Goal: Task Accomplishment & Management: Manage account settings

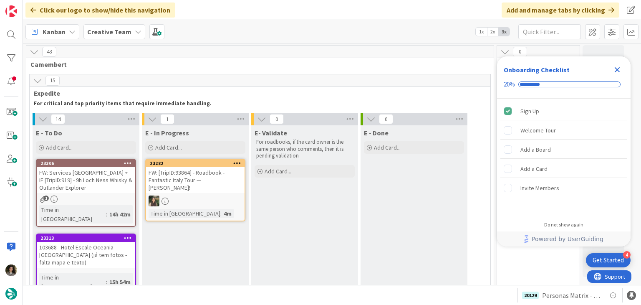
click at [617, 68] on icon "Close Checklist" at bounding box center [617, 70] width 10 height 10
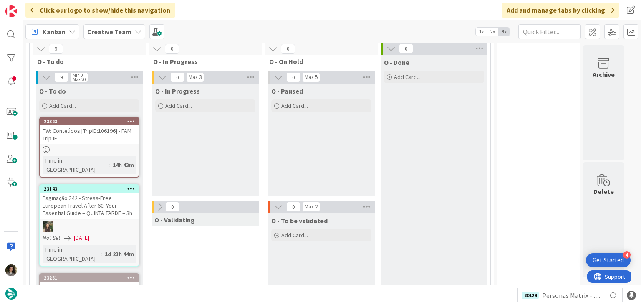
scroll to position [793, 0]
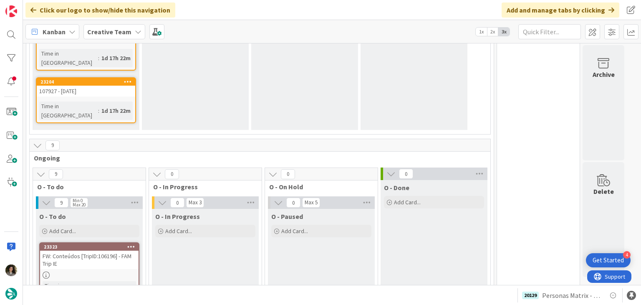
click at [120, 271] on div at bounding box center [89, 274] width 99 height 7
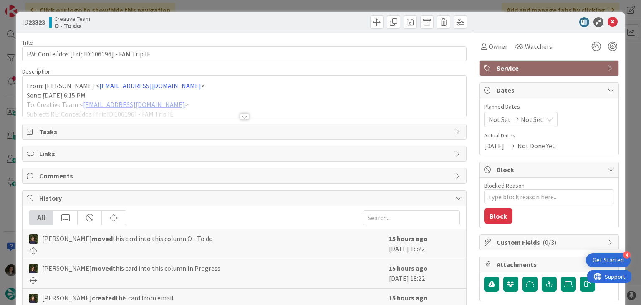
click at [240, 116] on div at bounding box center [244, 116] width 9 height 7
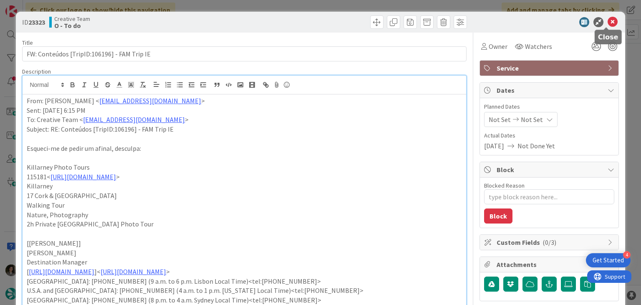
click at [608, 22] on icon at bounding box center [613, 22] width 10 height 10
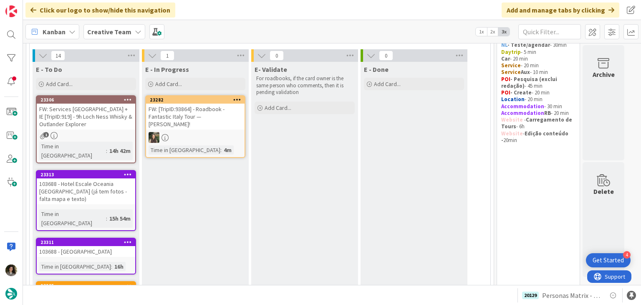
scroll to position [84, 0]
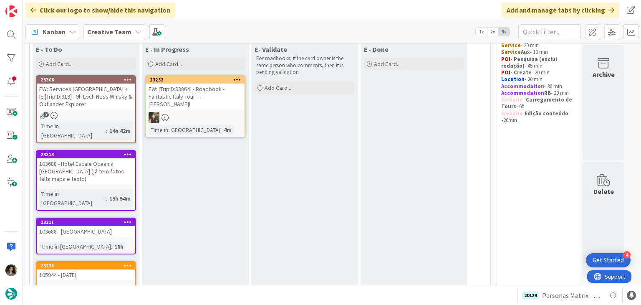
click at [89, 167] on div "103688 - Hotel Escale Oceania [GEOGRAPHIC_DATA] ([PERSON_NAME] tem fotos - falt…" at bounding box center [86, 171] width 99 height 26
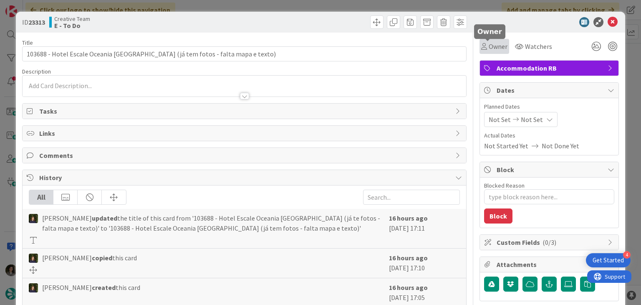
click at [489, 46] on span "Owner" at bounding box center [498, 46] width 19 height 10
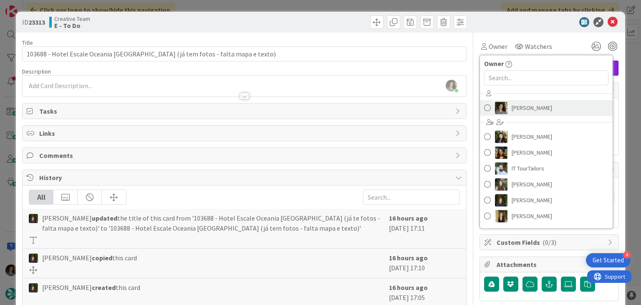
click at [554, 105] on link "[PERSON_NAME]" at bounding box center [546, 108] width 133 height 16
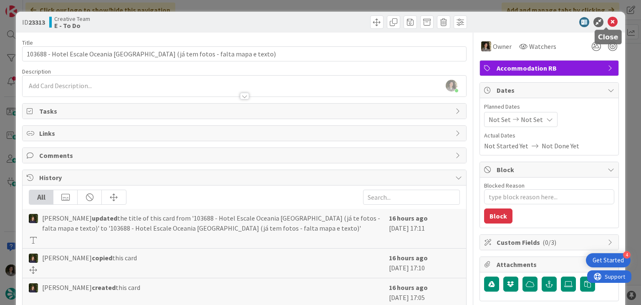
click at [609, 22] on icon at bounding box center [613, 22] width 10 height 10
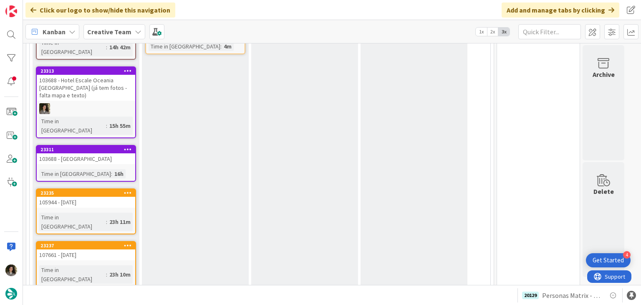
click at [113, 153] on div "103688 - [GEOGRAPHIC_DATA]" at bounding box center [86, 158] width 99 height 11
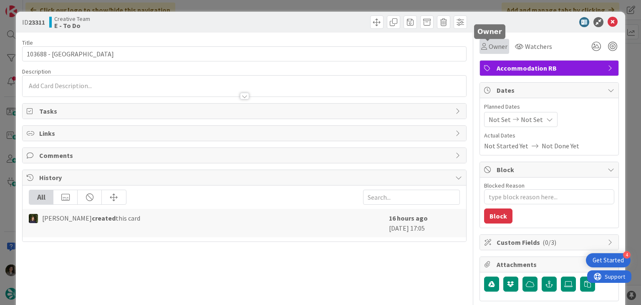
click at [489, 46] on span "Owner" at bounding box center [498, 46] width 19 height 10
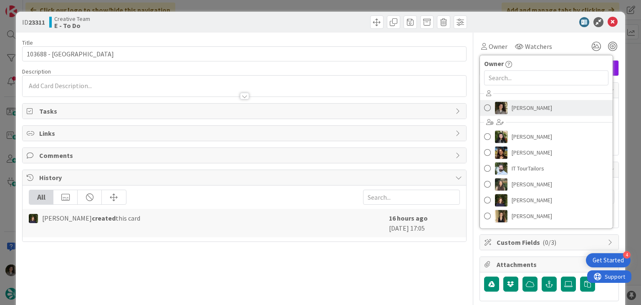
click at [553, 115] on link "[PERSON_NAME]" at bounding box center [546, 108] width 133 height 16
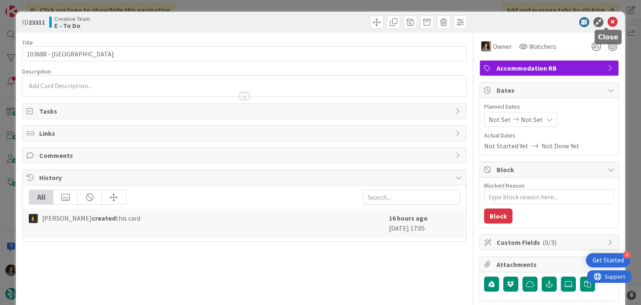
click at [608, 20] on icon at bounding box center [613, 22] width 10 height 10
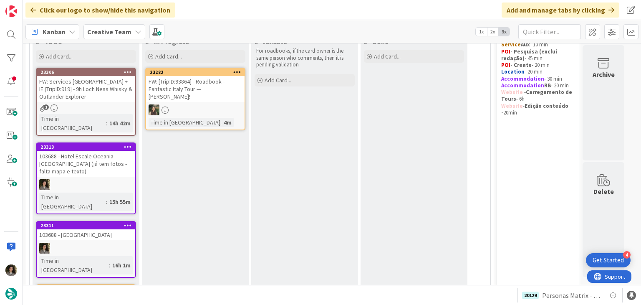
scroll to position [84, 0]
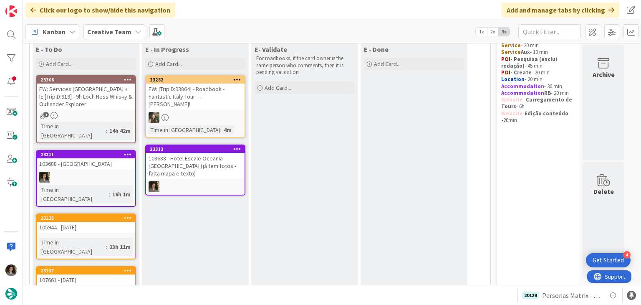
click at [209, 172] on link "23313 103688 - Hotel Escale Oceania Marseille (já tem fotos - falta mapa e text…" at bounding box center [195, 169] width 100 height 51
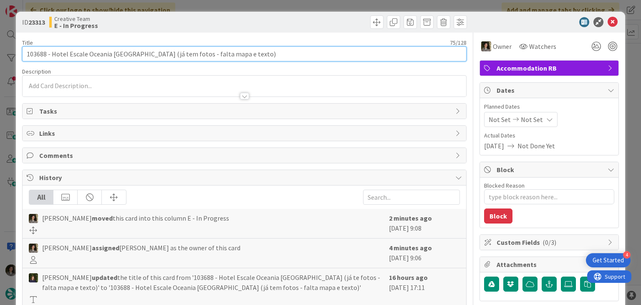
drag, startPoint x: 52, startPoint y: 53, endPoint x: 136, endPoint y: 55, distance: 83.9
click at [136, 55] on input "103688 - Hotel Escale Oceania [GEOGRAPHIC_DATA] ([PERSON_NAME] tem fotos - falt…" at bounding box center [244, 53] width 444 height 15
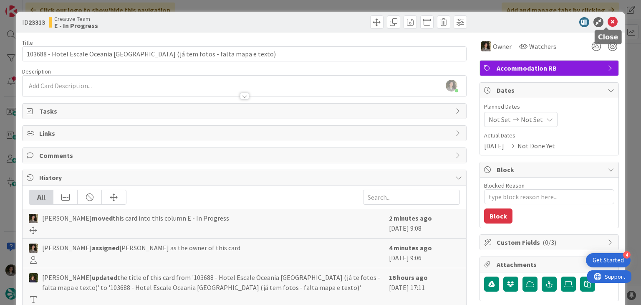
click at [610, 21] on icon at bounding box center [613, 22] width 10 height 10
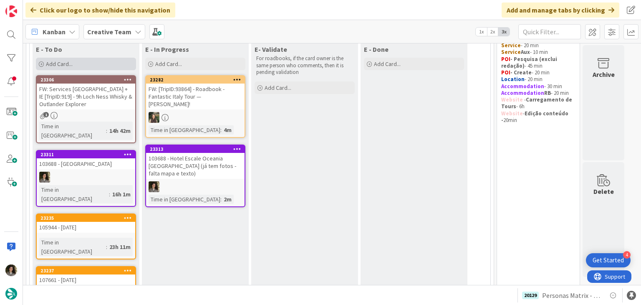
click at [87, 59] on div "Add Card..." at bounding box center [86, 64] width 100 height 13
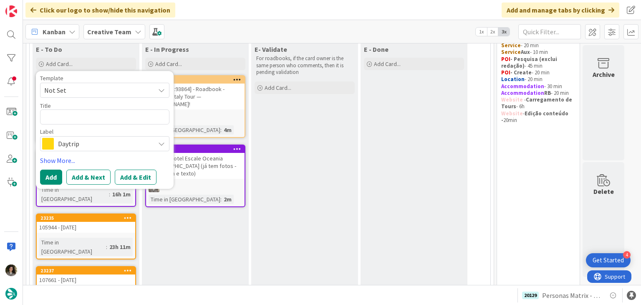
click at [66, 145] on span "Daytrip" at bounding box center [104, 144] width 93 height 12
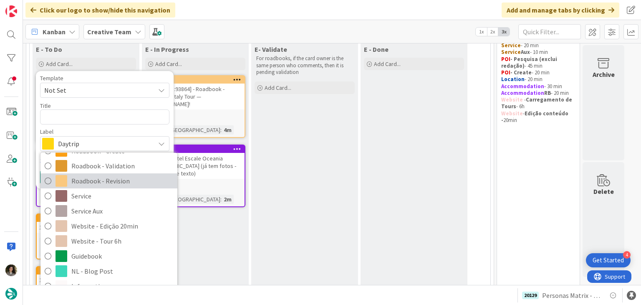
scroll to position [136, 0]
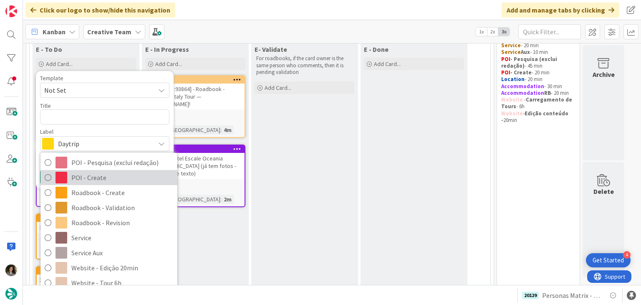
click at [89, 181] on span "POI - Create" at bounding box center [122, 178] width 102 height 13
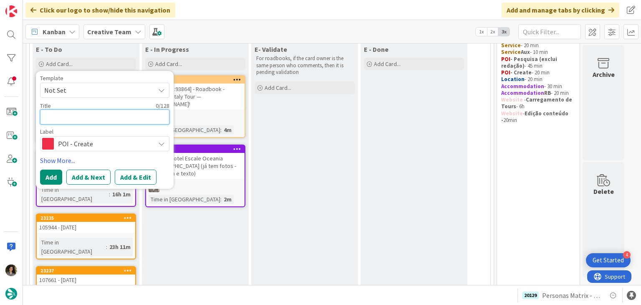
click at [96, 114] on textarea at bounding box center [104, 116] width 129 height 15
type textarea "x"
type textarea "P"
type textarea "x"
type textarea "Pa"
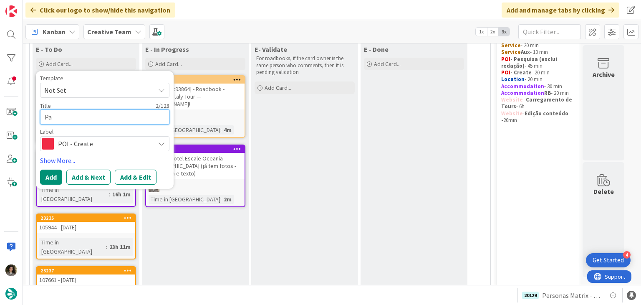
type textarea "x"
type textarea "Par"
type textarea "x"
type textarea "Park"
type textarea "x"
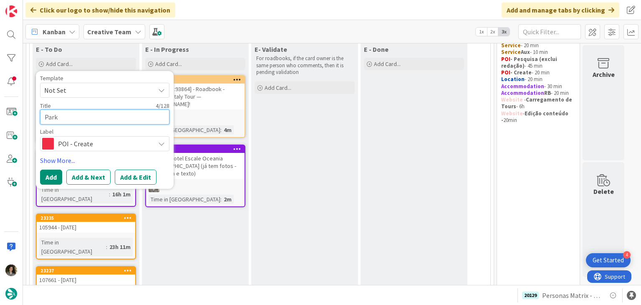
type textarea "Parki"
type textarea "x"
type textarea "Parkin"
type textarea "x"
type textarea "Parking"
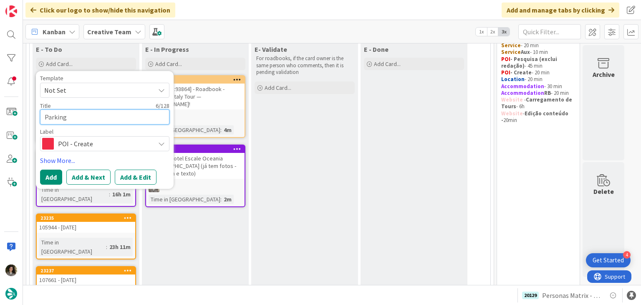
type textarea "x"
type textarea "Parking"
type textarea "x"
type textarea "Parking C"
type textarea "x"
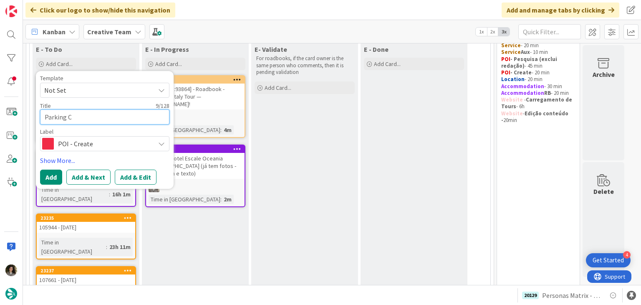
type textarea "Parking Ce"
type textarea "x"
type textarea "Parking Cen"
type textarea "x"
type textarea "Parking Cent"
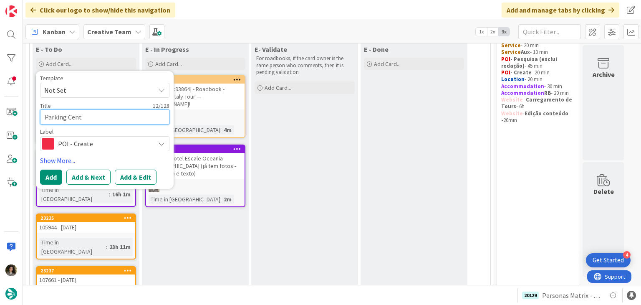
type textarea "x"
type textarea "Parking Centr"
type textarea "x"
type textarea "Parking Centre"
type textarea "x"
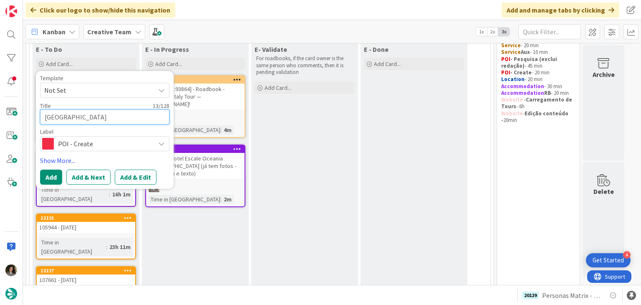
type textarea "Parking Centre"
type textarea "x"
type textarea "Parking Centre B"
type textarea "x"
type textarea "Parking Centre Bo"
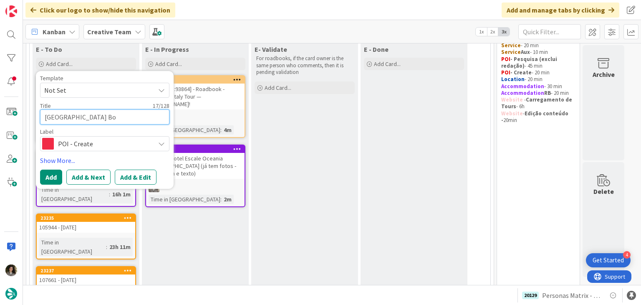
type textarea "x"
type textarea "Parking Centre Bou"
type textarea "x"
type textarea "Parking Centre Bour"
type textarea "x"
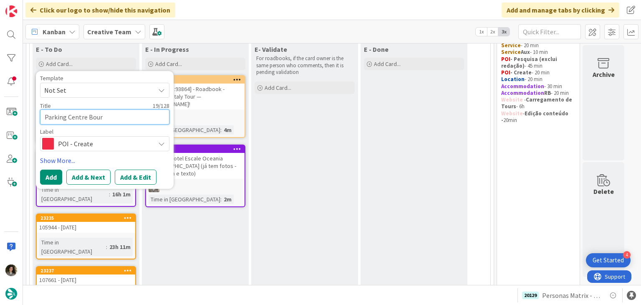
type textarea "Parking Centre Bours"
type textarea "x"
type textarea "Parking Centre Bourse"
type textarea "x"
type textarea "Parking Centre Bourse"
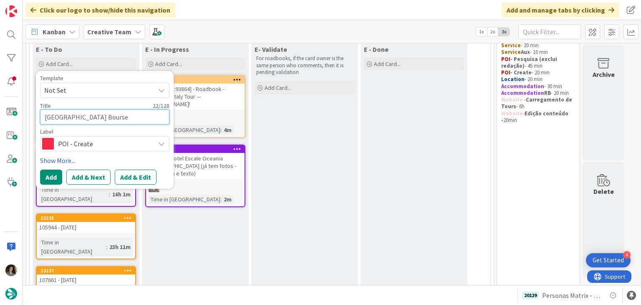
type textarea "x"
type textarea "Parking Centre Bourse -"
type textarea "x"
type textarea "Parking Centre Bourse -"
type textarea "x"
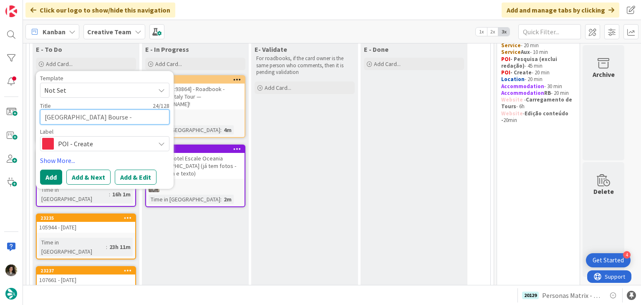
type textarea "Parking Centre Bourse - E"
type textarea "x"
type textarea "Parking Centre Bourse - Es"
type textarea "x"
type textarea "Parking Centre Bourse - Esc"
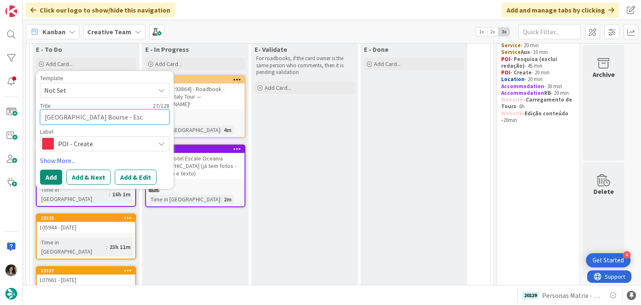
type textarea "x"
type textarea "Parking Centre Bourse - Esca"
type textarea "x"
type textarea "Parking Centre Bourse - Escal"
type textarea "x"
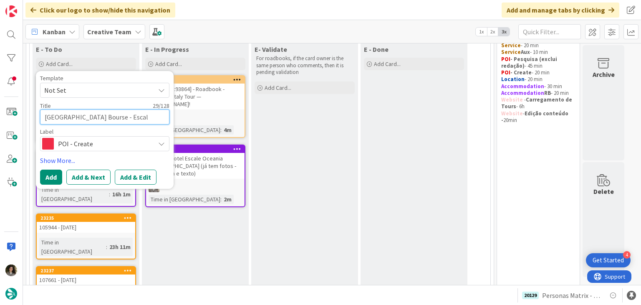
type textarea "Parking Centre Bourse - Escale"
type textarea "x"
type textarea "Parking Centre Bourse - Escale O"
type textarea "x"
type textarea "Parking Centre Bourse - Escale Oc"
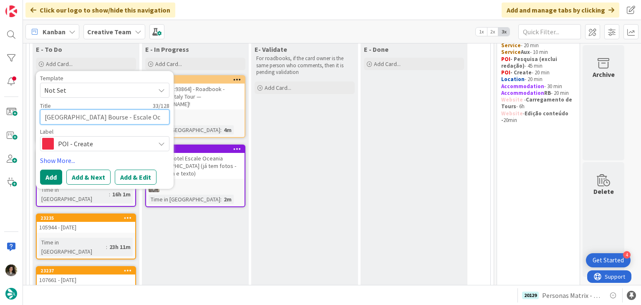
type textarea "x"
type textarea "Parking Centre Bourse - Escale Oce"
type textarea "x"
type textarea "Parking Centre Bourse - Escale Ocea"
type textarea "x"
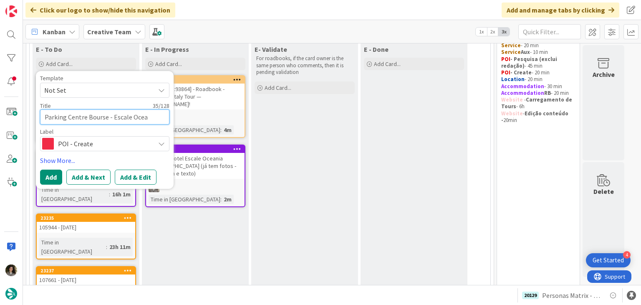
type textarea "Parking Centre Bourse - Escale Ocean"
type textarea "x"
type textarea "Parking Centre Bourse - Escale Oceani"
type textarea "x"
type textarea "Parking Centre Bourse - Escale Oceania"
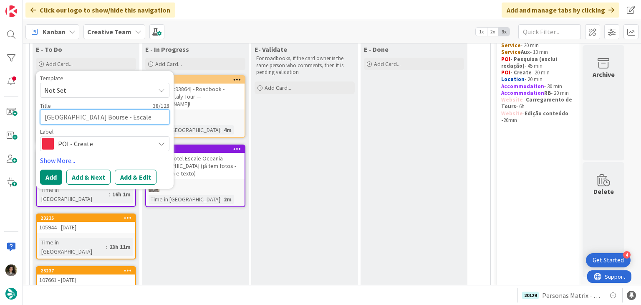
type textarea "x"
type textarea "Parking Centre Bourse - Escale Oceania"
type textarea "x"
type textarea "Parking Centre Bourse - Escale Oceania M"
type textarea "x"
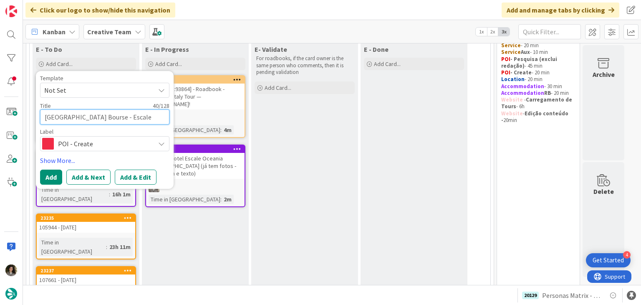
type textarea "Parking Centre Bourse - Escale Oceania Ma"
type textarea "x"
type textarea "Parking Centre Bourse - Escale Oceania Mar"
type textarea "x"
type textarea "Parking Centre Bourse - Escale Oceania Mars"
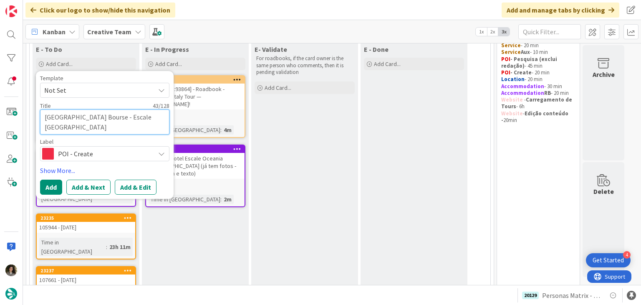
type textarea "x"
type textarea "Parking Centre Bourse - Escale Oceania Marse"
type textarea "x"
type textarea "Parking Centre Bourse - Escale Oceania Marsei"
type textarea "x"
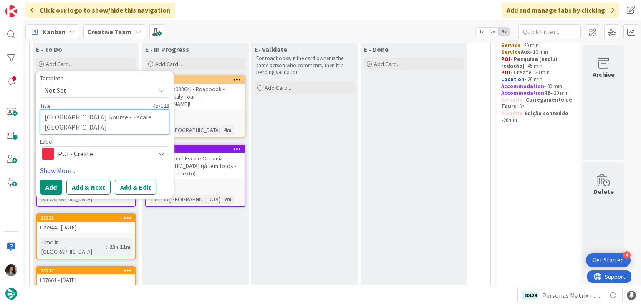
type textarea "Parking Centre Bourse - Escale Oceania Marseil"
type textarea "x"
type textarea "Parking Centre Bourse - Escale Oceania Marseill"
type textarea "x"
type textarea "[GEOGRAPHIC_DATA] Bourse - Escale [GEOGRAPHIC_DATA] [GEOGRAPHIC_DATA]"
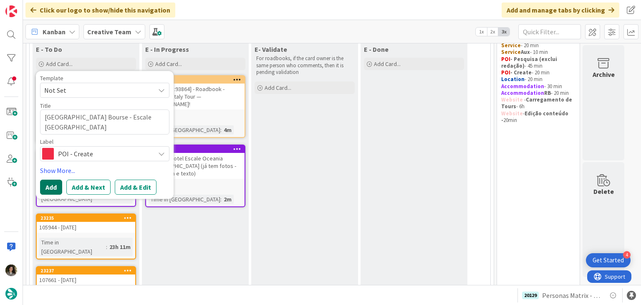
click at [54, 185] on button "Add" at bounding box center [51, 187] width 22 height 15
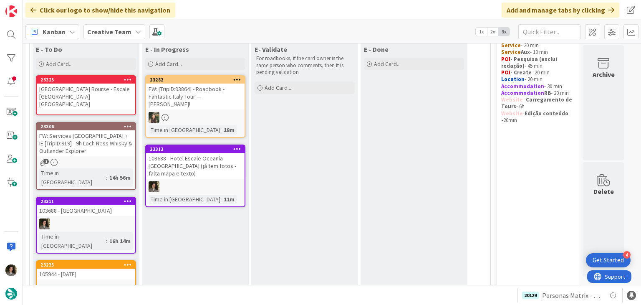
click at [84, 93] on div "[GEOGRAPHIC_DATA] Bourse - Escale [GEOGRAPHIC_DATA] [GEOGRAPHIC_DATA]" at bounding box center [86, 97] width 99 height 26
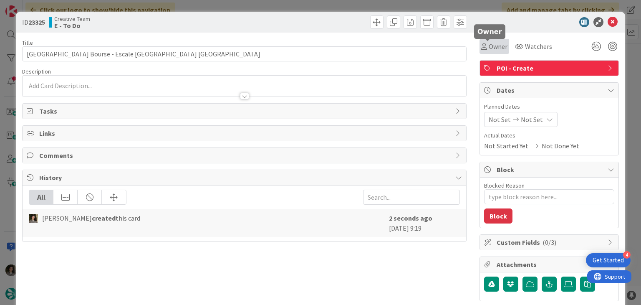
click at [491, 48] on span "Owner" at bounding box center [498, 46] width 19 height 10
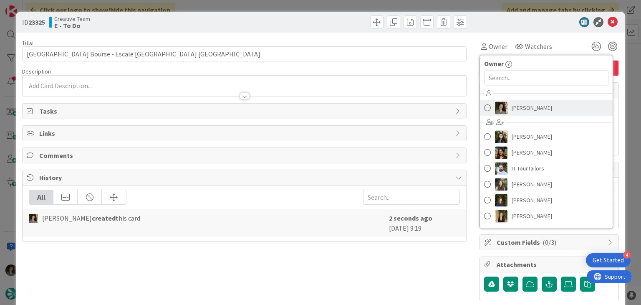
click at [527, 102] on span "[PERSON_NAME]" at bounding box center [532, 107] width 40 height 13
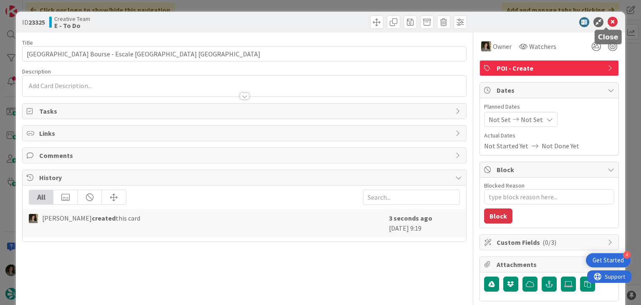
click at [608, 19] on icon at bounding box center [613, 22] width 10 height 10
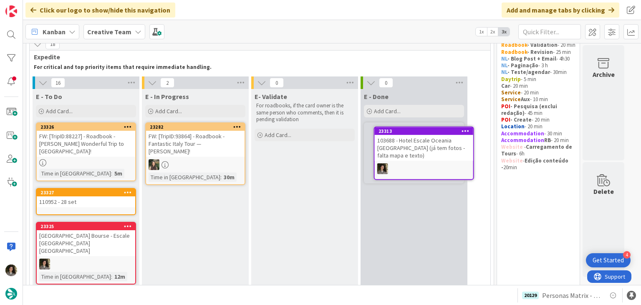
scroll to position [36, 0]
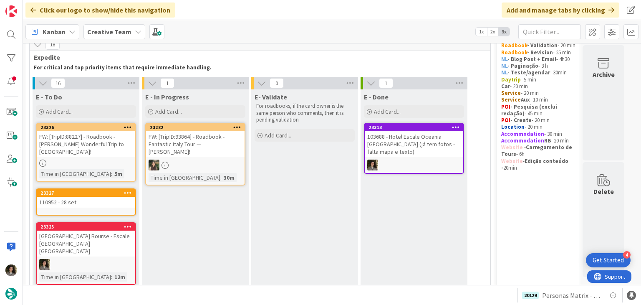
click at [427, 149] on div "103688 - Hotel Escale Oceania [GEOGRAPHIC_DATA] ([PERSON_NAME] tem fotos - falt…" at bounding box center [414, 144] width 99 height 26
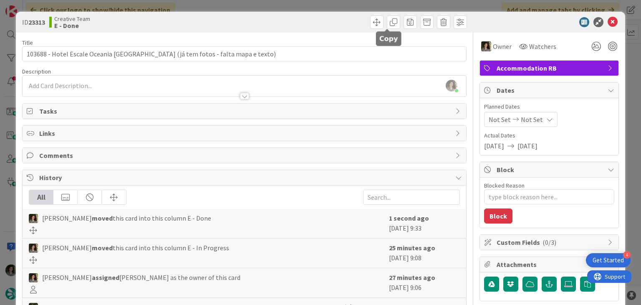
drag, startPoint x: 385, startPoint y: 23, endPoint x: 397, endPoint y: 29, distance: 13.6
click at [387, 23] on span at bounding box center [393, 21] width 13 height 13
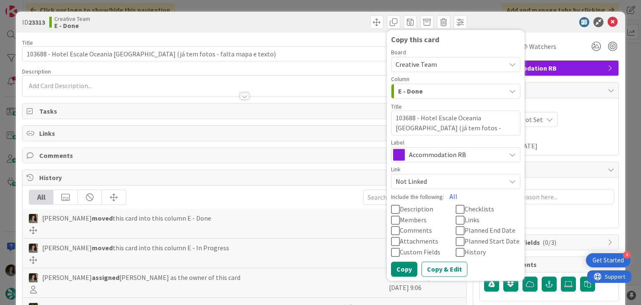
click at [428, 160] on span "Accommodation RB" at bounding box center [455, 155] width 93 height 12
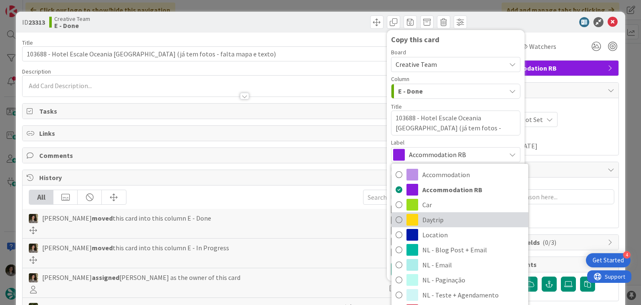
click at [444, 215] on span "Daytrip" at bounding box center [474, 219] width 102 height 13
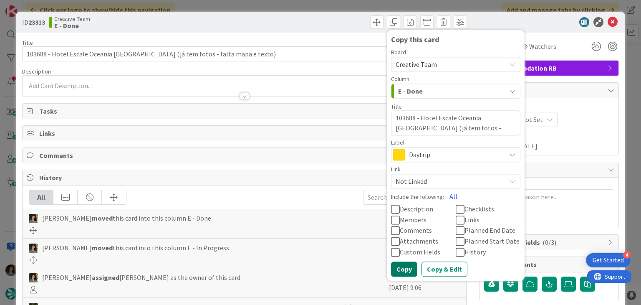
click at [397, 262] on button "Copy" at bounding box center [404, 268] width 26 height 15
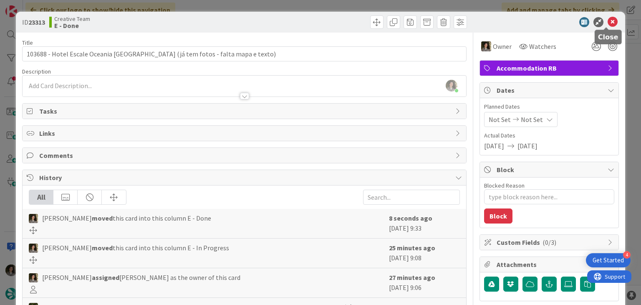
click at [608, 21] on icon at bounding box center [613, 22] width 10 height 10
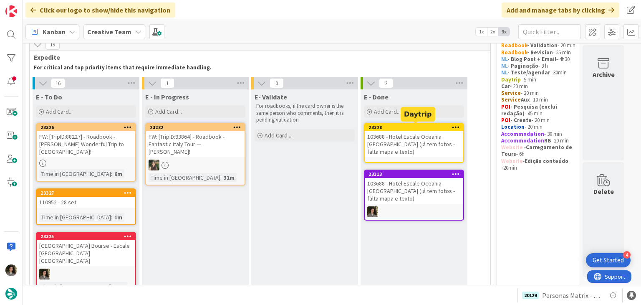
click at [418, 140] on div "103688 - Hotel Escale Oceania [GEOGRAPHIC_DATA] ([PERSON_NAME] tem fotos - falt…" at bounding box center [414, 144] width 99 height 26
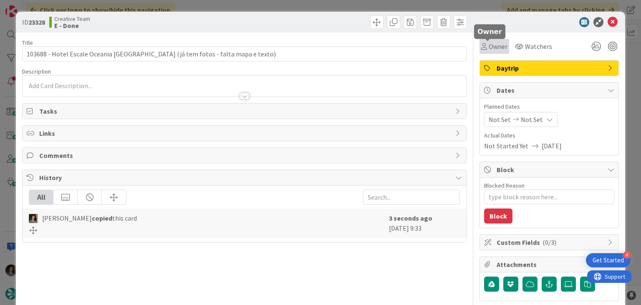
click at [493, 48] on span "Owner" at bounding box center [498, 46] width 19 height 10
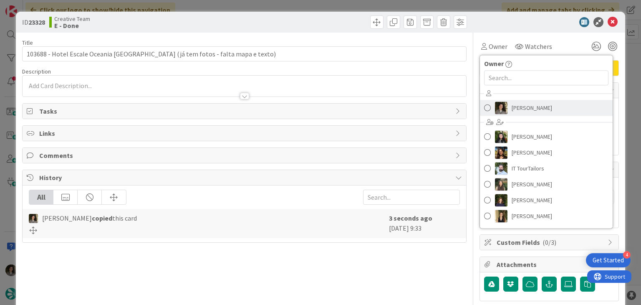
click at [531, 107] on span "[PERSON_NAME]" at bounding box center [532, 107] width 40 height 13
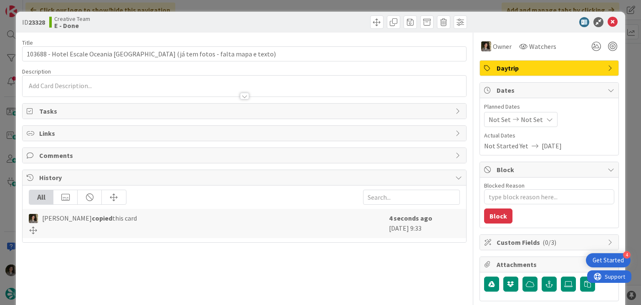
type textarea "x"
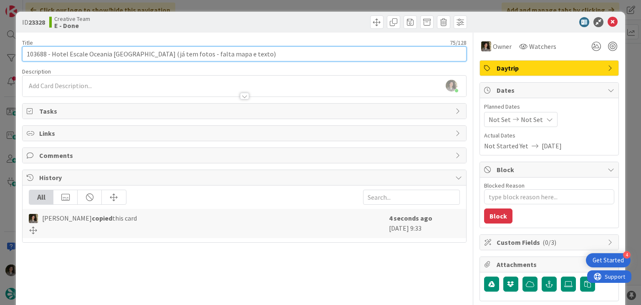
click at [301, 55] on input "103688 - Hotel Escale Oceania [GEOGRAPHIC_DATA] ([PERSON_NAME] tem fotos - falt…" at bounding box center [244, 53] width 444 height 15
type input "103688 - Hotel Escale Oceania Marseille (já tem fotos - falta mapa e texto) - C…"
type textarea "x"
type input "103688 - Hotel Escale Oceania Marseille (já tem fotos - falta mapa e texto) - C…"
type textarea "x"
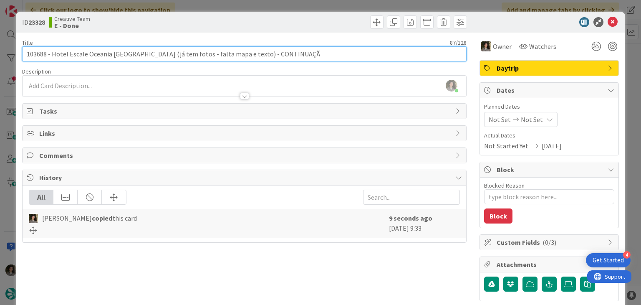
type input "103688 - Hotel Escale Oceania [GEOGRAPHIC_DATA] ([PERSON_NAME] tem fotos - falt…"
type textarea "x"
type input "103688 - Hotel Escale Oceania [GEOGRAPHIC_DATA] ([PERSON_NAME] tem fotos - falt…"
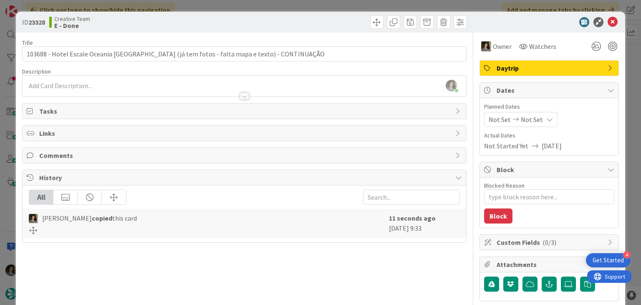
click at [224, 229] on div at bounding box center [207, 230] width 356 height 8
click at [536, 121] on div "Not Set Not Set" at bounding box center [520, 119] width 73 height 15
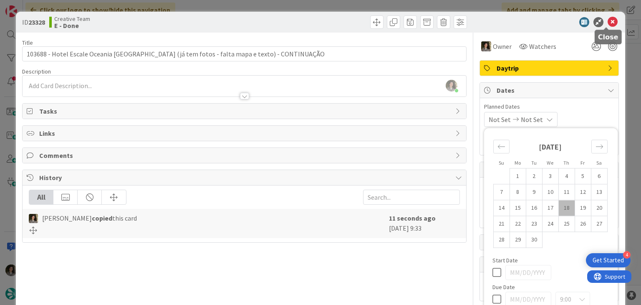
click at [608, 23] on icon at bounding box center [613, 22] width 10 height 10
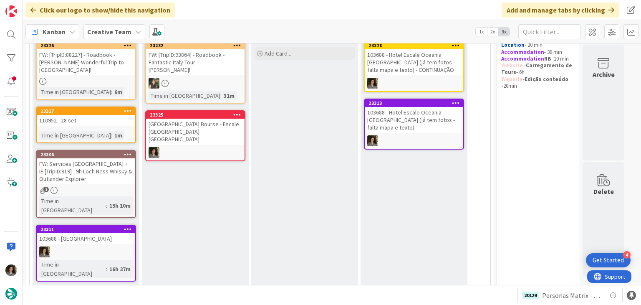
scroll to position [117, 0]
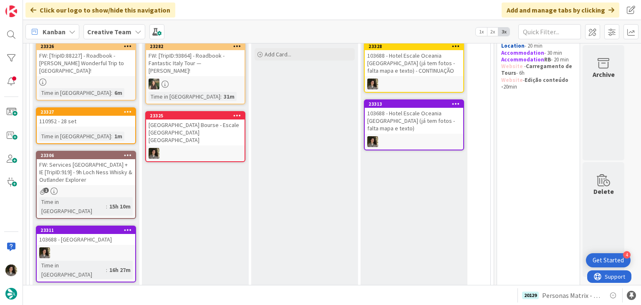
click at [87, 68] on link "23326 FW: [TripID:88227] - Roadbook - Margot's Wonderful Trip to Italy! Time in…" at bounding box center [86, 71] width 100 height 59
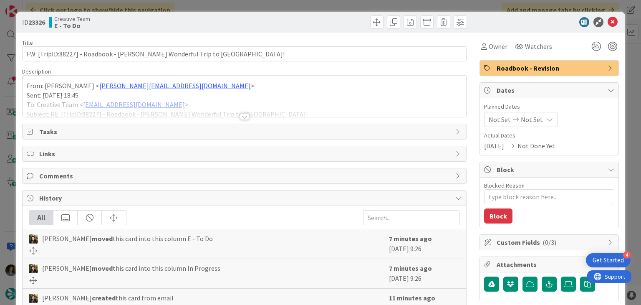
click at [241, 118] on div at bounding box center [244, 116] width 9 height 7
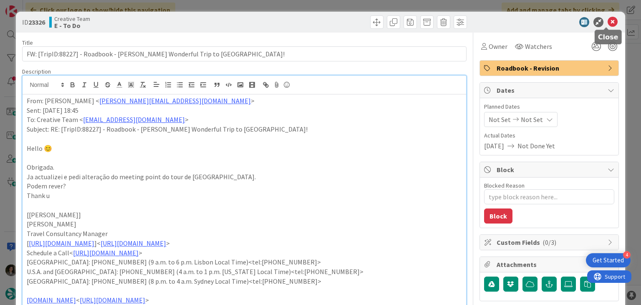
click at [608, 21] on icon at bounding box center [613, 22] width 10 height 10
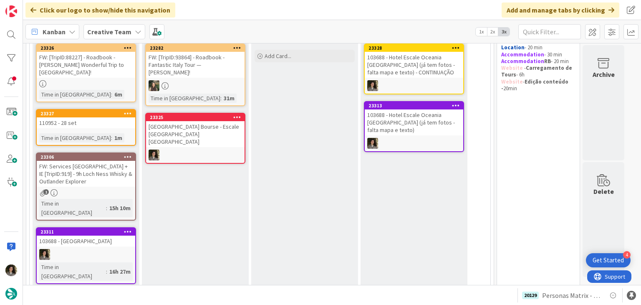
click at [218, 125] on div "[GEOGRAPHIC_DATA] Bourse - Escale [GEOGRAPHIC_DATA] [GEOGRAPHIC_DATA]" at bounding box center [195, 134] width 99 height 26
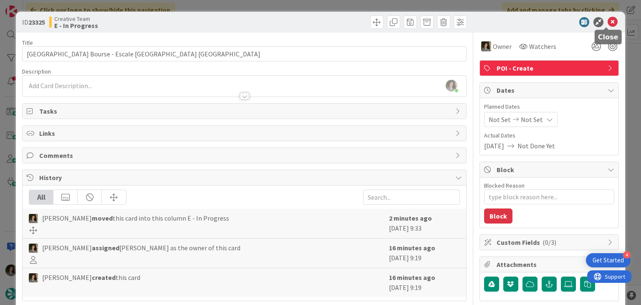
click at [608, 21] on icon at bounding box center [613, 22] width 10 height 10
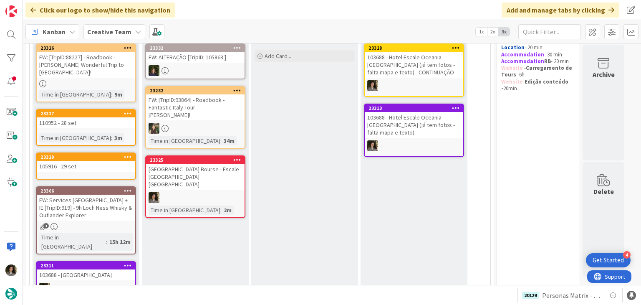
click at [192, 170] on div "[GEOGRAPHIC_DATA] Bourse - Escale [GEOGRAPHIC_DATA] [GEOGRAPHIC_DATA]" at bounding box center [195, 177] width 99 height 26
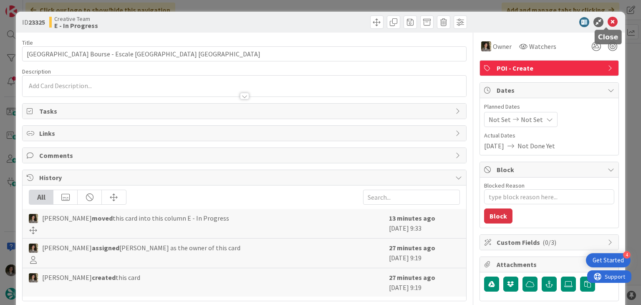
click at [610, 19] on icon at bounding box center [613, 22] width 10 height 10
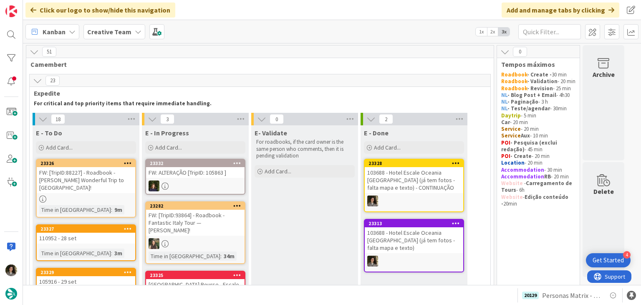
click at [99, 181] on div "FW: [TripID:88227] - Roadbook - [PERSON_NAME]'s Wonderful Trip to [GEOGRAPHIC_D…" at bounding box center [86, 180] width 99 height 26
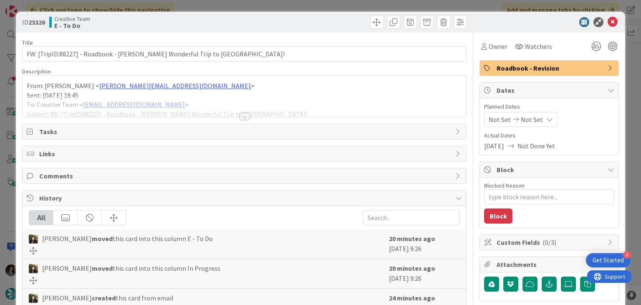
click at [240, 113] on div at bounding box center [244, 116] width 9 height 7
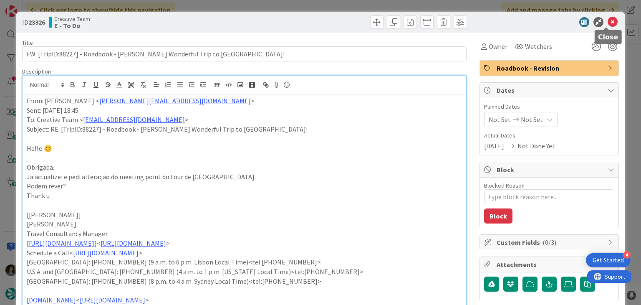
click at [608, 24] on icon at bounding box center [613, 22] width 10 height 10
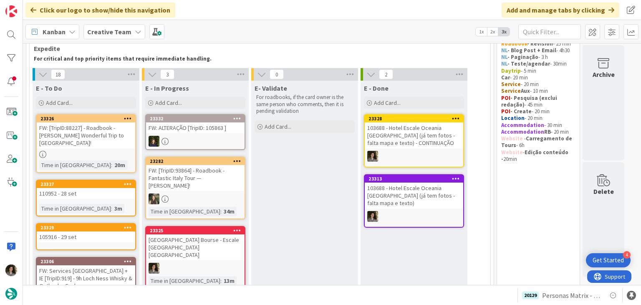
scroll to position [42, 0]
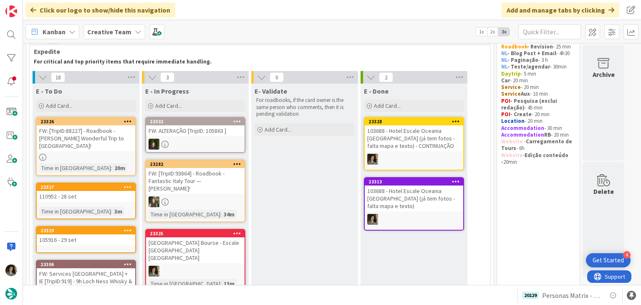
click at [205, 137] on link "23332 FW: ALTERAÇÃO [TripID: 105863 ]" at bounding box center [195, 135] width 100 height 36
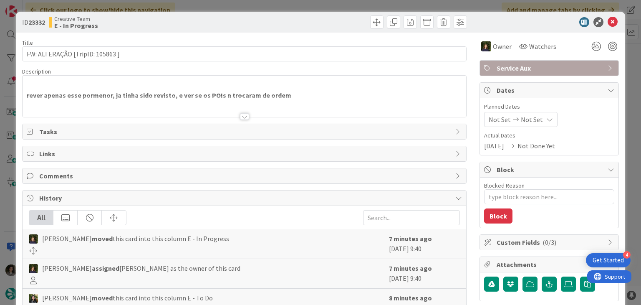
click at [240, 118] on div at bounding box center [244, 116] width 9 height 7
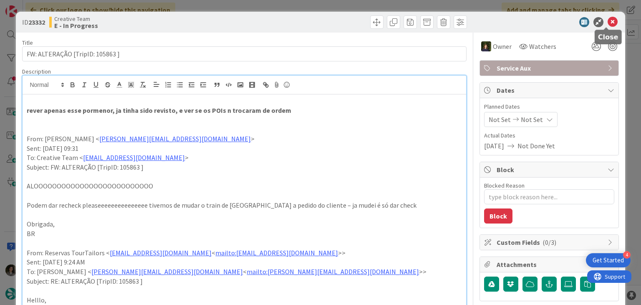
click at [608, 24] on icon at bounding box center [613, 22] width 10 height 10
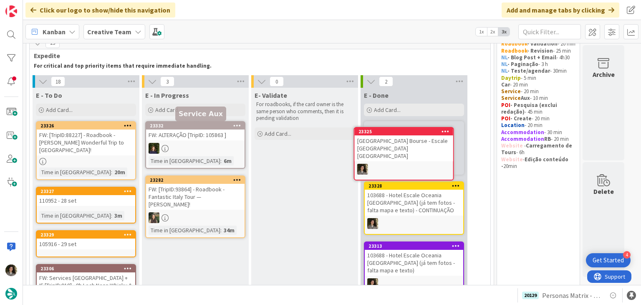
scroll to position [36, 0]
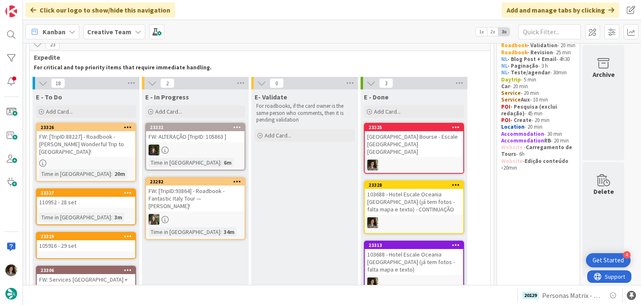
click at [407, 144] on div "[GEOGRAPHIC_DATA] Bourse - Escale [GEOGRAPHIC_DATA] [GEOGRAPHIC_DATA]" at bounding box center [414, 144] width 99 height 26
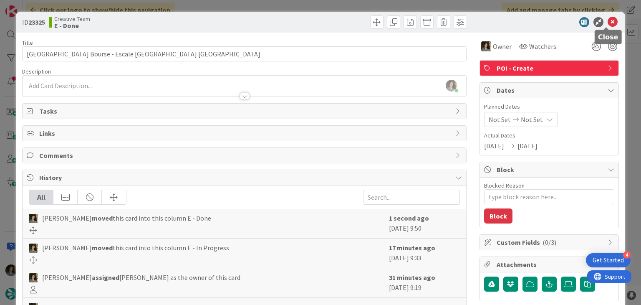
click at [608, 20] on icon at bounding box center [613, 22] width 10 height 10
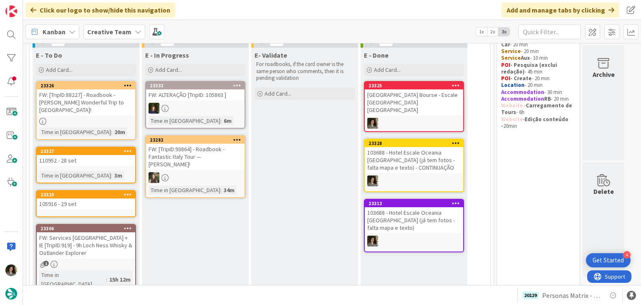
click at [84, 155] on div "110952 - 28 set" at bounding box center [86, 160] width 99 height 11
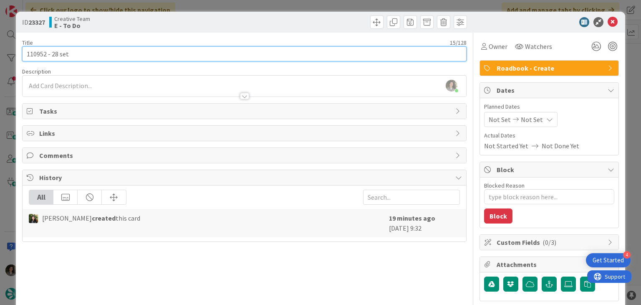
drag, startPoint x: 45, startPoint y: 53, endPoint x: 0, endPoint y: 58, distance: 45.3
click at [0, 58] on div "ID 23327 Creative Team E - To Do Title 15 / 128 110952 - 28 set Description Mel…" at bounding box center [320, 152] width 641 height 305
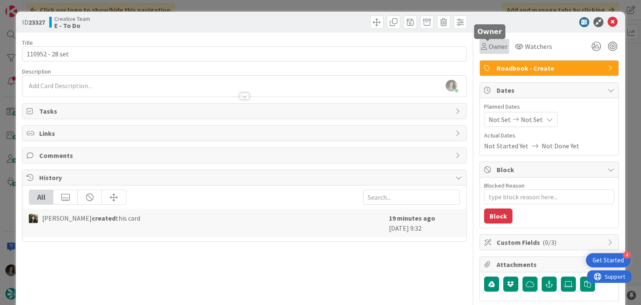
click at [490, 43] on span "Owner" at bounding box center [498, 46] width 19 height 10
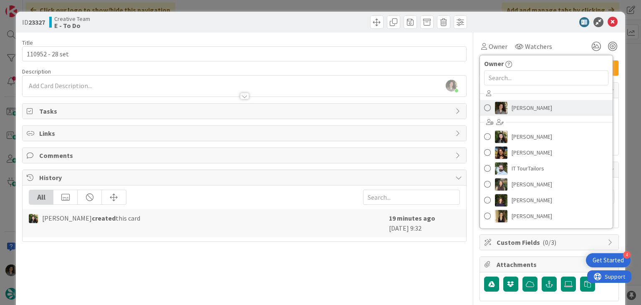
click at [524, 107] on span "[PERSON_NAME]" at bounding box center [532, 107] width 40 height 13
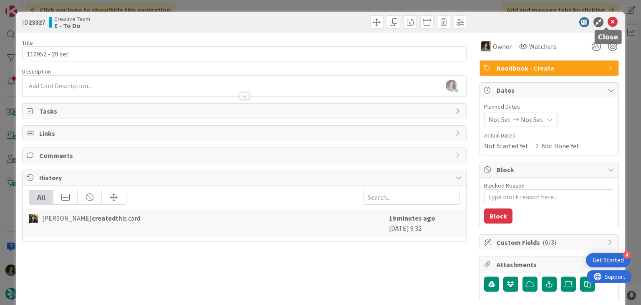
click at [608, 25] on icon at bounding box center [613, 22] width 10 height 10
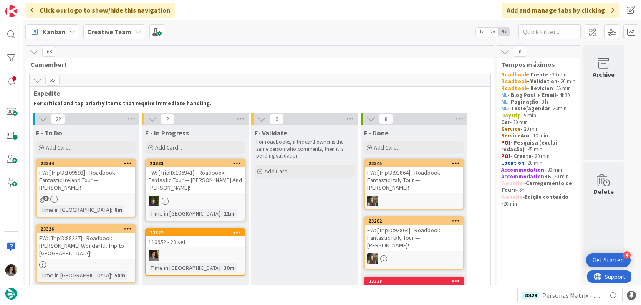
scroll to position [13, 0]
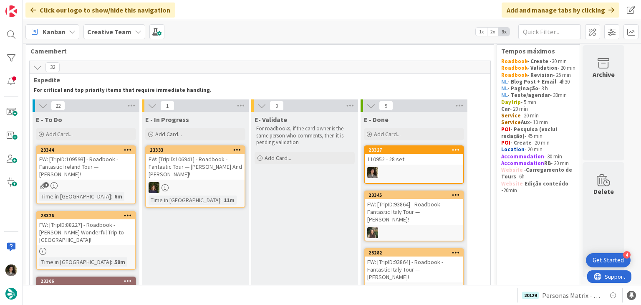
click at [414, 159] on div "110952 - 28 set" at bounding box center [414, 159] width 99 height 11
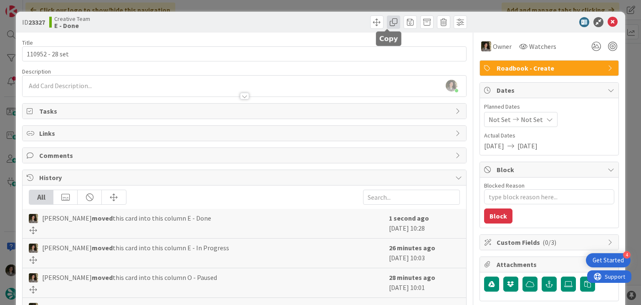
click at [390, 24] on span at bounding box center [393, 21] width 13 height 13
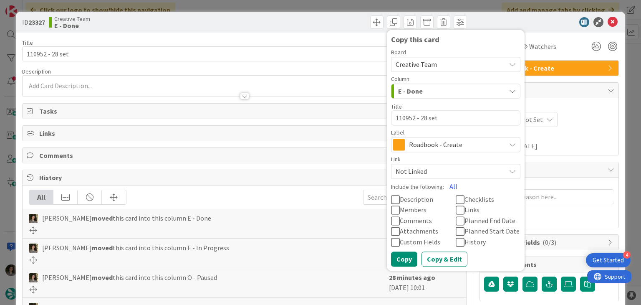
click at [435, 149] on span "Roadbook - Create" at bounding box center [455, 145] width 93 height 12
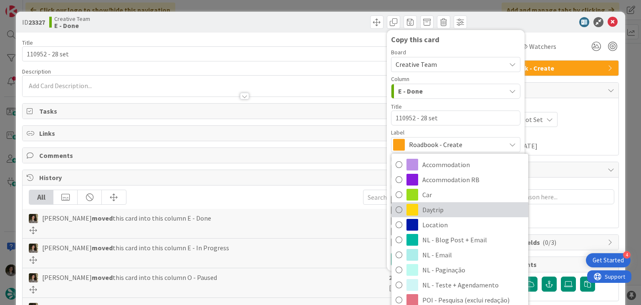
click at [437, 214] on span "Daytrip" at bounding box center [474, 209] width 102 height 13
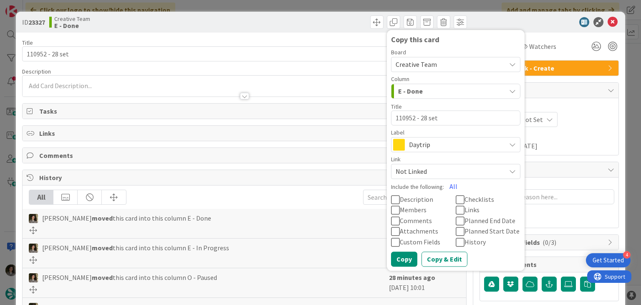
click at [590, 69] on span "Roadbook - Create" at bounding box center [550, 68] width 107 height 10
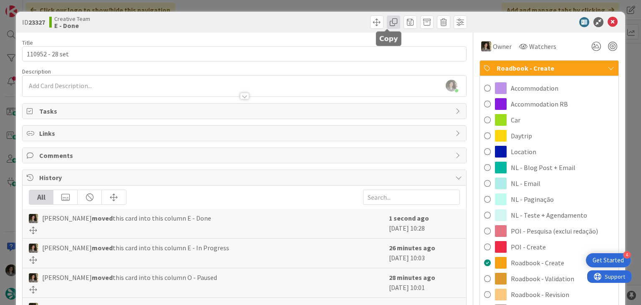
click at [387, 22] on span at bounding box center [393, 21] width 13 height 13
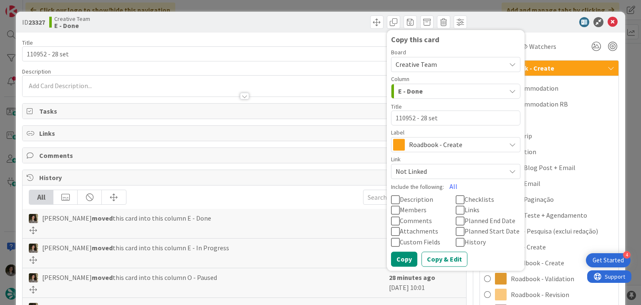
click at [444, 143] on span "Roadbook - Create" at bounding box center [455, 145] width 93 height 12
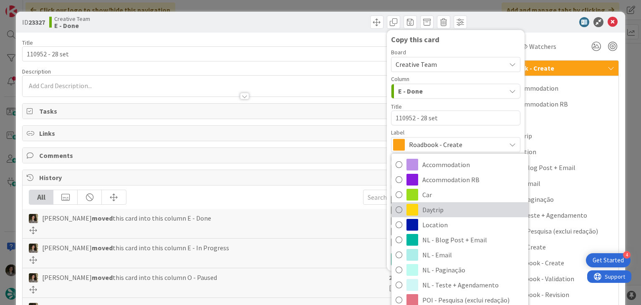
click at [434, 209] on span "Daytrip" at bounding box center [474, 209] width 102 height 13
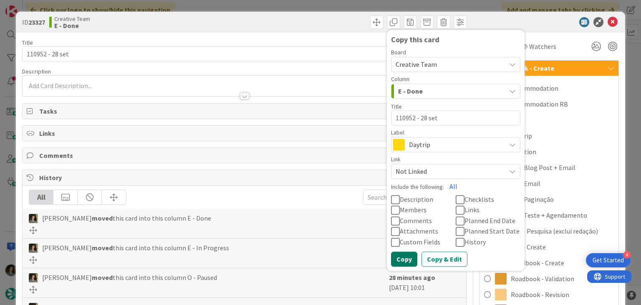
drag, startPoint x: 402, startPoint y: 253, endPoint x: 451, endPoint y: 174, distance: 92.8
click at [403, 252] on button "Copy" at bounding box center [404, 258] width 26 height 15
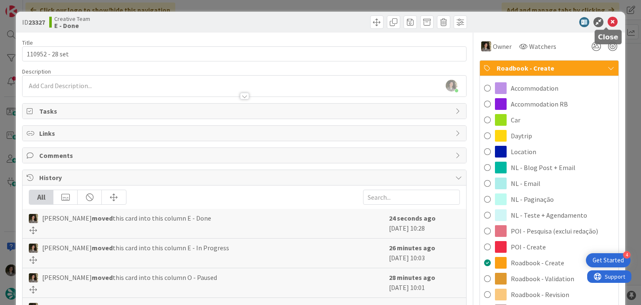
click at [608, 25] on icon at bounding box center [613, 22] width 10 height 10
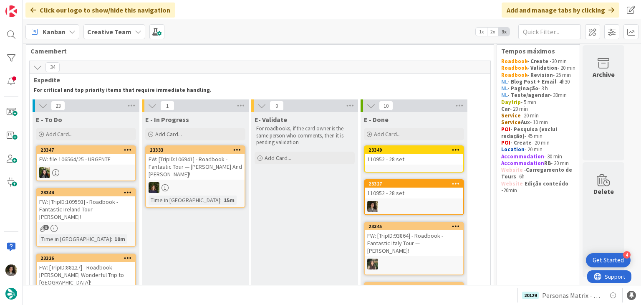
click at [416, 156] on div "110952 - 28 set" at bounding box center [414, 159] width 99 height 11
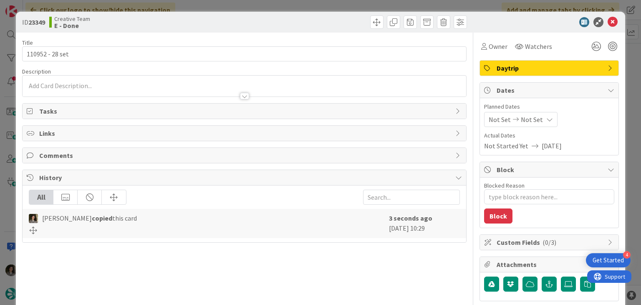
type textarea "x"
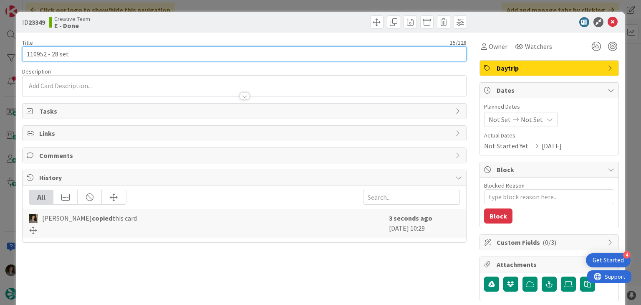
click at [242, 54] on input "110952 - 28 set" at bounding box center [244, 53] width 444 height 15
type input "110952 - 28 set - CONTINUA"
type textarea "x"
type input "110952 - 28 set - CONTINUAÇ"
type textarea "x"
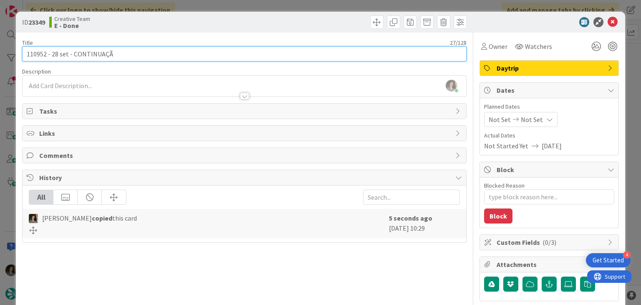
type input "110952 - 28 set - CONTINUAÇÃO"
type textarea "x"
type input "110952 - 28 set - CONTINUAÇÃO"
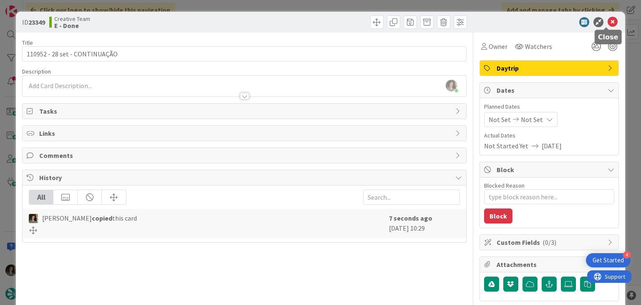
click at [608, 21] on icon at bounding box center [613, 22] width 10 height 10
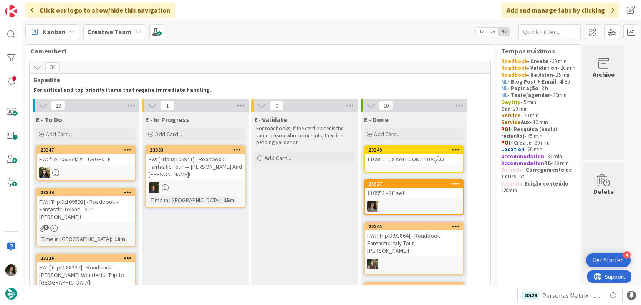
click at [89, 207] on div "FW: [TripID:109593] - Roadbook - Fantastic Ireland Tour — [PERSON_NAME]!" at bounding box center [86, 209] width 99 height 26
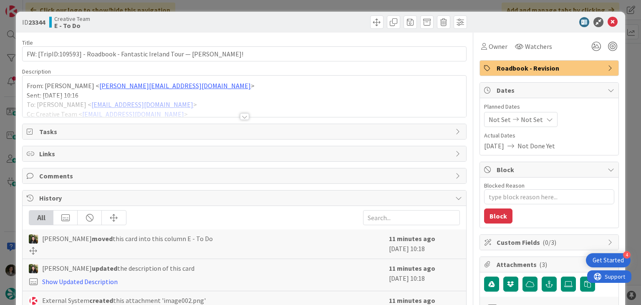
click at [235, 116] on div at bounding box center [244, 106] width 443 height 21
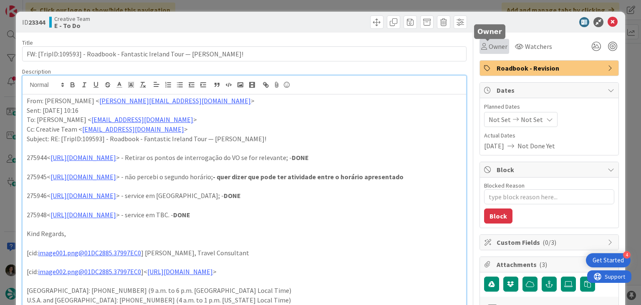
click at [489, 49] on span "Owner" at bounding box center [498, 46] width 19 height 10
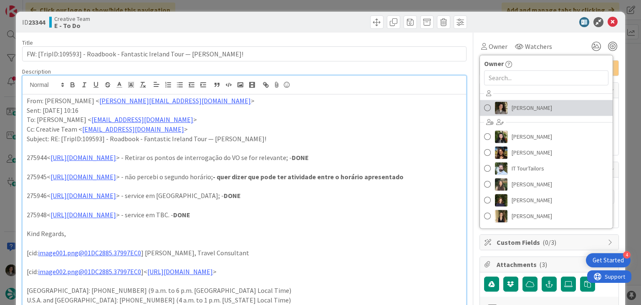
click at [524, 101] on span "[PERSON_NAME]" at bounding box center [532, 107] width 40 height 13
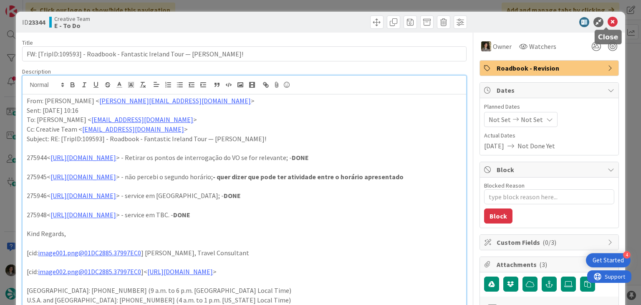
click at [610, 22] on icon at bounding box center [613, 22] width 10 height 10
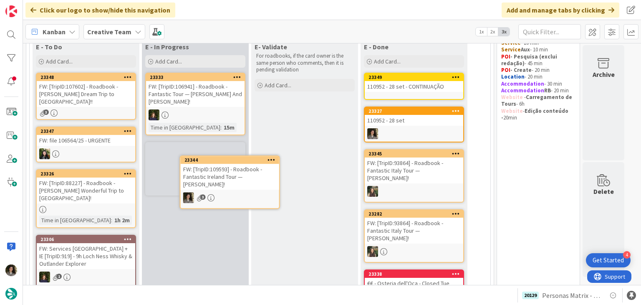
scroll to position [87, 0]
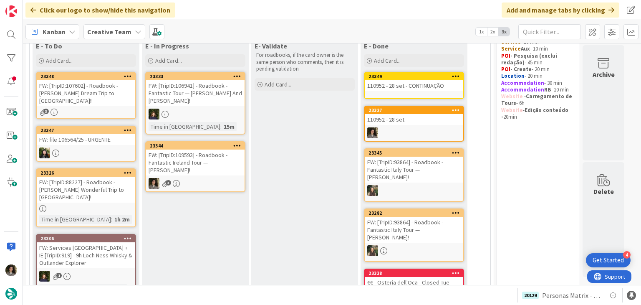
click at [96, 92] on div "FW: [TripID:107602] - Roadbook - [PERSON_NAME]'s Dream Trip to [GEOGRAPHIC_DATA…" at bounding box center [86, 93] width 99 height 26
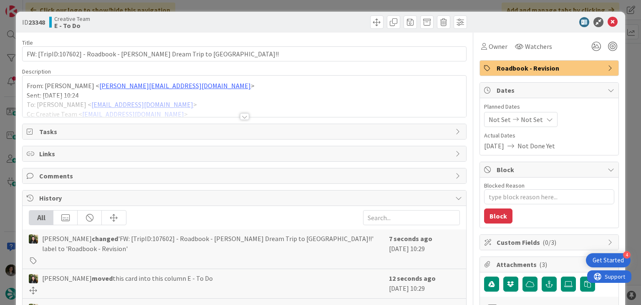
click at [240, 114] on div at bounding box center [244, 116] width 9 height 7
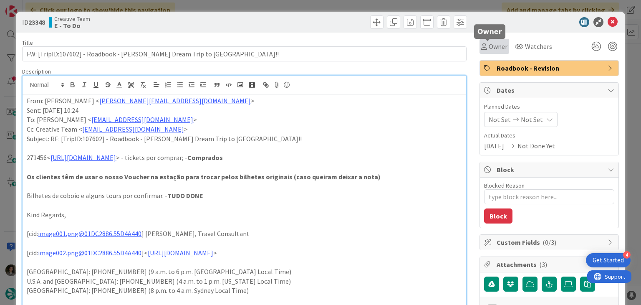
click at [489, 46] on span "Owner" at bounding box center [498, 46] width 19 height 10
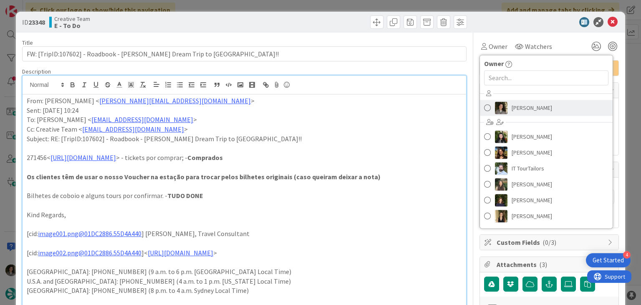
click at [534, 109] on span "[PERSON_NAME]" at bounding box center [532, 107] width 40 height 13
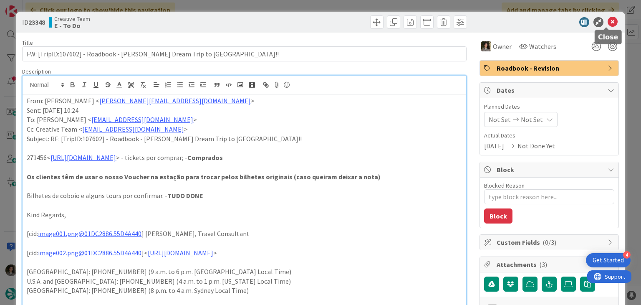
click at [608, 20] on icon at bounding box center [613, 22] width 10 height 10
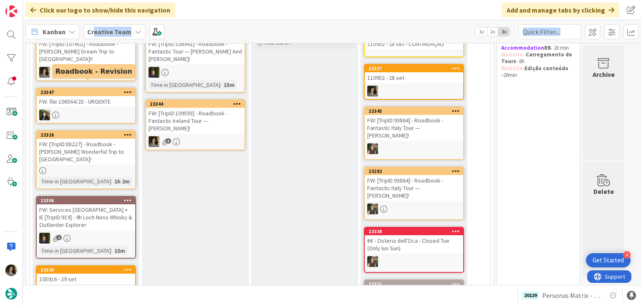
drag, startPoint x: 94, startPoint y: 40, endPoint x: 89, endPoint y: 102, distance: 62.0
click at [89, 102] on div "Click our logo to show/hide this navigation Add and manage tabs by clicking Kan…" at bounding box center [332, 152] width 618 height 305
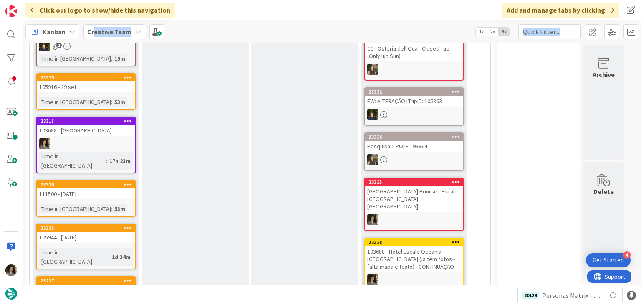
scroll to position [321, 0]
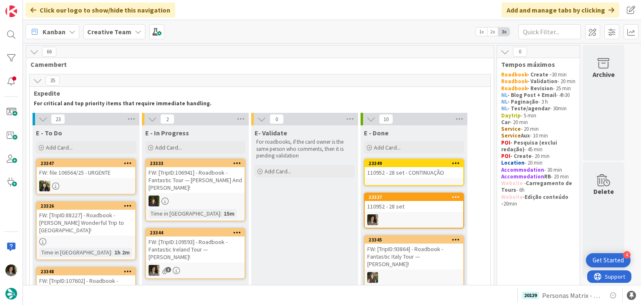
scroll to position [42, 0]
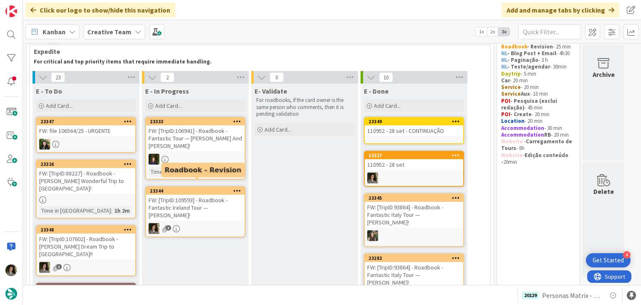
click at [197, 203] on div "FW: [TripID:109593] - Roadbook - Fantastic Ireland Tour — [PERSON_NAME]!" at bounding box center [195, 208] width 99 height 26
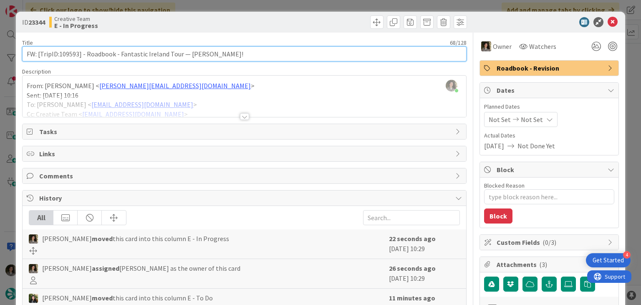
drag, startPoint x: 79, startPoint y: 55, endPoint x: 60, endPoint y: 56, distance: 18.8
click at [60, 56] on input "FW: [TripID:109593] - Roadbook - Fantastic Ireland Tour — [PERSON_NAME]!" at bounding box center [244, 53] width 444 height 15
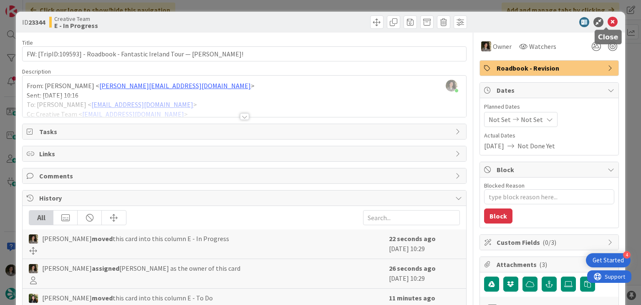
click at [608, 19] on icon at bounding box center [613, 22] width 10 height 10
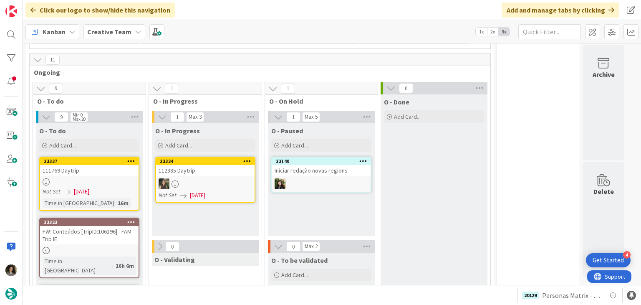
scroll to position [1211, 0]
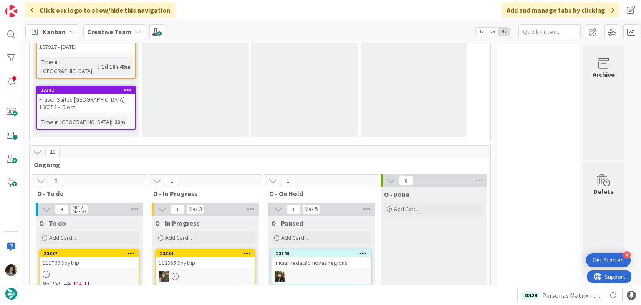
click at [98, 271] on div at bounding box center [89, 274] width 99 height 7
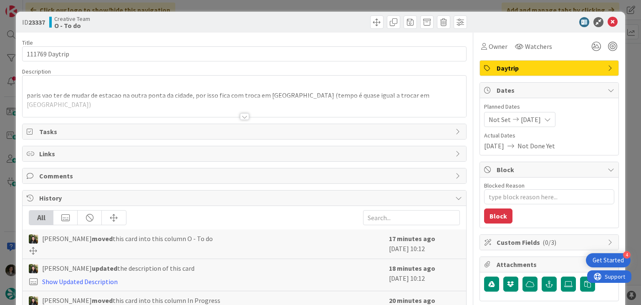
click at [245, 108] on div at bounding box center [244, 106] width 443 height 21
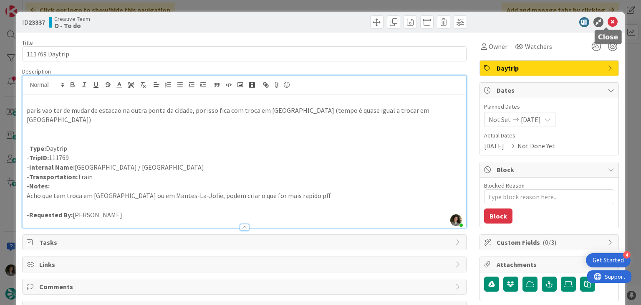
click at [610, 21] on icon at bounding box center [613, 22] width 10 height 10
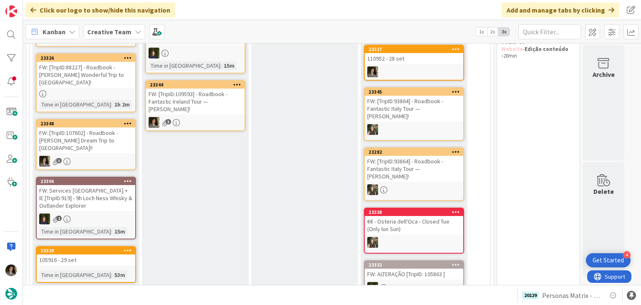
scroll to position [42, 0]
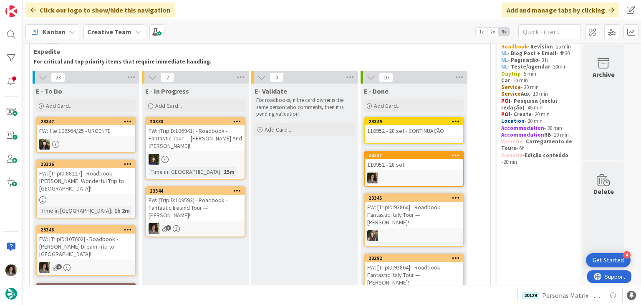
click at [434, 137] on link "23349 110952 - 28 set - CONTINUAÇÃO" at bounding box center [414, 130] width 100 height 27
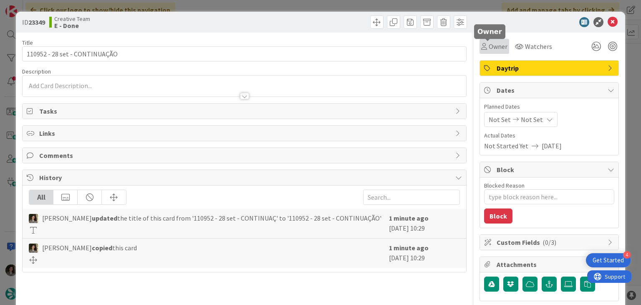
click at [489, 47] on span "Owner" at bounding box center [498, 46] width 19 height 10
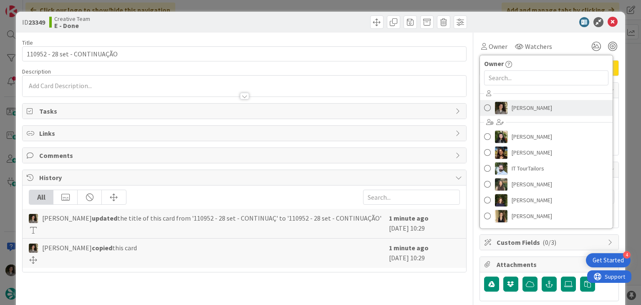
click at [516, 109] on span "[PERSON_NAME]" at bounding box center [532, 107] width 40 height 13
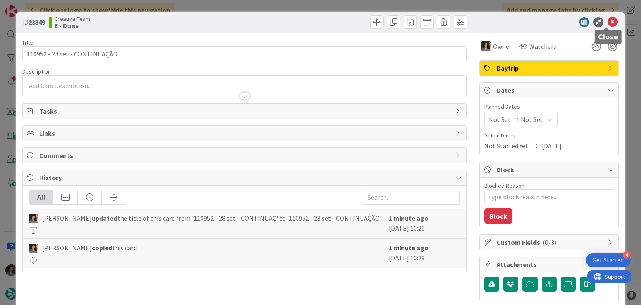
click at [608, 25] on icon at bounding box center [613, 22] width 10 height 10
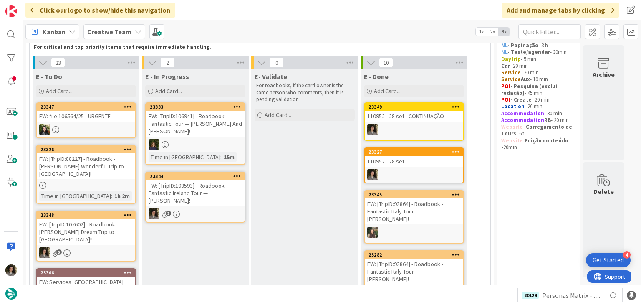
scroll to position [42, 0]
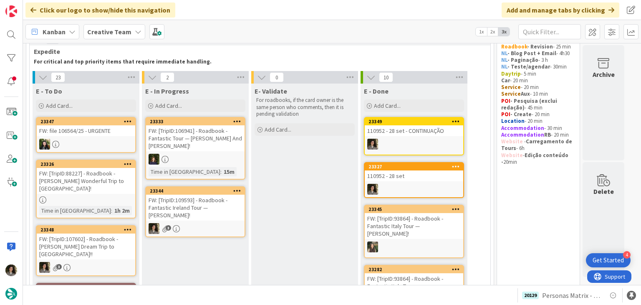
click at [190, 197] on div "FW: [TripID:109593] - Roadbook - Fantastic Ireland Tour — [PERSON_NAME]!" at bounding box center [195, 208] width 99 height 26
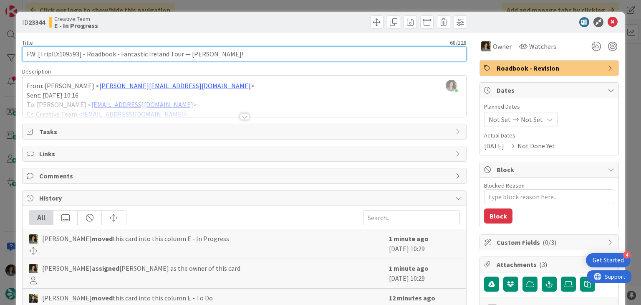
drag, startPoint x: 79, startPoint y: 53, endPoint x: 59, endPoint y: 53, distance: 20.0
click at [59, 53] on input "FW: [TripID:109593] - Roadbook - Fantastic Ireland Tour — [PERSON_NAME]!" at bounding box center [244, 53] width 444 height 15
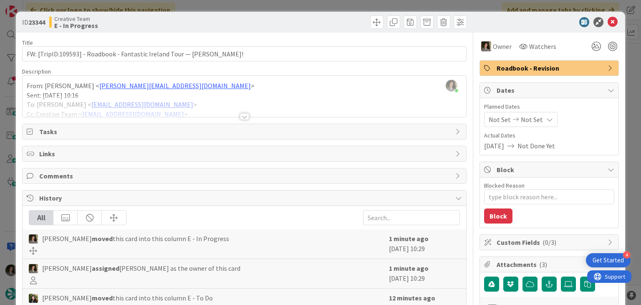
click at [244, 116] on div at bounding box center [244, 116] width 9 height 7
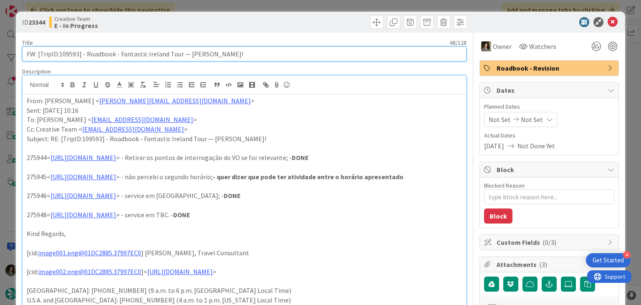
click at [195, 53] on input "FW: [TripID:109593] - Roadbook - Fantastic Ireland Tour — [PERSON_NAME]!" at bounding box center [244, 53] width 444 height 15
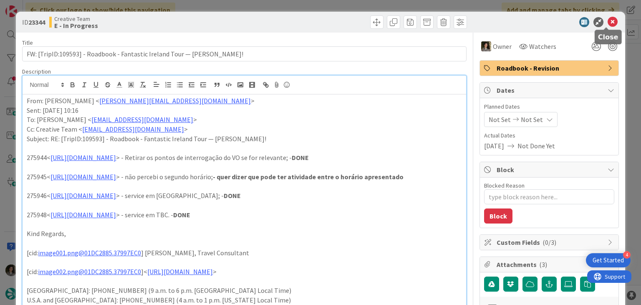
click at [609, 18] on icon at bounding box center [613, 22] width 10 height 10
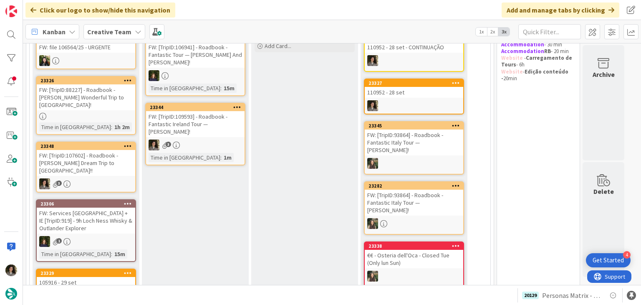
click at [202, 139] on div "3" at bounding box center [195, 144] width 99 height 11
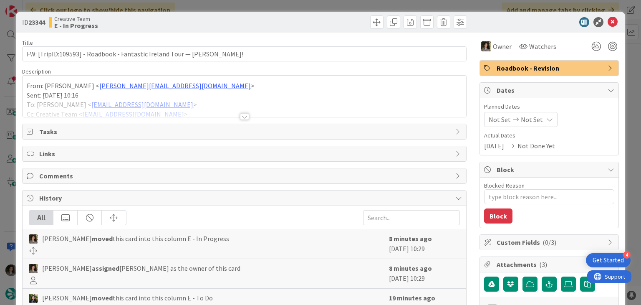
click at [240, 113] on div at bounding box center [244, 116] width 9 height 7
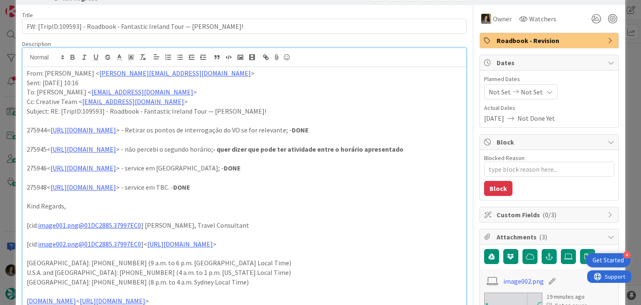
scroll to position [42, 0]
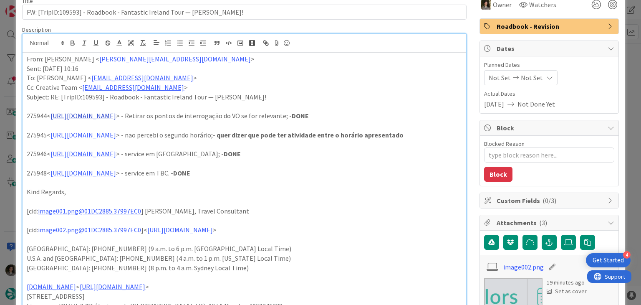
click at [116, 114] on link "https://appweb.tourtailors.com/sigav/#Voucher/view/283746" at bounding box center [84, 115] width 66 height 8
click at [142, 133] on link "https://appweb.tourtailors.com/sigav/#Voucher/view/283746" at bounding box center [113, 132] width 57 height 11
click at [287, 149] on p at bounding box center [244, 144] width 435 height 10
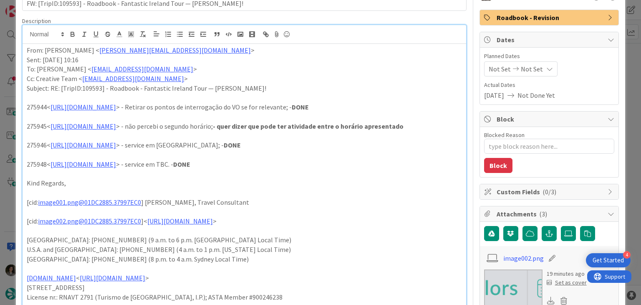
scroll to position [0, 0]
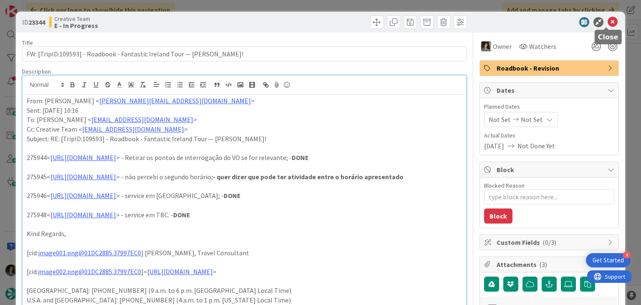
click at [609, 20] on icon at bounding box center [613, 22] width 10 height 10
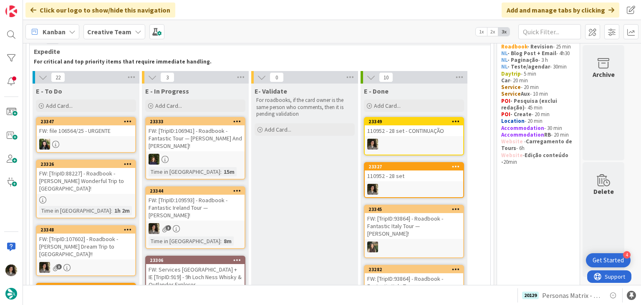
click at [85, 132] on div "FW: file 106564/25 - URGENTE" at bounding box center [86, 130] width 99 height 11
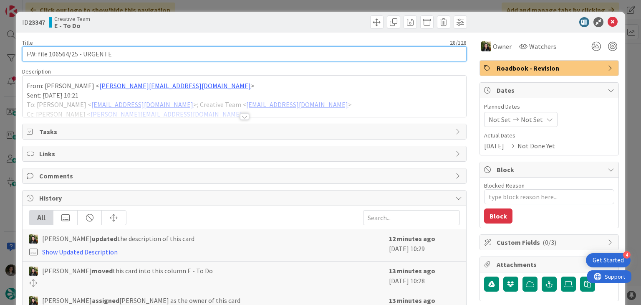
drag, startPoint x: 67, startPoint y: 52, endPoint x: 48, endPoint y: 52, distance: 18.4
click at [48, 52] on input "FW: file 106564/25 - URGENTE" at bounding box center [244, 53] width 444 height 15
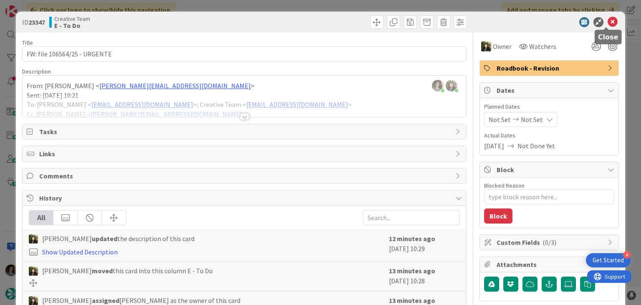
click at [609, 18] on icon at bounding box center [613, 22] width 10 height 10
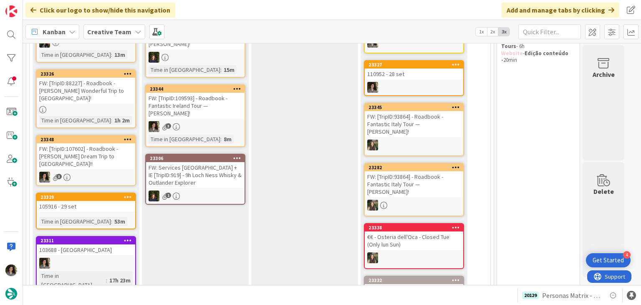
scroll to position [167, 0]
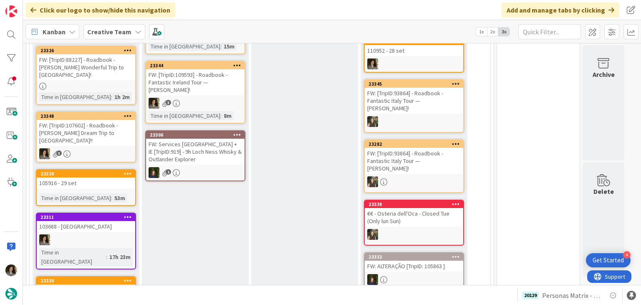
click at [208, 98] on div "3" at bounding box center [195, 103] width 99 height 11
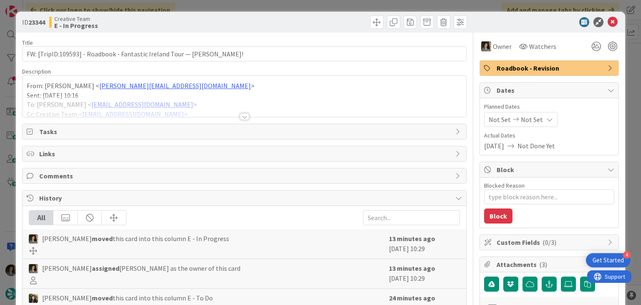
click at [240, 115] on div at bounding box center [244, 116] width 9 height 7
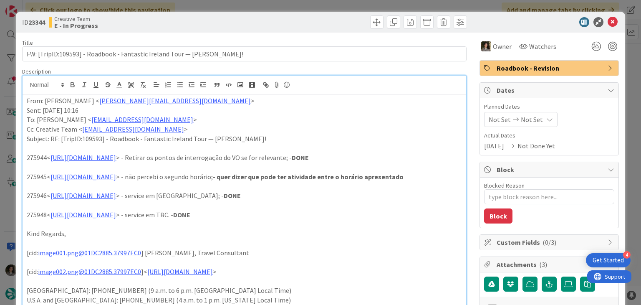
scroll to position [84, 0]
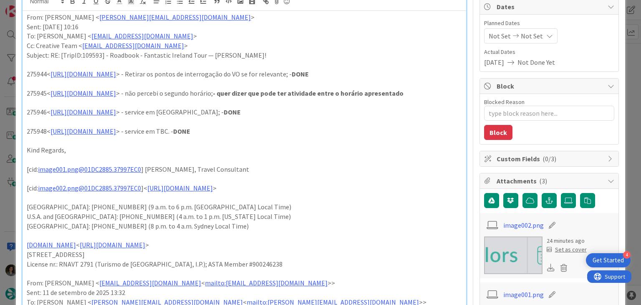
click at [258, 98] on p "275945< https://appweb.tourtailors.com/sigav/#Voucher/view/283747 > - não perce…" at bounding box center [244, 94] width 435 height 10
drag, startPoint x: 362, startPoint y: 99, endPoint x: 374, endPoint y: 99, distance: 12.1
click at [374, 98] on p "275945< https://appweb.tourtailors.com/sigav/#Voucher/view/283747 > - não perce…" at bounding box center [244, 94] width 435 height 10
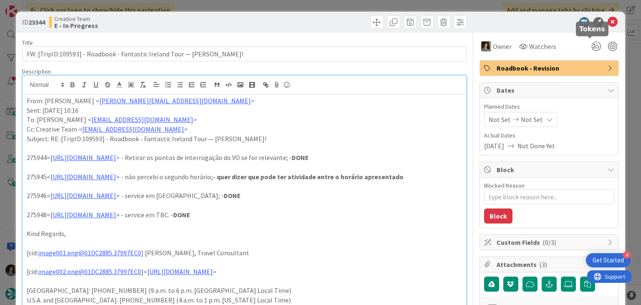
scroll to position [105, 0]
click at [608, 25] on icon at bounding box center [613, 22] width 10 height 10
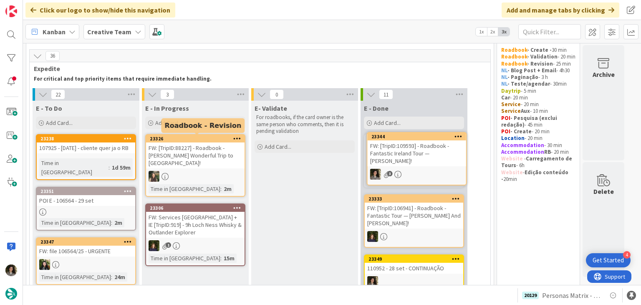
scroll to position [14, 0]
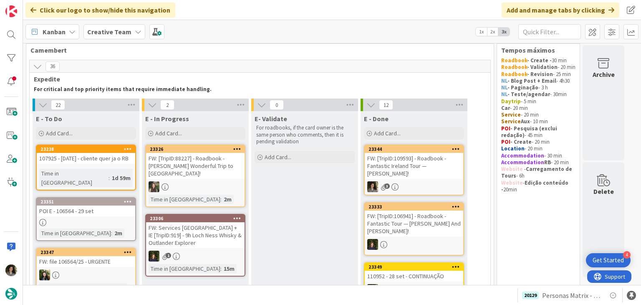
click at [416, 161] on div "FW: [TripID:109593] - Roadbook - Fantastic Ireland Tour — [PERSON_NAME]!" at bounding box center [414, 166] width 99 height 26
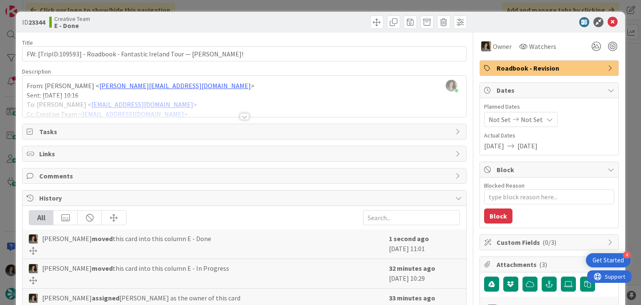
click at [559, 71] on span "Roadbook - Revision" at bounding box center [550, 68] width 107 height 10
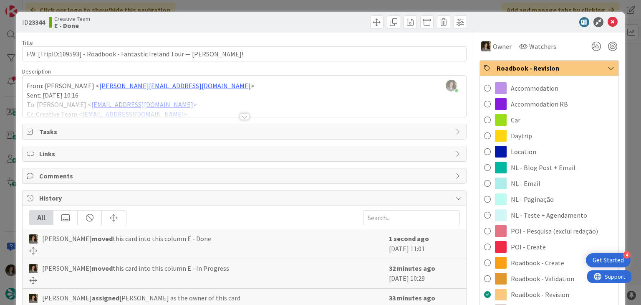
drag, startPoint x: 546, startPoint y: 261, endPoint x: 547, endPoint y: 250, distance: 10.9
click at [546, 260] on span "Roadbook - Create" at bounding box center [537, 263] width 53 height 10
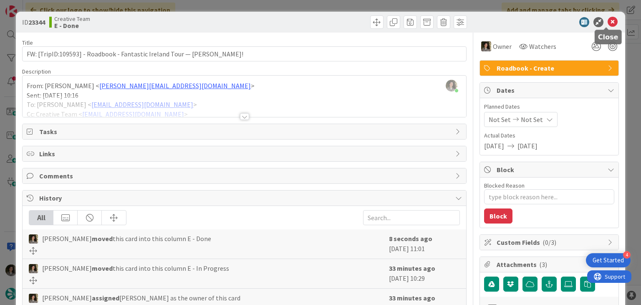
click at [608, 22] on icon at bounding box center [613, 22] width 10 height 10
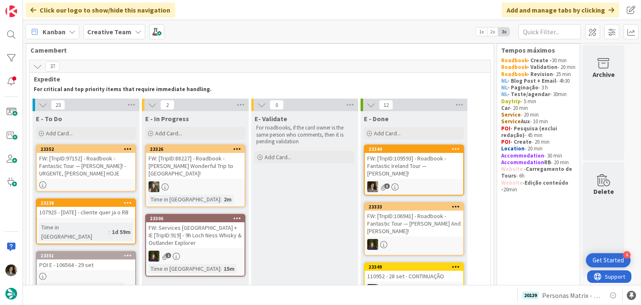
click at [75, 159] on div "FW: [TripID:97152] - Roadbook - Fantastic Tour — [PERSON_NAME]! - URGENTE, [PER…" at bounding box center [86, 166] width 99 height 26
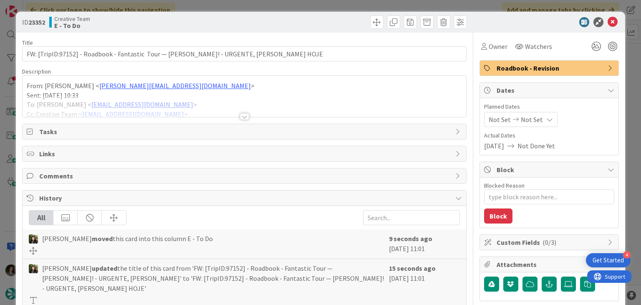
click at [240, 116] on div at bounding box center [244, 116] width 9 height 7
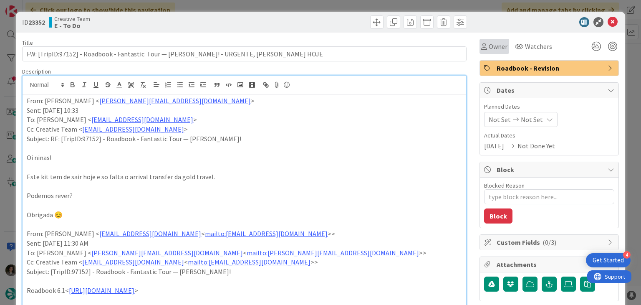
click at [490, 49] on span "Owner" at bounding box center [498, 46] width 19 height 10
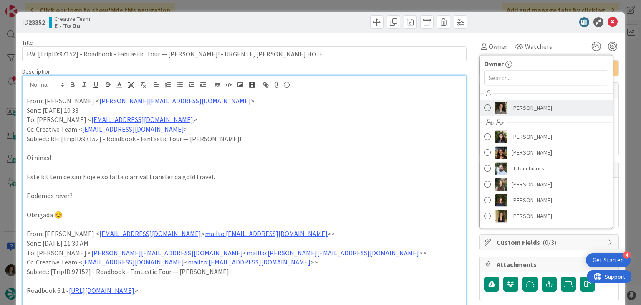
click at [524, 109] on span "[PERSON_NAME]" at bounding box center [532, 107] width 40 height 13
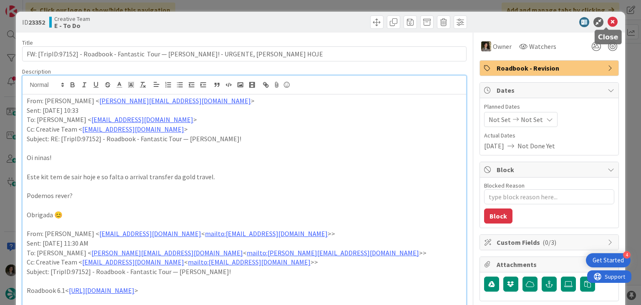
click at [608, 19] on icon at bounding box center [613, 22] width 10 height 10
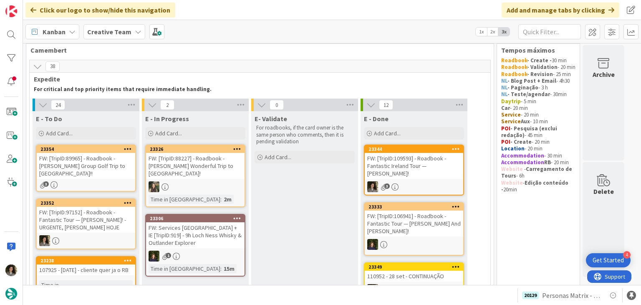
click at [104, 169] on div "FW: [TripID:89965] - Roadbook - [PERSON_NAME]'s Group Golf Trip to [GEOGRAPHIC_…" at bounding box center [86, 166] width 99 height 26
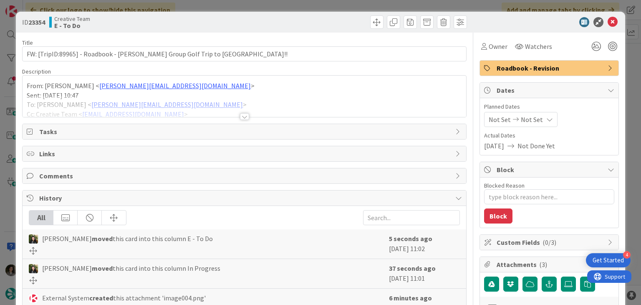
click at [240, 116] on div at bounding box center [244, 116] width 9 height 7
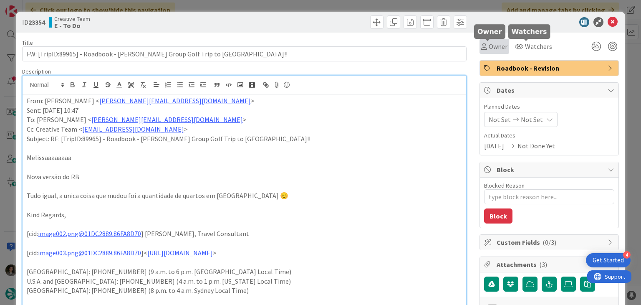
click at [482, 45] on div "Owner" at bounding box center [494, 46] width 26 height 10
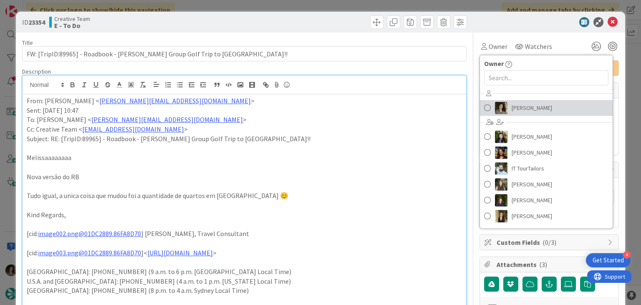
click at [534, 109] on span "[PERSON_NAME]" at bounding box center [532, 107] width 40 height 13
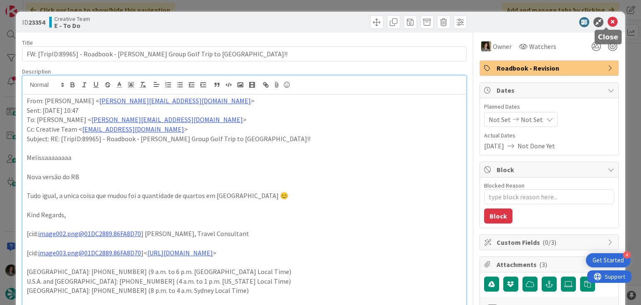
click at [608, 23] on icon at bounding box center [613, 22] width 10 height 10
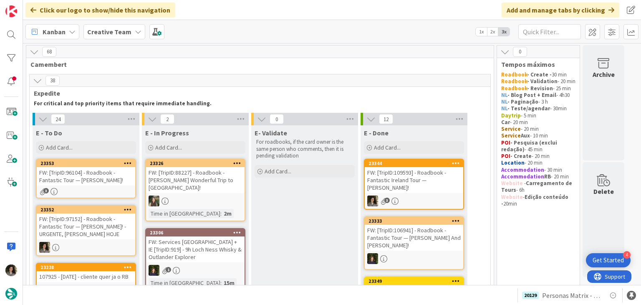
scroll to position [84, 0]
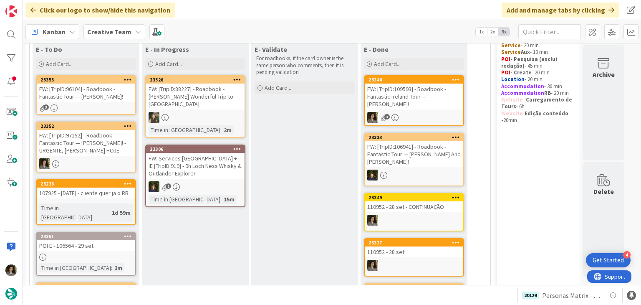
click at [73, 96] on div "FW: [TripID:96104] - Roadbook - Fantastic Tour — [PERSON_NAME]!" at bounding box center [86, 93] width 99 height 18
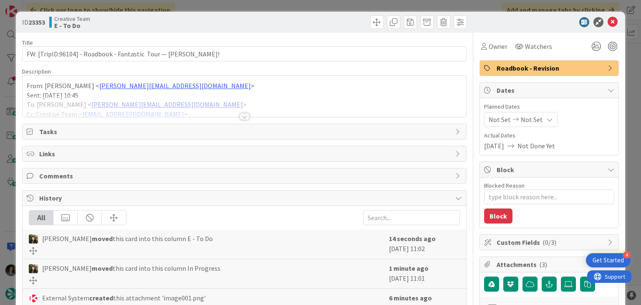
click at [243, 116] on div at bounding box center [244, 116] width 9 height 7
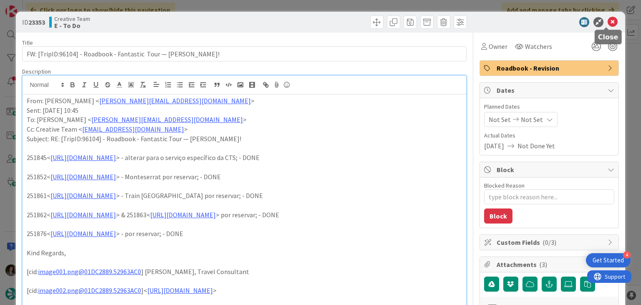
click at [608, 23] on icon at bounding box center [613, 22] width 10 height 10
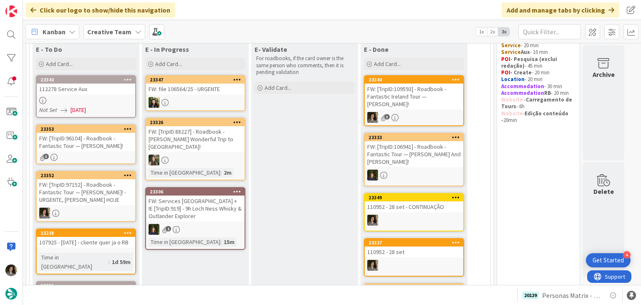
click at [73, 91] on div "112278 Service Aux" at bounding box center [86, 89] width 99 height 11
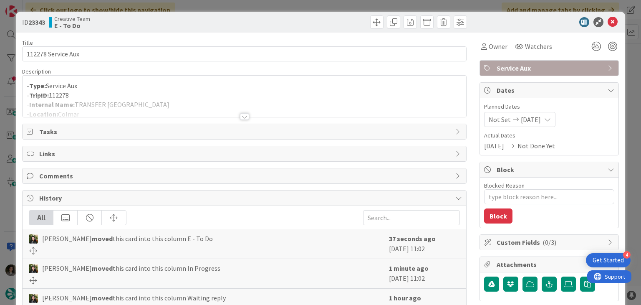
click at [240, 113] on div at bounding box center [244, 116] width 9 height 7
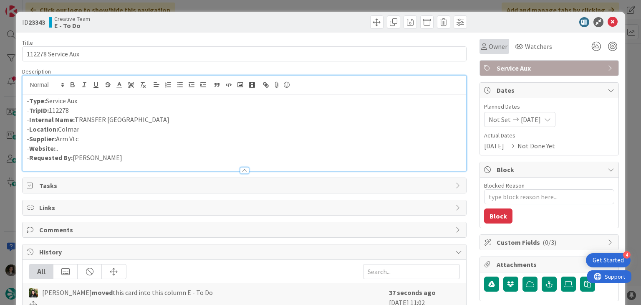
click at [480, 45] on div "Owner" at bounding box center [495, 46] width 30 height 15
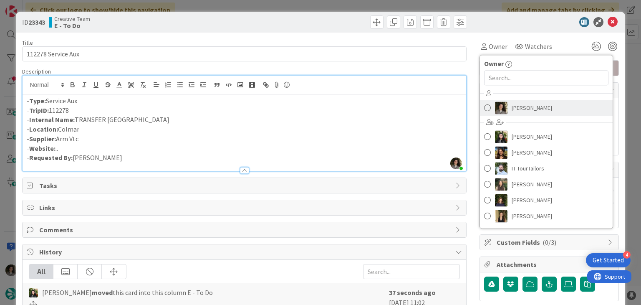
click at [538, 109] on span "[PERSON_NAME]" at bounding box center [532, 107] width 40 height 13
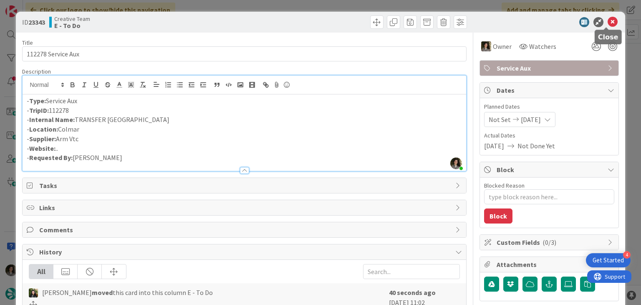
click at [608, 17] on icon at bounding box center [613, 22] width 10 height 10
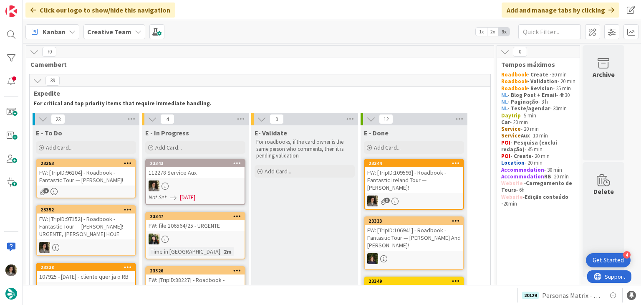
click at [189, 180] on div at bounding box center [195, 185] width 99 height 11
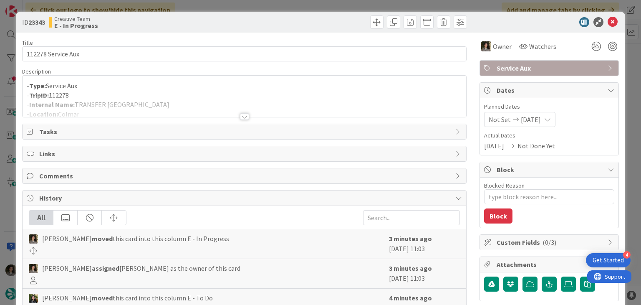
click at [245, 115] on div at bounding box center [244, 116] width 9 height 7
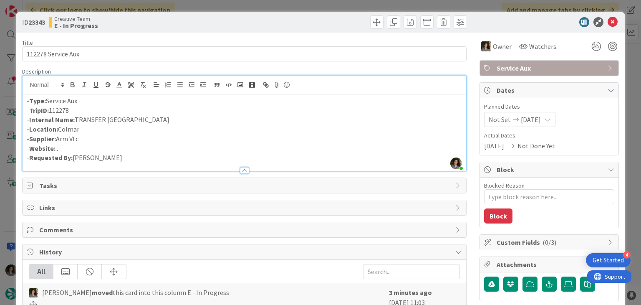
drag, startPoint x: 146, startPoint y: 121, endPoint x: 75, endPoint y: 116, distance: 71.6
click at [75, 116] on p "- Internal Name: TRANSFER Hotel - Airport" at bounding box center [244, 120] width 435 height 10
click at [89, 121] on p "- Internal Name: TRANSFER Hotel - Airport" at bounding box center [244, 120] width 435 height 10
drag, startPoint x: 146, startPoint y: 122, endPoint x: 77, endPoint y: 117, distance: 69.1
click at [77, 117] on p "- Internal Name: TRANSFER Hotel - Airport" at bounding box center [244, 120] width 435 height 10
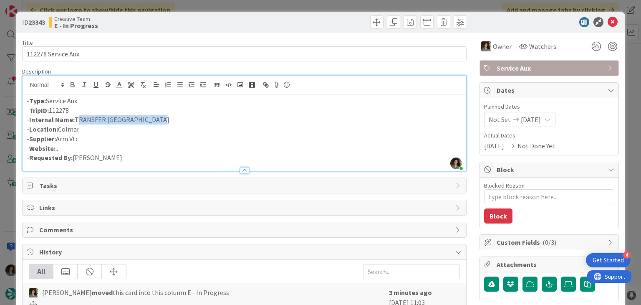
copy p "TRANSFER Hotel - Airport"
click at [117, 42] on div "Title 18 / 128" at bounding box center [244, 43] width 444 height 8
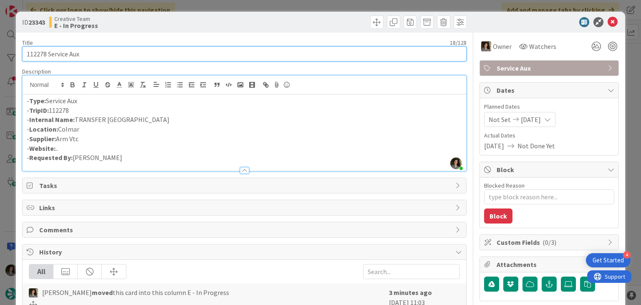
click at [111, 51] on input "112278 Service Aux" at bounding box center [244, 53] width 444 height 15
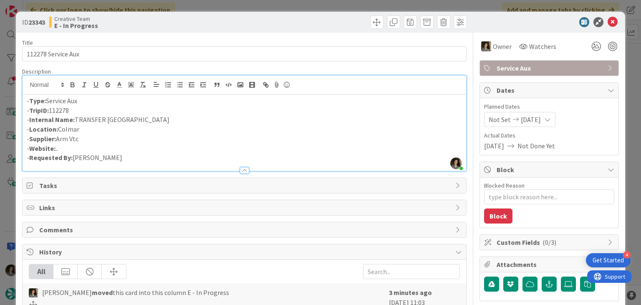
click at [267, 130] on p "- Location: Colmar" at bounding box center [244, 129] width 435 height 10
click at [608, 21] on icon at bounding box center [613, 22] width 10 height 10
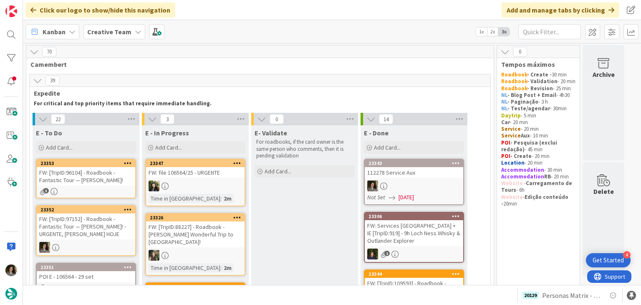
scroll to position [125, 0]
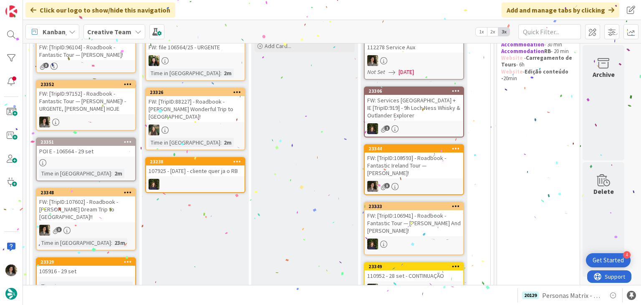
click at [418, 60] on div at bounding box center [414, 60] width 99 height 11
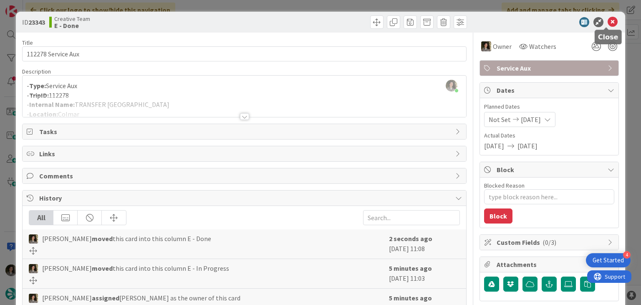
click at [608, 19] on icon at bounding box center [613, 22] width 10 height 10
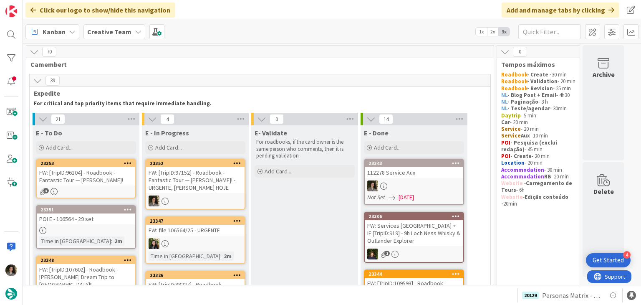
click at [203, 192] on div "FW: [TripID:97152] - Roadbook - Fantastic Tour — [PERSON_NAME]! - URGENTE, [PER…" at bounding box center [195, 180] width 99 height 26
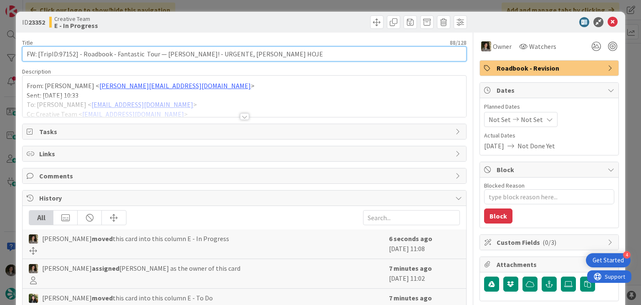
drag, startPoint x: 75, startPoint y: 55, endPoint x: 58, endPoint y: 53, distance: 16.9
click at [58, 53] on input "FW: [TripID:97152] - Roadbook - Fantastic Tour — [PERSON_NAME]! - URGENTE, [PER…" at bounding box center [244, 53] width 444 height 15
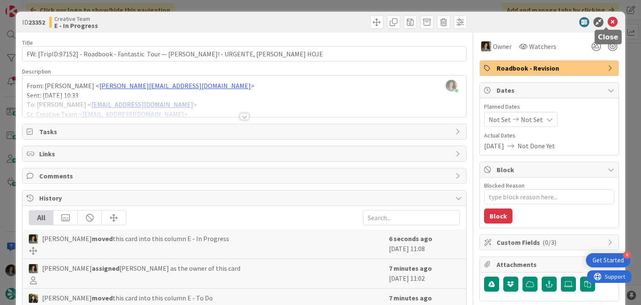
click at [608, 24] on icon at bounding box center [613, 22] width 10 height 10
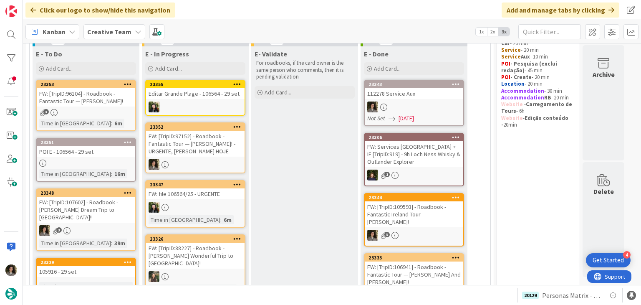
scroll to position [84, 0]
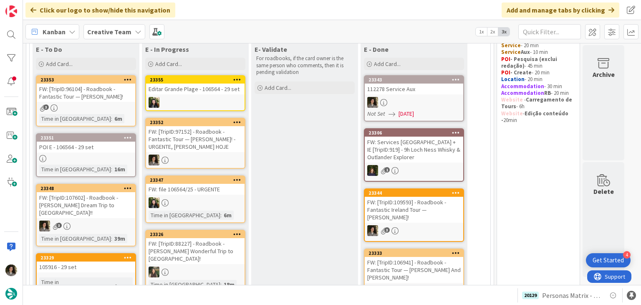
click at [208, 140] on div "FW: [TripID:97152] - Roadbook - Fantastic Tour — [PERSON_NAME]! - URGENTE, [PER…" at bounding box center [195, 139] width 99 height 26
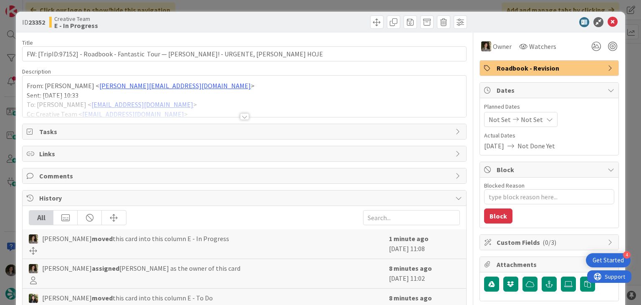
click at [244, 115] on div at bounding box center [244, 116] width 9 height 7
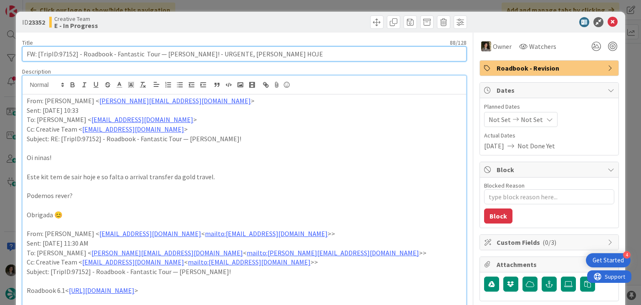
click at [152, 51] on input "FW: [TripID:97152] - Roadbook - Fantastic Tour — [PERSON_NAME]! - URGENTE, [PER…" at bounding box center [244, 53] width 444 height 15
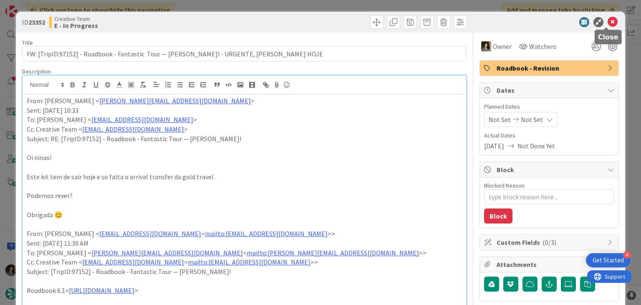
click at [608, 23] on icon at bounding box center [613, 22] width 10 height 10
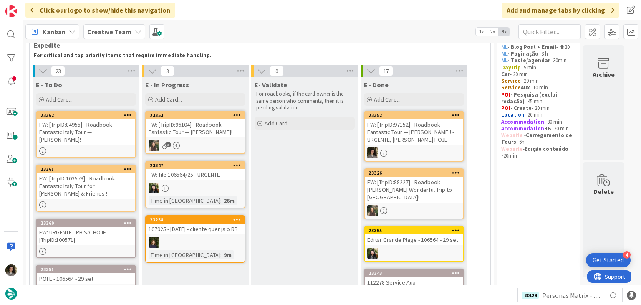
scroll to position [46, 0]
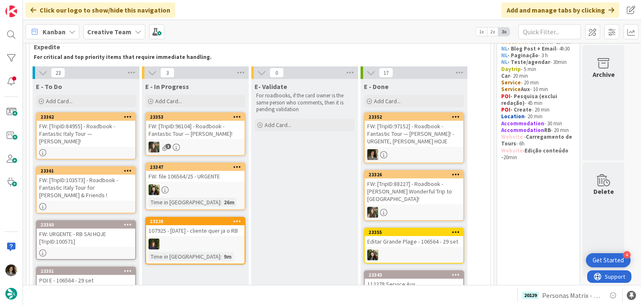
click at [404, 143] on div "FW: [TripID:97152] - Roadbook - Fantastic Tour — [PERSON_NAME]! - URGENTE, [PER…" at bounding box center [414, 134] width 99 height 26
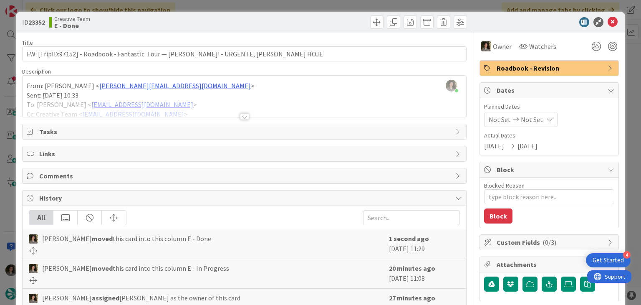
click at [588, 68] on span "Roadbook - Revision" at bounding box center [550, 68] width 107 height 10
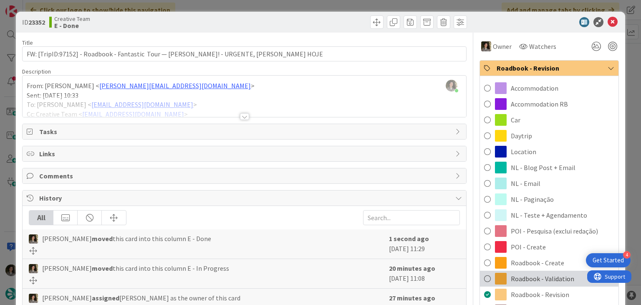
click at [552, 278] on span "Roadbook - Validation" at bounding box center [542, 278] width 63 height 10
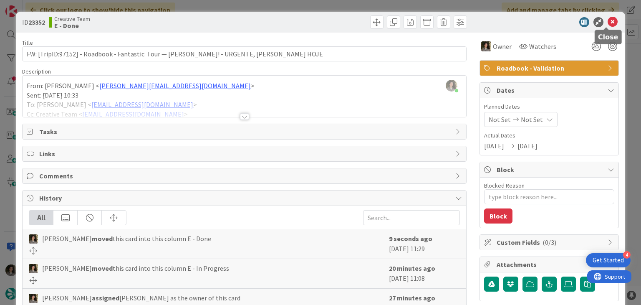
click at [608, 24] on icon at bounding box center [613, 22] width 10 height 10
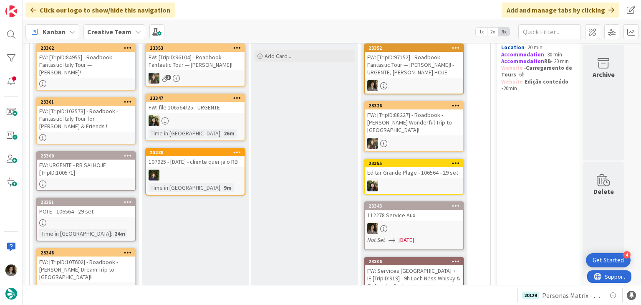
scroll to position [130, 0]
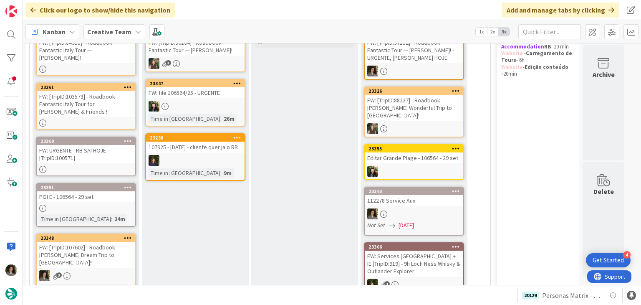
click at [100, 145] on div "FW: URGENTE - RB SAI HOJE [TripID:100571]" at bounding box center [86, 154] width 99 height 18
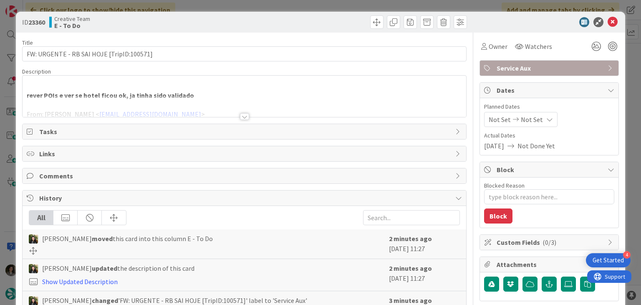
click at [234, 115] on div at bounding box center [244, 106] width 443 height 21
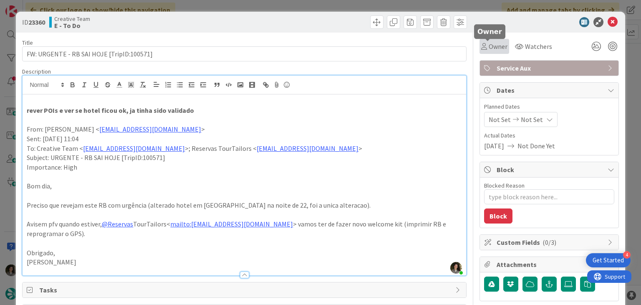
click at [494, 44] on span "Owner" at bounding box center [498, 46] width 19 height 10
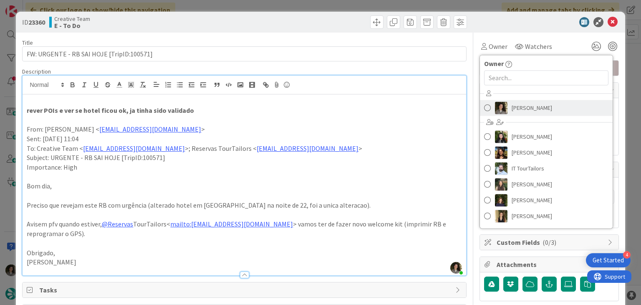
click at [512, 101] on span "[PERSON_NAME]" at bounding box center [532, 107] width 40 height 13
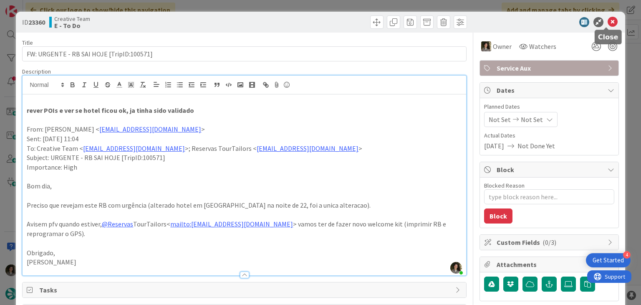
click at [609, 24] on icon at bounding box center [613, 22] width 10 height 10
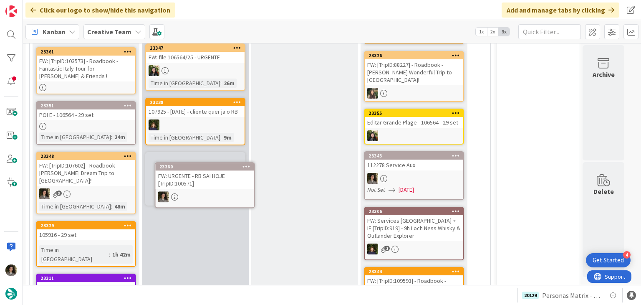
scroll to position [167, 0]
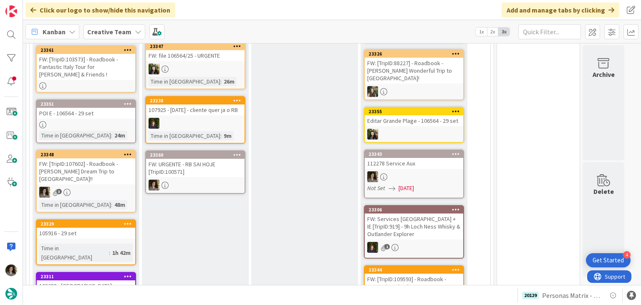
click at [192, 174] on div "FW: URGENTE - RB SAI HOJE [TripID:100571]" at bounding box center [195, 168] width 99 height 18
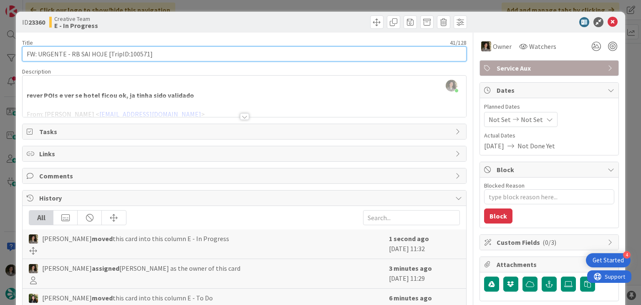
drag, startPoint x: 127, startPoint y: 54, endPoint x: 147, endPoint y: 54, distance: 19.6
click at [147, 54] on input "FW: URGENTE - RB SAI HOJE [TripID:100571]" at bounding box center [244, 53] width 444 height 15
click at [230, 51] on input "FW: URGENTE - RB SAI HOJE [TripID:100571]" at bounding box center [244, 53] width 444 height 15
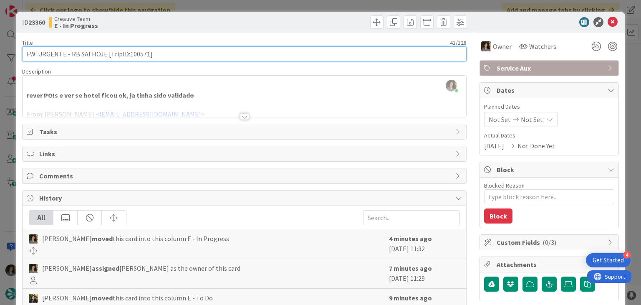
click at [230, 51] on input "FW: URGENTE - RB SAI HOJE [TripID:100571]" at bounding box center [244, 53] width 444 height 15
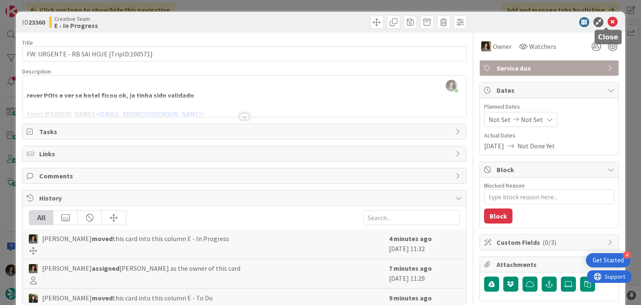
click at [608, 17] on icon at bounding box center [613, 22] width 10 height 10
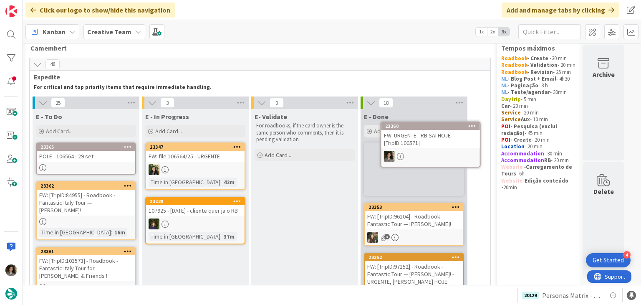
scroll to position [15, 0]
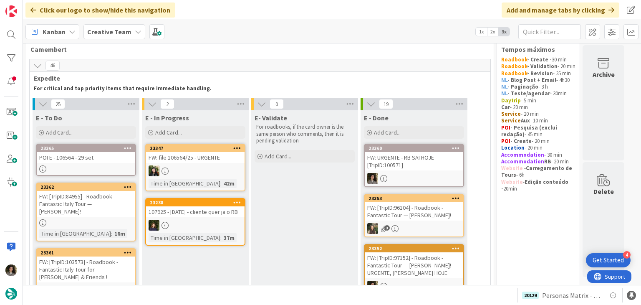
click at [431, 152] on div "FW: URGENTE - RB SAI HOJE [TripID:100571]" at bounding box center [414, 161] width 99 height 18
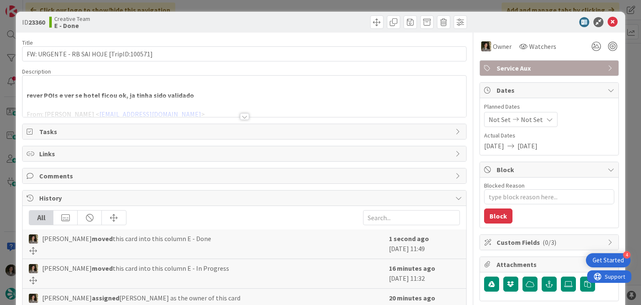
click at [547, 66] on span "Service Aux" at bounding box center [550, 68] width 107 height 10
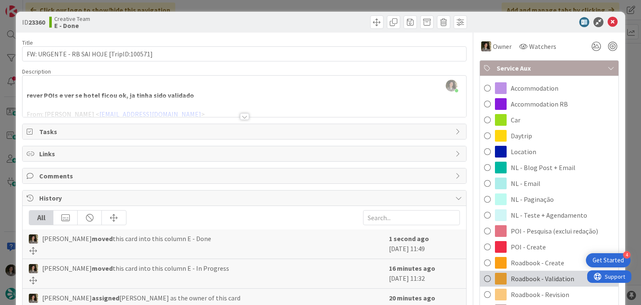
click at [559, 277] on span "Roadbook - Validation" at bounding box center [542, 278] width 63 height 10
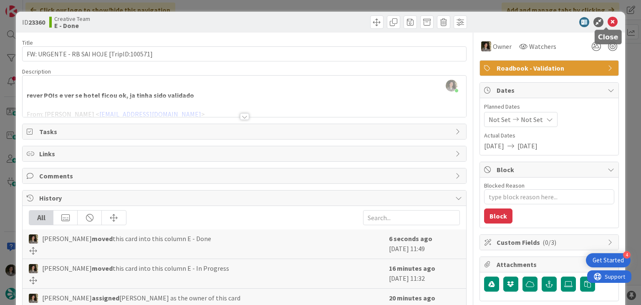
click at [608, 21] on icon at bounding box center [613, 22] width 10 height 10
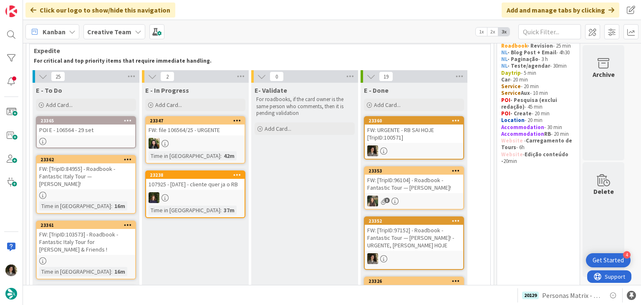
scroll to position [57, 0]
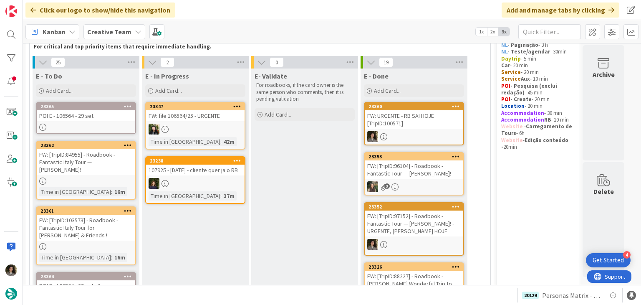
click at [76, 181] on div at bounding box center [86, 180] width 99 height 7
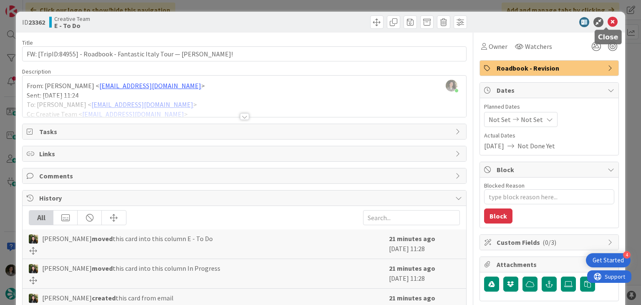
click at [609, 20] on icon at bounding box center [613, 22] width 10 height 10
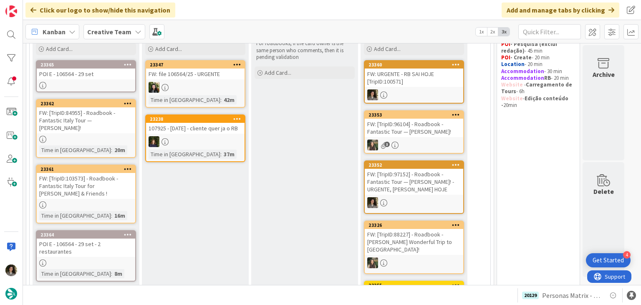
click at [99, 179] on div "FW: [TripID:103573] - Roadbook - Fantastic Italy Tour for [PERSON_NAME] & Frien…" at bounding box center [86, 186] width 99 height 26
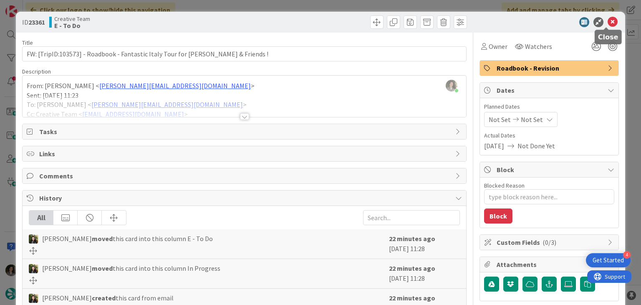
click at [600, 15] on div "ID 23361 Creative Team E - To Do" at bounding box center [320, 22] width 609 height 21
click at [608, 21] on icon at bounding box center [613, 22] width 10 height 10
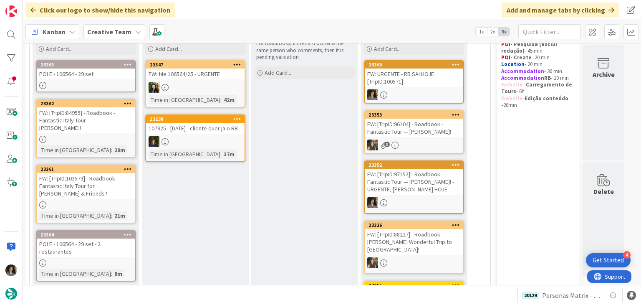
click at [86, 127] on div "FW: [TripID:84955] - Roadbook - Fantastic Italy Tour — [PERSON_NAME] [PERSON_NA…" at bounding box center [86, 120] width 99 height 26
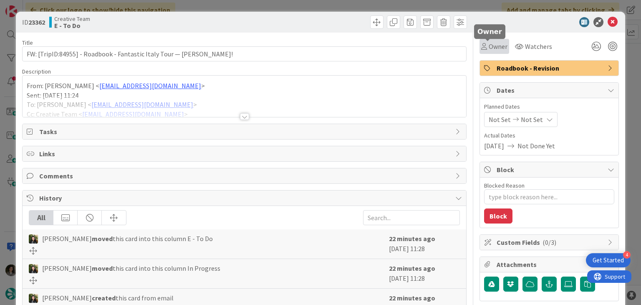
click at [481, 51] on div "Owner" at bounding box center [494, 46] width 26 height 10
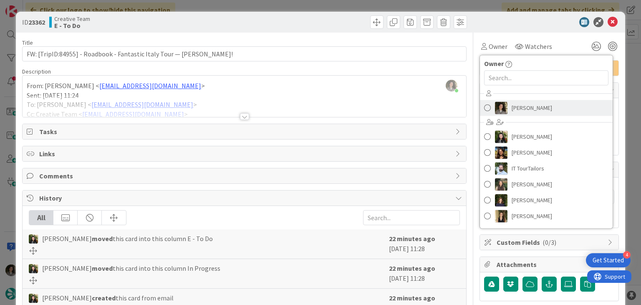
click at [528, 104] on span "[PERSON_NAME]" at bounding box center [532, 107] width 40 height 13
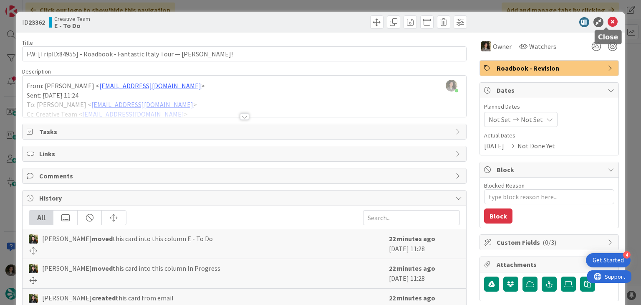
click at [608, 23] on icon at bounding box center [613, 22] width 10 height 10
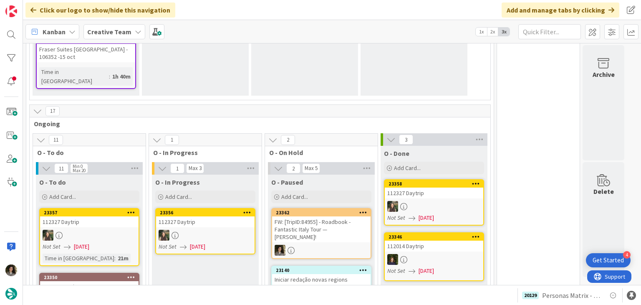
scroll to position [1331, 0]
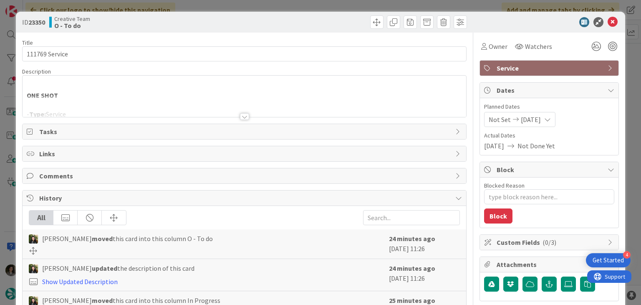
click at [266, 113] on div at bounding box center [244, 106] width 443 height 21
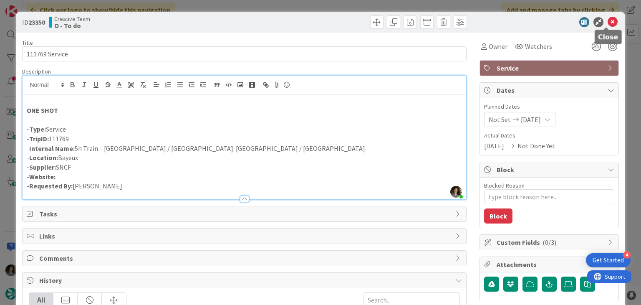
click at [608, 23] on icon at bounding box center [613, 22] width 10 height 10
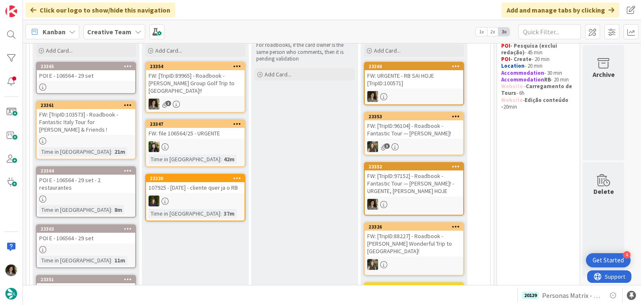
scroll to position [37, 0]
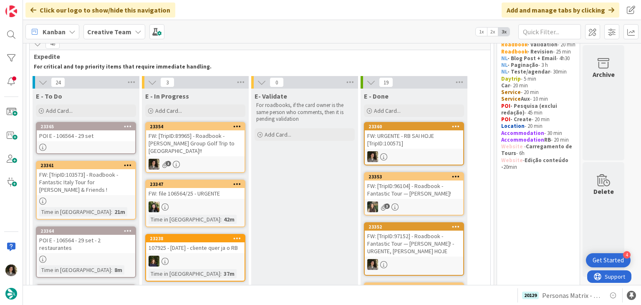
click at [195, 136] on div "FW: [TripID:89965] - Roadbook - [PERSON_NAME]'s Group Golf Trip to [GEOGRAPHIC_…" at bounding box center [195, 143] width 99 height 26
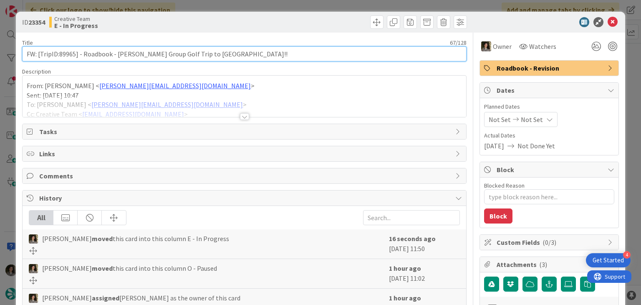
drag, startPoint x: 74, startPoint y: 55, endPoint x: 59, endPoint y: 59, distance: 15.2
click at [59, 59] on input "FW: [TripID:89965] - Roadbook - [PERSON_NAME]'s Group Golf Trip to [GEOGRAPHIC_…" at bounding box center [244, 53] width 444 height 15
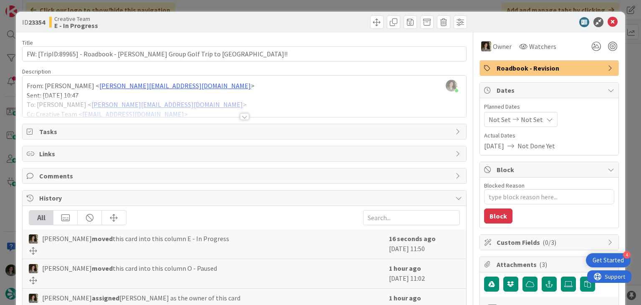
click at [242, 118] on div at bounding box center [244, 116] width 9 height 7
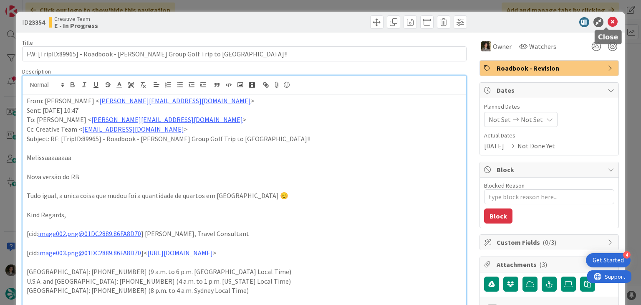
click at [608, 21] on icon at bounding box center [613, 22] width 10 height 10
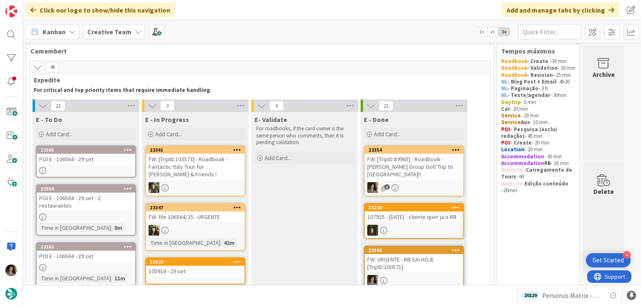
scroll to position [13, 0]
click at [414, 164] on div "FW: [TripID:89965] - Roadbook - [PERSON_NAME]'s Group Golf Trip to [GEOGRAPHIC_…" at bounding box center [414, 167] width 99 height 26
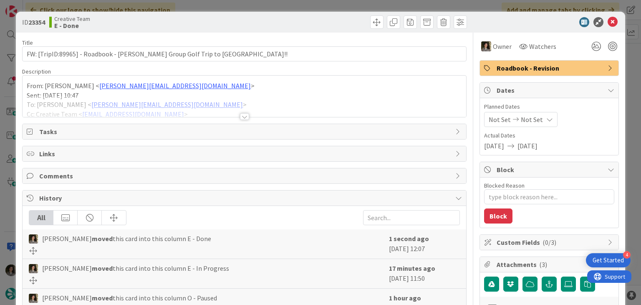
click at [549, 67] on span "Roadbook - Revision" at bounding box center [550, 68] width 107 height 10
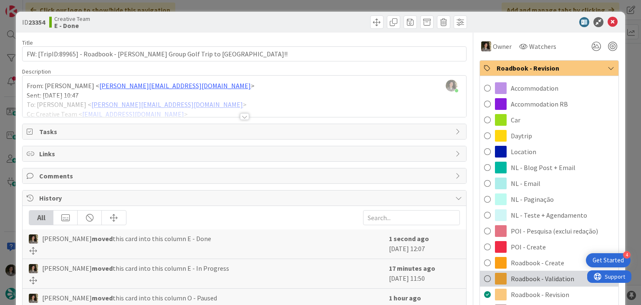
click at [543, 273] on span "Roadbook - Validation" at bounding box center [542, 278] width 63 height 10
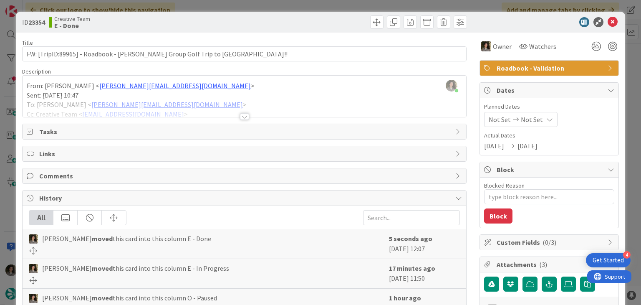
type textarea "x"
click at [608, 20] on icon at bounding box center [613, 22] width 10 height 10
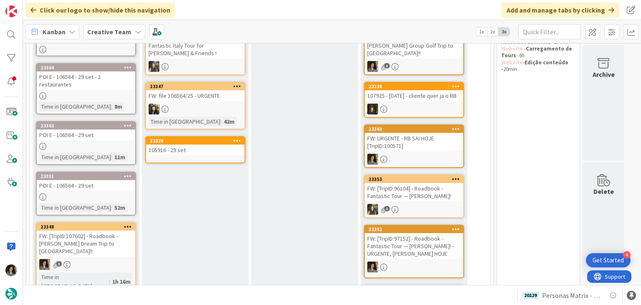
scroll to position [138, 0]
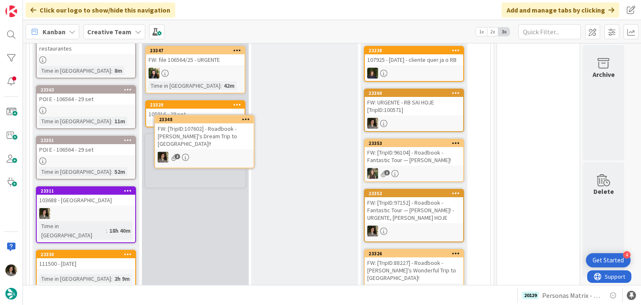
scroll to position [165, 0]
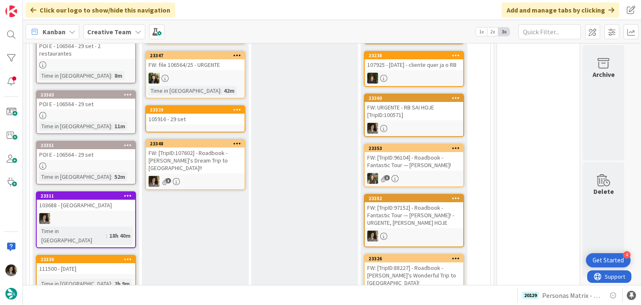
click at [197, 151] on div "FW: [TripID:107602] - Roadbook - [PERSON_NAME]'s Dream Trip to [GEOGRAPHIC_DATA…" at bounding box center [195, 160] width 99 height 26
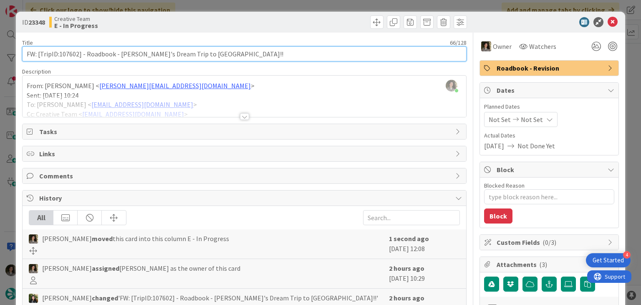
drag, startPoint x: 59, startPoint y: 54, endPoint x: 78, endPoint y: 54, distance: 19.2
click at [78, 54] on input "FW: [TripID:107602] - Roadbook - [PERSON_NAME]'s Dream Trip to [GEOGRAPHIC_DATA…" at bounding box center [244, 53] width 444 height 15
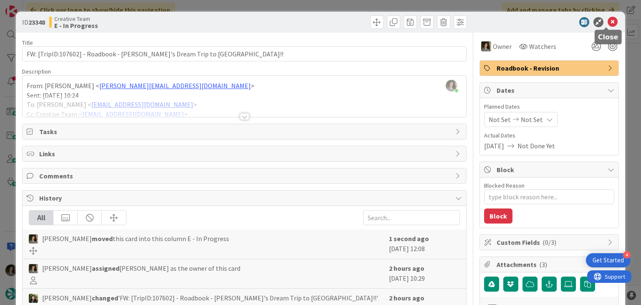
click at [608, 18] on icon at bounding box center [613, 22] width 10 height 10
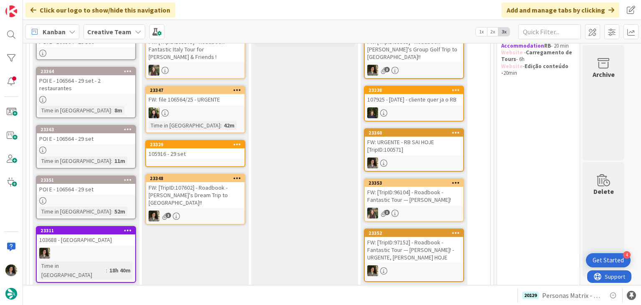
scroll to position [82, 0]
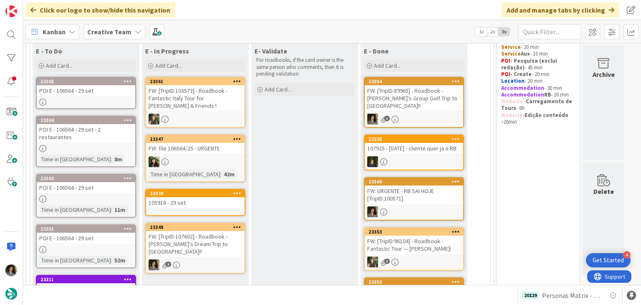
click at [109, 92] on div "POI E - 106564 - 29 set" at bounding box center [86, 90] width 99 height 11
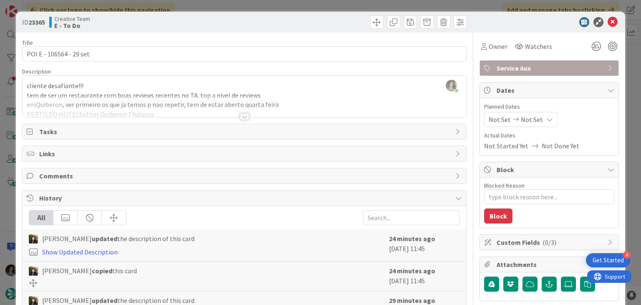
click at [243, 111] on div at bounding box center [244, 106] width 443 height 21
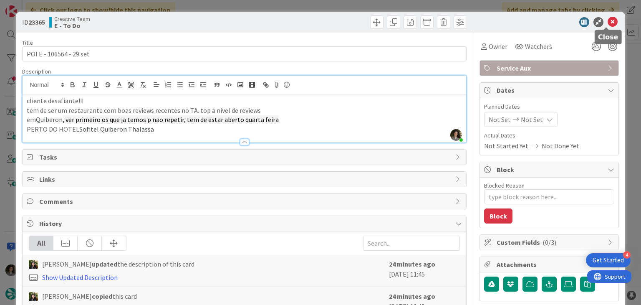
click at [610, 17] on icon at bounding box center [613, 22] width 10 height 10
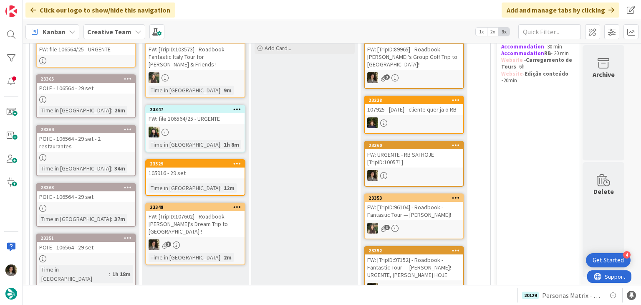
scroll to position [124, 0]
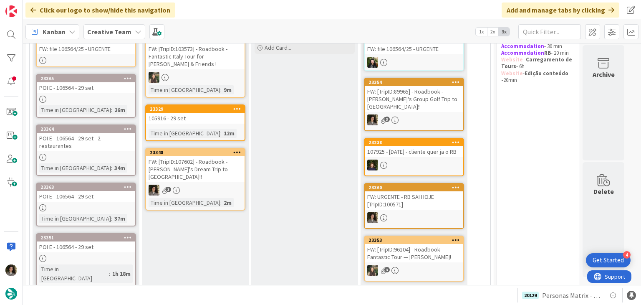
click at [210, 160] on div "FW: [TripID:107602] - Roadbook - [PERSON_NAME]'s Dream Trip to [GEOGRAPHIC_DATA…" at bounding box center [195, 169] width 99 height 26
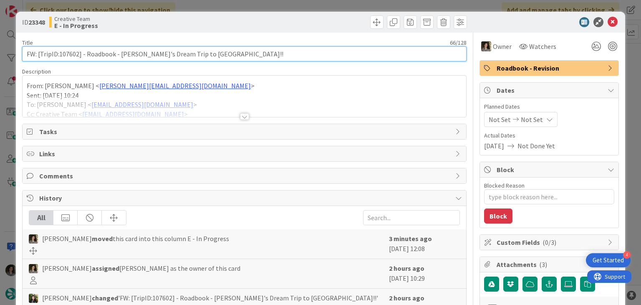
drag, startPoint x: 77, startPoint y: 53, endPoint x: 58, endPoint y: 57, distance: 18.9
click at [58, 57] on input "FW: [TripID:107602] - Roadbook - [PERSON_NAME]'s Dream Trip to [GEOGRAPHIC_DATA…" at bounding box center [244, 53] width 444 height 15
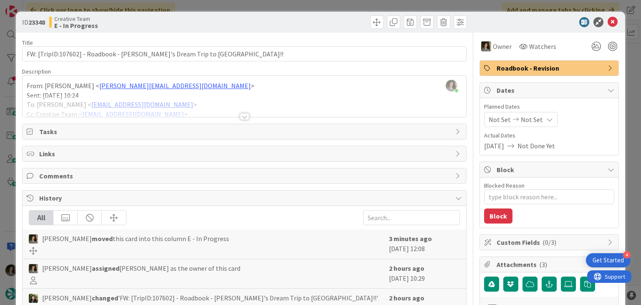
click at [242, 116] on div at bounding box center [244, 116] width 9 height 7
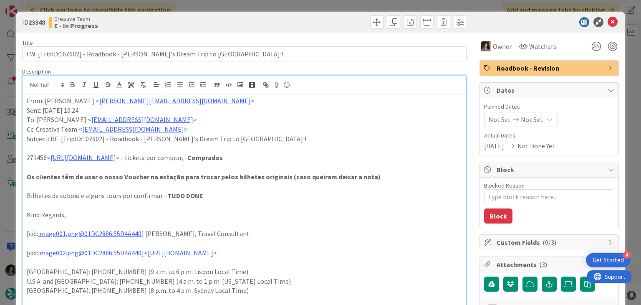
type textarea "x"
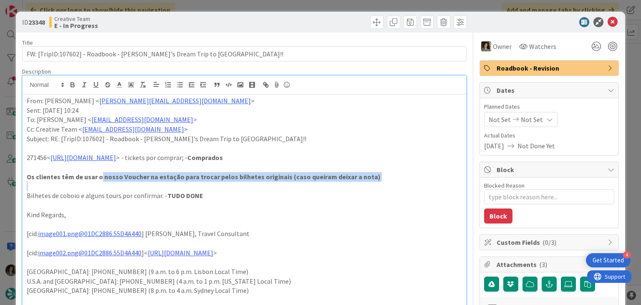
drag, startPoint x: 99, startPoint y: 174, endPoint x: 382, endPoint y: 183, distance: 284.1
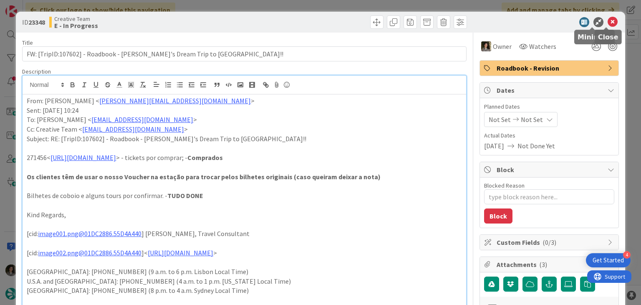
click at [610, 20] on icon at bounding box center [613, 22] width 10 height 10
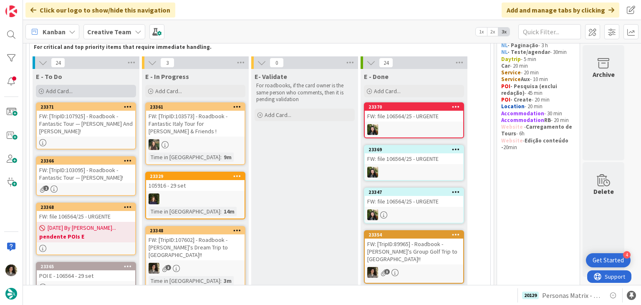
click at [92, 88] on div "Add Card..." at bounding box center [86, 91] width 100 height 13
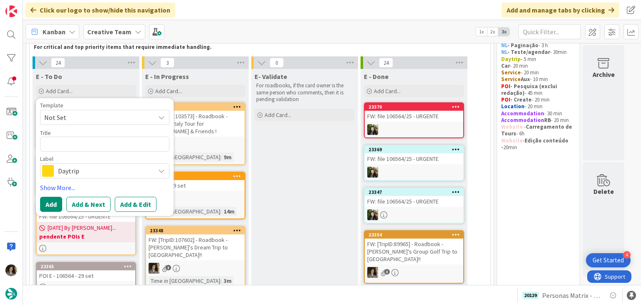
click at [95, 172] on span "Daytrip" at bounding box center [104, 171] width 93 height 12
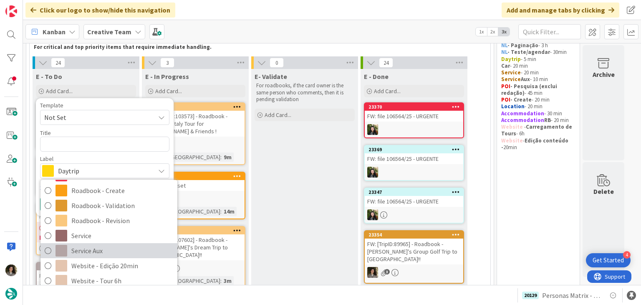
scroll to position [178, 0]
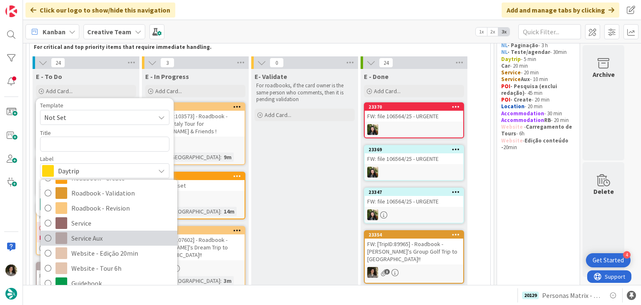
click at [95, 238] on span "Service Aux" at bounding box center [122, 238] width 102 height 13
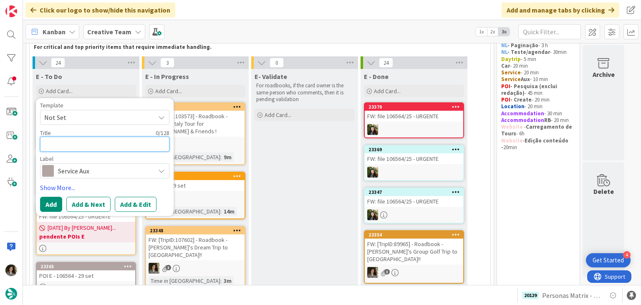
click at [105, 140] on textarea at bounding box center [104, 144] width 129 height 15
type textarea "C"
type textarea "x"
type textarea "CR"
type textarea "x"
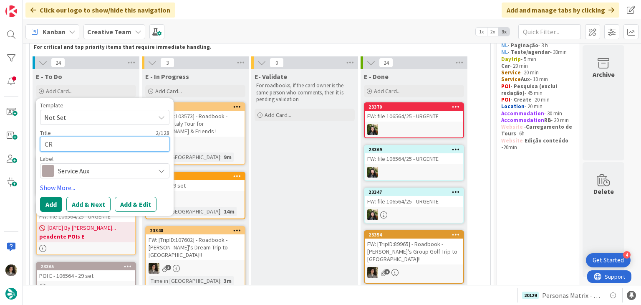
type textarea "CRE"
type textarea "x"
type textarea "CREA"
type textarea "x"
type textarea "CREAT"
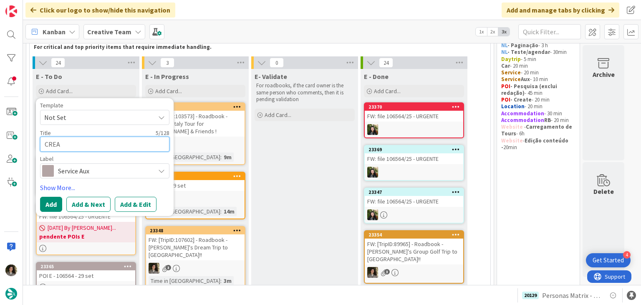
type textarea "x"
type textarea "CREATE"
type textarea "x"
type textarea "CREATE"
type textarea "x"
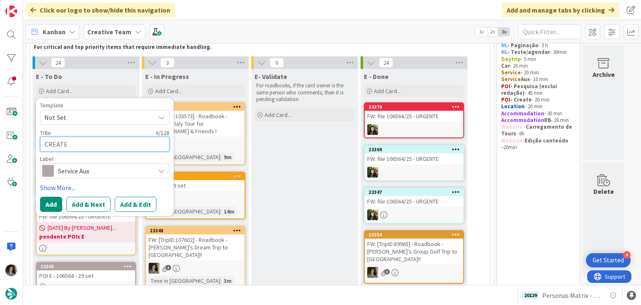
type textarea "CREATE M"
type textarea "x"
type textarea "CREATE ME"
type textarea "x"
type textarea "CREATE MEE"
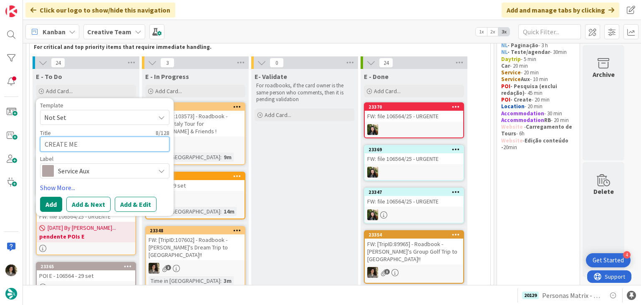
type textarea "x"
type textarea "CREATE MEET"
type textarea "x"
type textarea "CREATE MEETI"
type textarea "x"
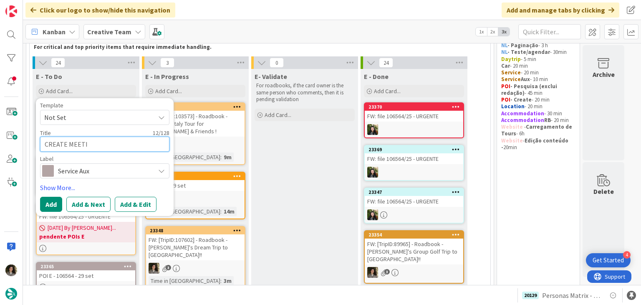
type textarea "CREATE MEETIN"
type textarea "x"
type textarea "CREATE MEETING"
type textarea "x"
type textarea "CREATE MEETING"
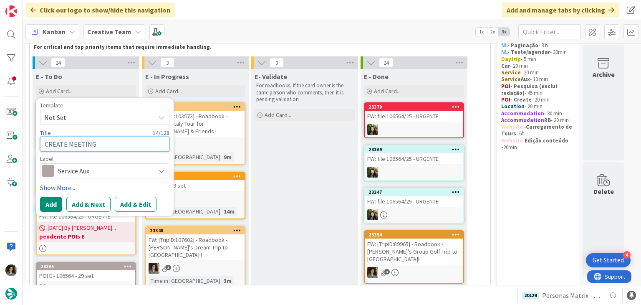
type textarea "x"
type textarea "CREATE MEETING P"
type textarea "x"
type textarea "CREATE MEETING PO"
type textarea "x"
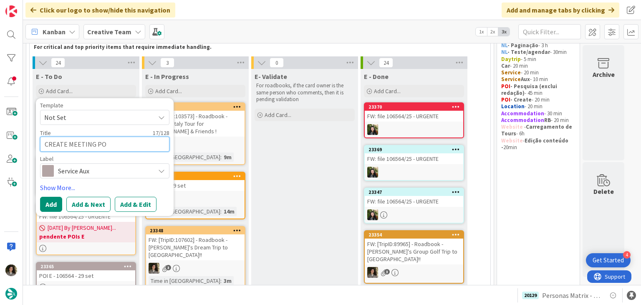
type textarea "CREATE MEETING POI"
type textarea "x"
type textarea "CREATE MEETING PO"
type textarea "x"
type textarea "CREATE MEETING P"
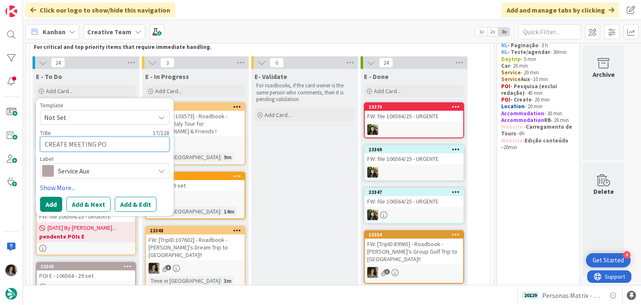
type textarea "x"
type textarea "CREATE MEETING"
type textarea "x"
type textarea "CREATE MEETING"
type textarea "x"
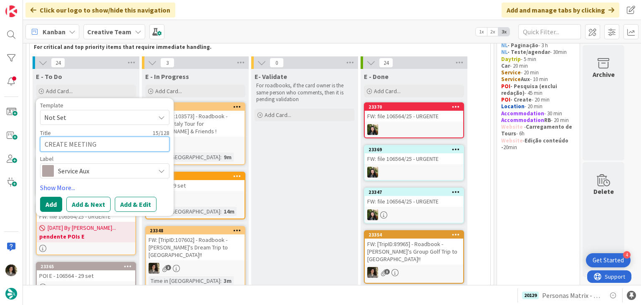
type textarea "CREATE MEETIN"
type textarea "x"
type textarea "CREATE MEETI"
type textarea "x"
type textarea "CREATE MEET"
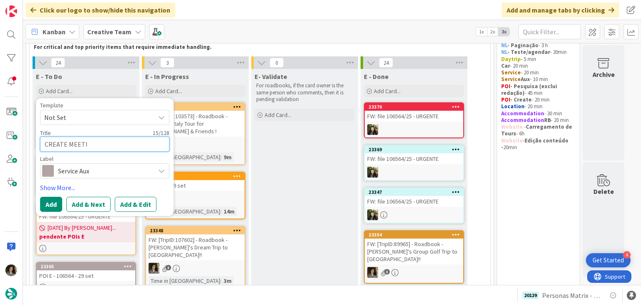
type textarea "x"
type textarea "CREATE MEE"
type textarea "x"
type textarea "CREATE ME"
type textarea "x"
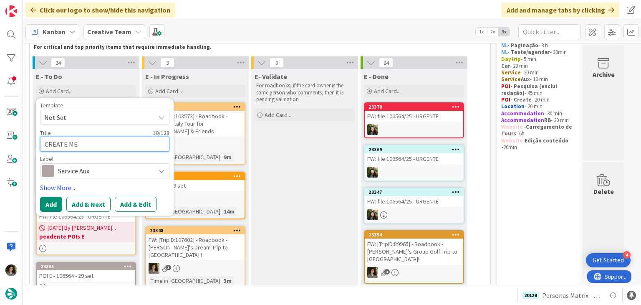
type textarea "CREATE M"
type textarea "x"
type textarea "CREATE"
type textarea "x"
type textarea "CREATE G"
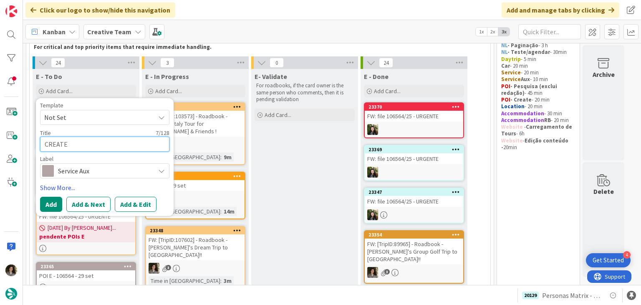
type textarea "x"
type textarea "CREATE GP"
type textarea "x"
type textarea "CREATE GPS"
type textarea "x"
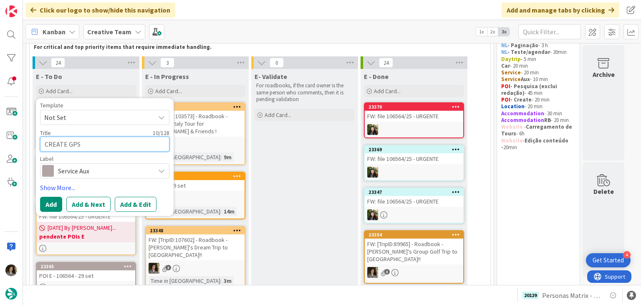
type textarea "CREATE GPS"
type textarea "x"
type textarea "CREATE GPS P"
type textarea "x"
type textarea "CREATE GPS PO"
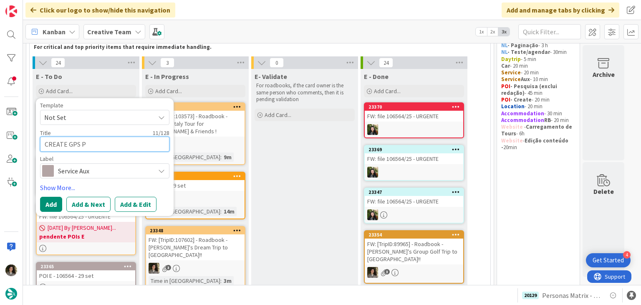
type textarea "x"
type textarea "CREATE GPS POI"
type textarea "x"
type textarea "CREATE GPS POIN"
type textarea "x"
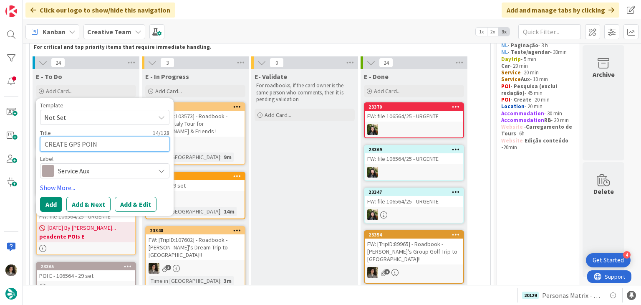
type textarea "CREATE GPS POINT"
type textarea "x"
type textarea "CREATE GPS POINT"
type textarea "x"
type textarea "CREATE GPS POINT -"
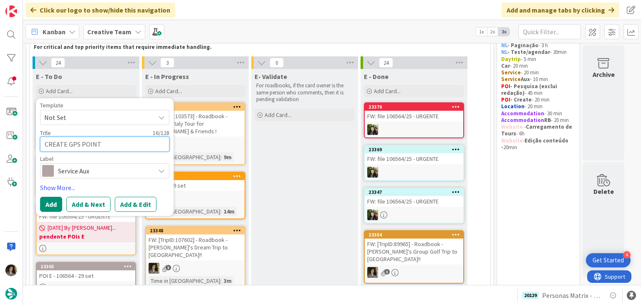
type textarea "x"
type textarea "CREATE GPS POINT -"
type textarea "x"
type textarea "CREATE GPS POINT - 1"
type textarea "x"
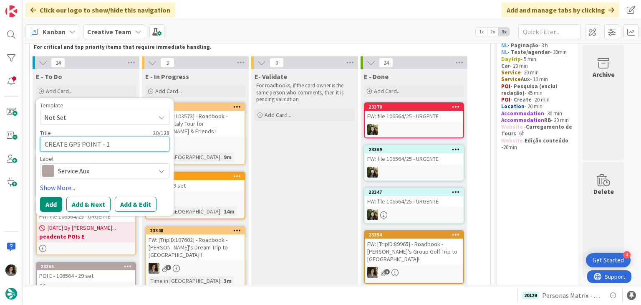
type textarea "CREATE GPS POINT - 10"
type textarea "x"
type textarea "CREATE GPS POINT - 107"
type textarea "x"
type textarea "CREATE GPS POINT - 1076"
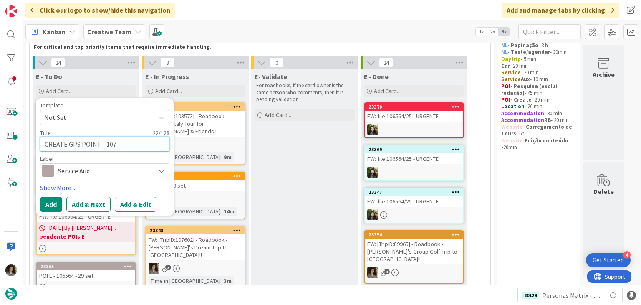
type textarea "x"
type textarea "CREATE GPS POINT - 10760"
type textarea "x"
type textarea "CREATE GPS POINT - 107602"
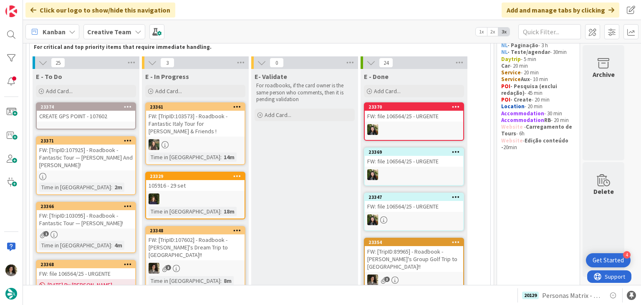
click at [101, 116] on div "CREATE GPS POINT - 107602" at bounding box center [86, 116] width 99 height 11
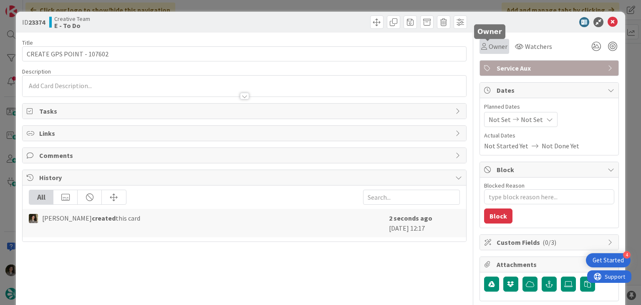
click at [489, 51] on span "Owner" at bounding box center [498, 46] width 19 height 10
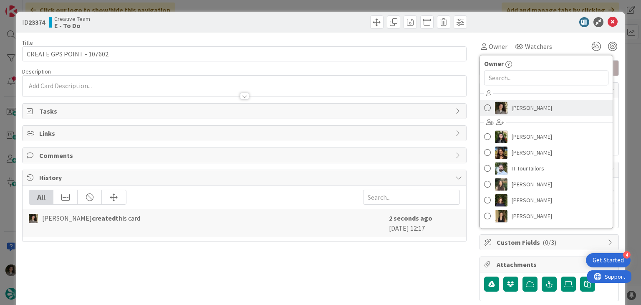
click at [520, 113] on span "[PERSON_NAME]" at bounding box center [532, 107] width 40 height 13
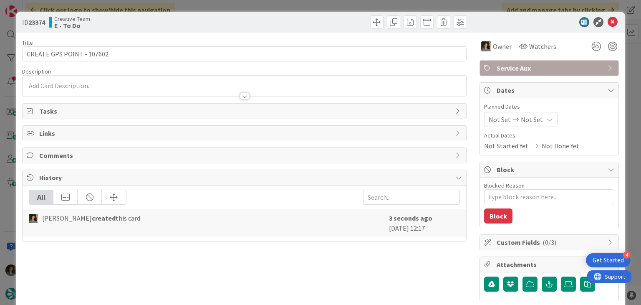
type textarea "x"
click at [547, 116] on div "Not Set Not Set" at bounding box center [520, 119] width 73 height 15
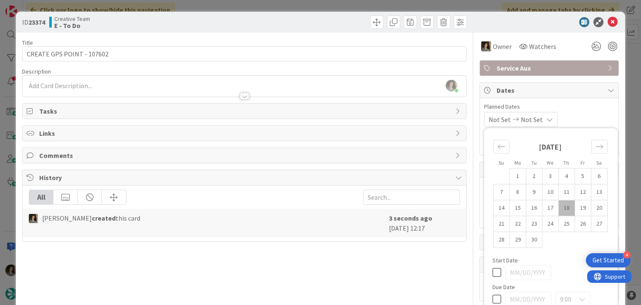
click at [495, 299] on div "9:00 [GEOGRAPHIC_DATA]/[GEOGRAPHIC_DATA]" at bounding box center [551, 305] width 117 height 28
click at [493, 298] on icon at bounding box center [497, 299] width 9 height 10
type input "[DATE]"
click at [608, 23] on icon at bounding box center [613, 22] width 10 height 10
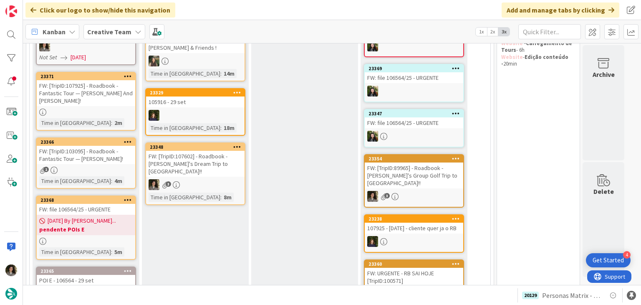
click at [80, 159] on div "FW: [TripID:103095] - Roadbook - Fantastic Tour — [PERSON_NAME]!" at bounding box center [86, 155] width 99 height 18
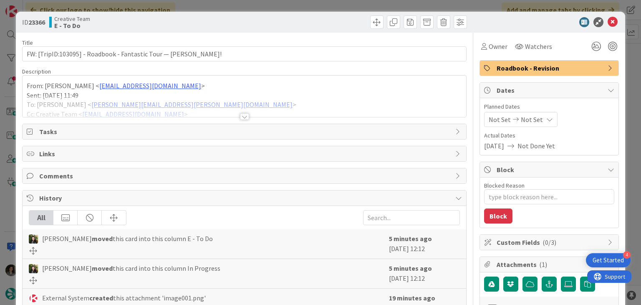
click at [247, 113] on div at bounding box center [244, 106] width 443 height 21
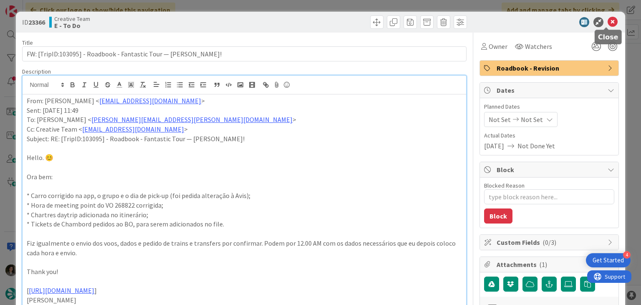
click at [608, 23] on icon at bounding box center [613, 22] width 10 height 10
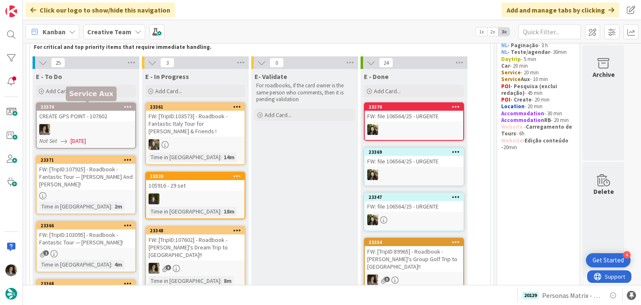
click at [87, 123] on link "23374 CREATE GPS POINT - 107602 Not Set [DATE]" at bounding box center [86, 125] width 100 height 46
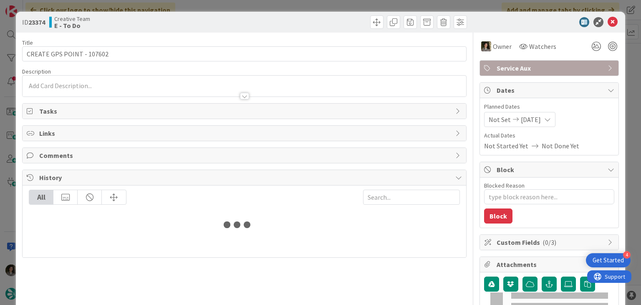
type textarea "x"
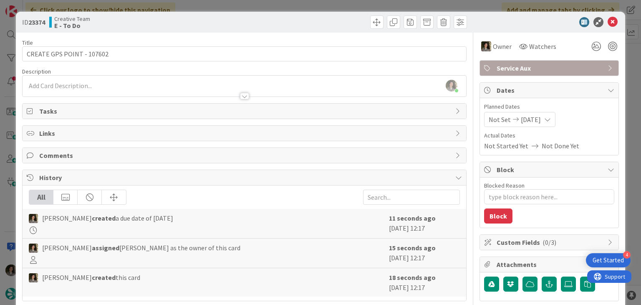
click at [243, 93] on div at bounding box center [244, 96] width 9 height 7
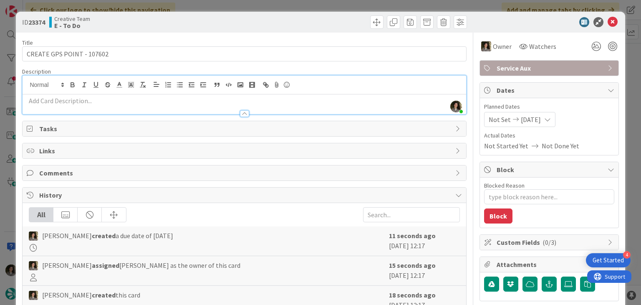
click at [159, 101] on p at bounding box center [244, 101] width 435 height 10
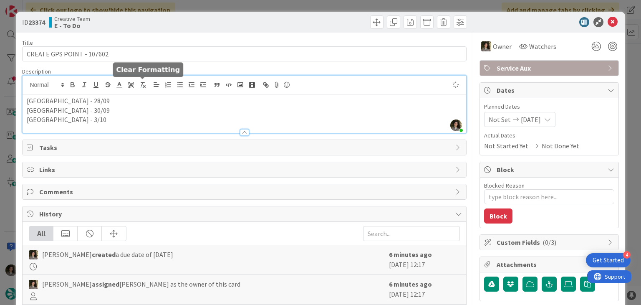
type textarea "x"
click at [608, 19] on icon at bounding box center [613, 22] width 10 height 10
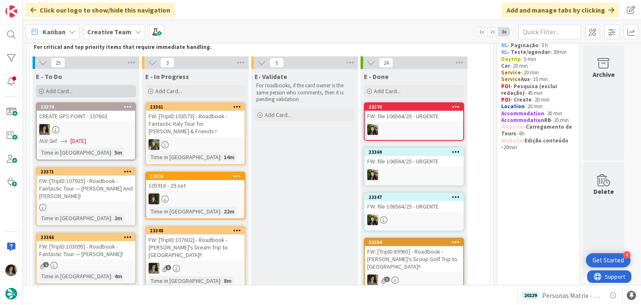
click at [65, 86] on div "Add Card..." at bounding box center [86, 91] width 100 height 13
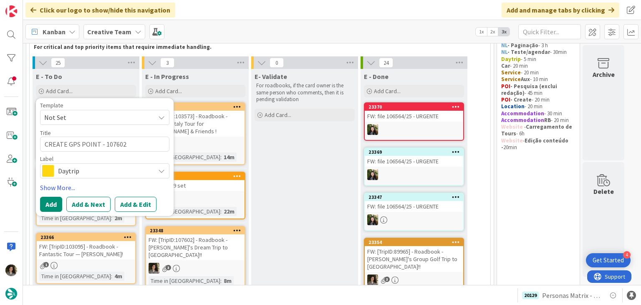
click at [89, 168] on span "Daytrip" at bounding box center [104, 171] width 93 height 12
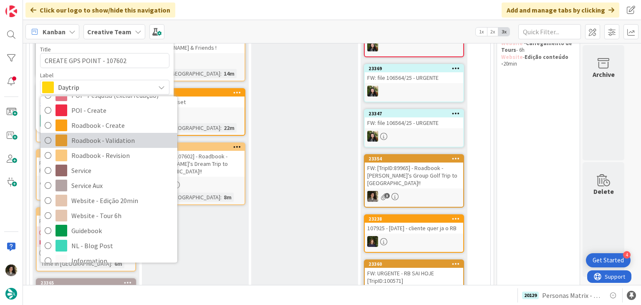
scroll to position [94, 0]
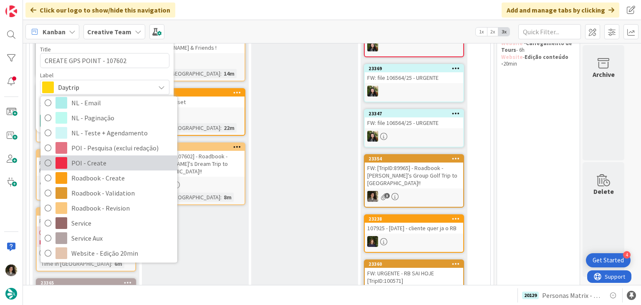
click at [91, 161] on span "POI - Create" at bounding box center [122, 163] width 102 height 13
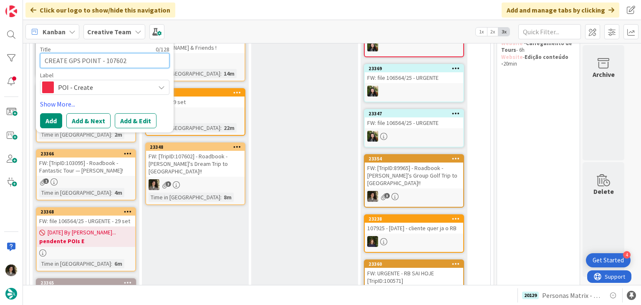
click at [94, 61] on textarea "CREATE GPS POINT - 107602" at bounding box center [104, 60] width 129 height 15
type textarea "D"
type textarea "x"
type textarea "Dw"
type textarea "x"
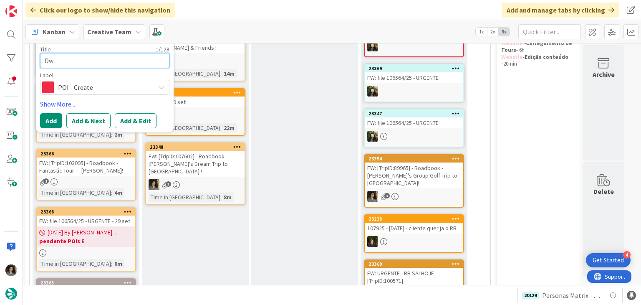
type textarea "Dwe"
type textarea "x"
type textarea "Dwep"
type textarea "x"
type textarea "Dwe"
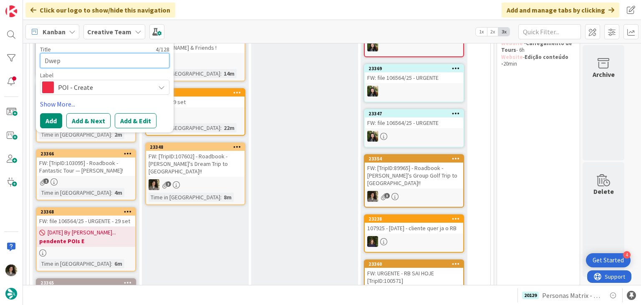
type textarea "x"
type textarea "Dw"
type textarea "x"
type textarea "Dwe"
type textarea "x"
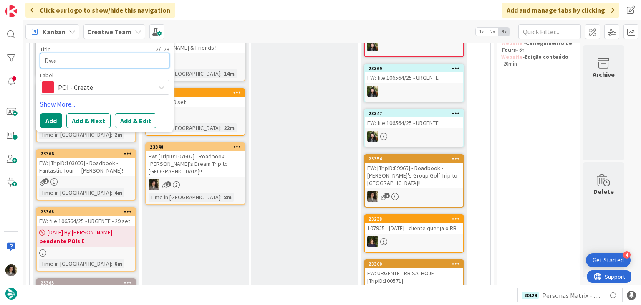
type textarea "Dwep"
type textarea "x"
type textarea "Dwe"
type textarea "x"
type textarea "Dw"
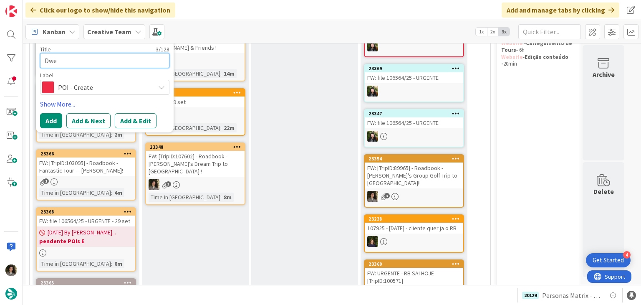
type textarea "x"
type textarea "D"
type textarea "x"
type textarea "De"
type textarea "x"
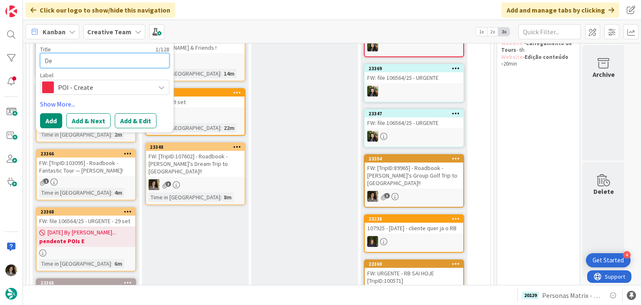
type textarea "Dep"
type textarea "x"
type textarea "Depa"
type textarea "x"
type textarea "Depar"
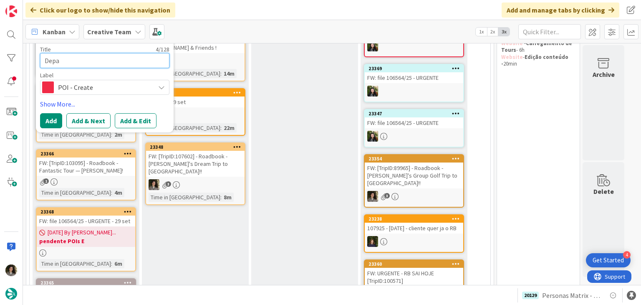
type textarea "x"
type textarea "Depart"
type textarea "x"
type textarea "Departu"
type textarea "x"
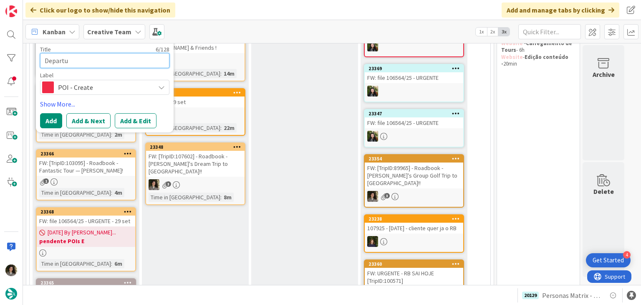
type textarea "Departur"
type textarea "x"
type textarea "Departure"
type textarea "x"
type textarea "Departure"
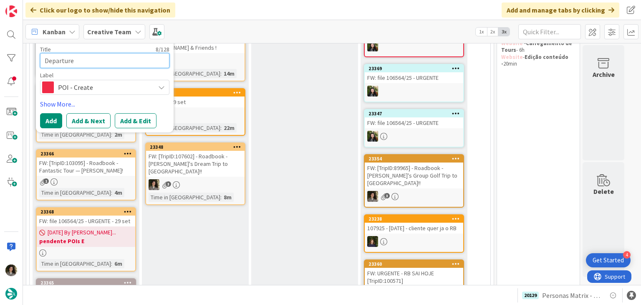
type textarea "x"
type textarea "Departure f"
type textarea "x"
type textarea "Departure fr"
type textarea "x"
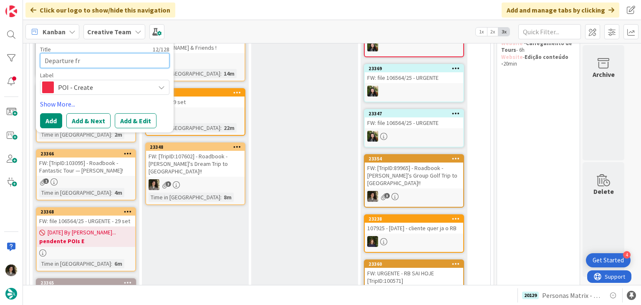
type textarea "Departure fro"
type textarea "x"
type textarea "Departure from"
type textarea "x"
type textarea "Departure from"
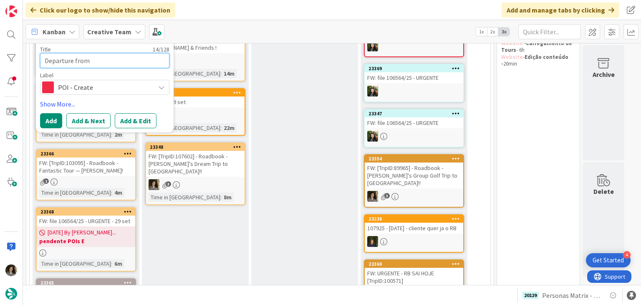
type textarea "x"
type textarea "Departure from E"
type textarea "x"
type textarea "Departure from Ed"
type textarea "x"
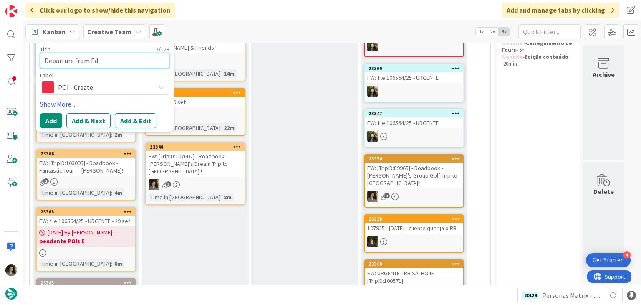
type textarea "Departure from Edi"
type textarea "x"
type textarea "Departure from Edin"
type textarea "x"
type textarea "Departure from Edinb"
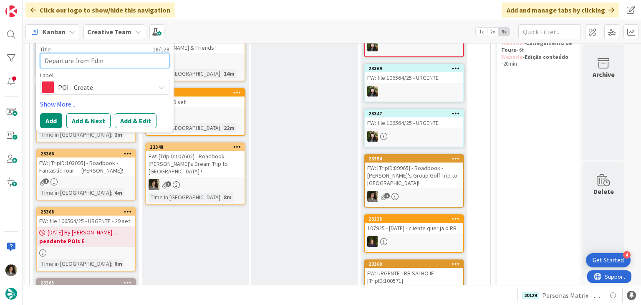
type textarea "x"
type textarea "Departure from Edinbr"
type textarea "x"
type textarea "Departure from [GEOGRAPHIC_DATA]"
type textarea "x"
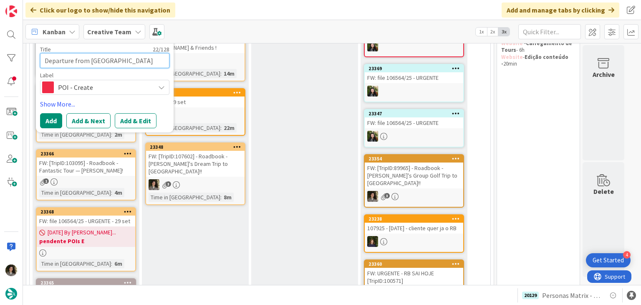
type textarea "Departure from Edinbr"
type textarea "x"
type textarea "Departure from Edinb"
type textarea "x"
type textarea "Departure from [GEOGRAPHIC_DATA]"
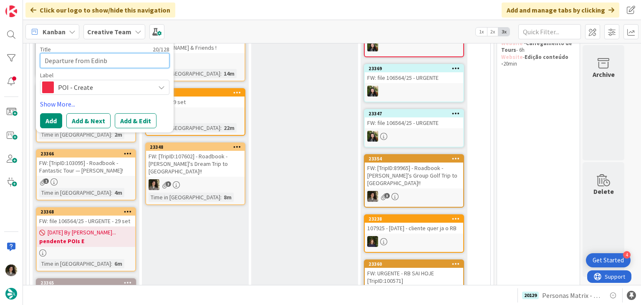
type textarea "x"
type textarea "Departure from [GEOGRAPHIC_DATA]"
type textarea "x"
type textarea "Departure from [GEOGRAPHIC_DATA]"
type textarea "x"
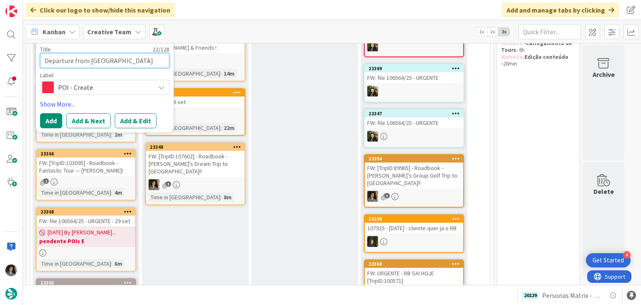
type textarea "Departure from [GEOGRAPHIC_DATA]"
type textarea "x"
type textarea "Departure from [GEOGRAPHIC_DATA]"
type textarea "x"
type textarea "Departure from [GEOGRAPHIC_DATA] A"
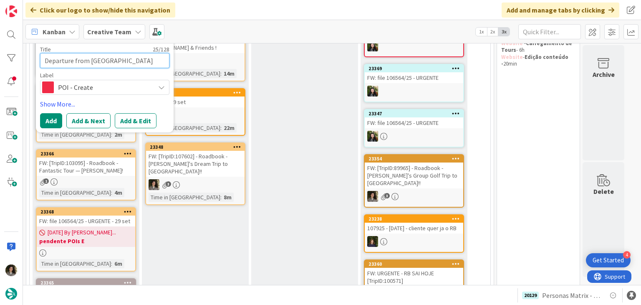
type textarea "x"
type textarea "Departure from [GEOGRAPHIC_DATA]"
type textarea "x"
type textarea "Departure from [GEOGRAPHIC_DATA]"
type textarea "x"
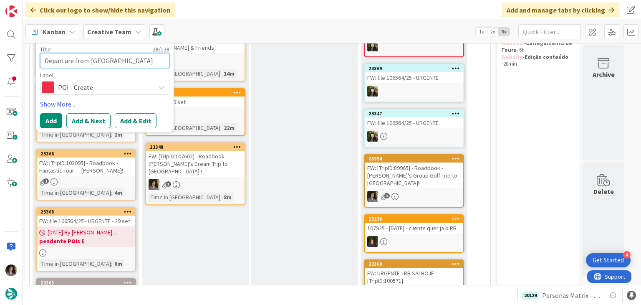
type textarea "Departure from [GEOGRAPHIC_DATA]"
type textarea "x"
type textarea "Departure from [GEOGRAPHIC_DATA]"
type textarea "x"
type textarea "Departure from Edinburgh Airpor"
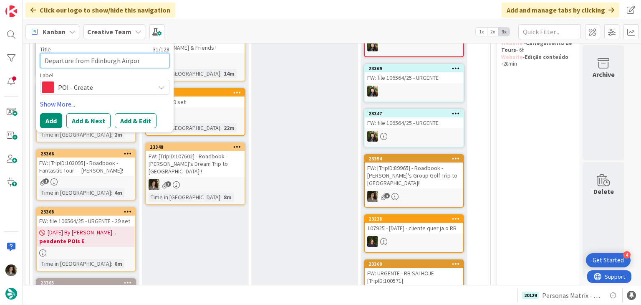
type textarea "x"
type textarea "Departure from [GEOGRAPHIC_DATA]"
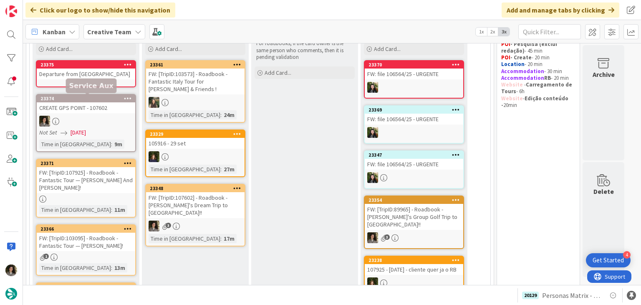
scroll to position [98, 0]
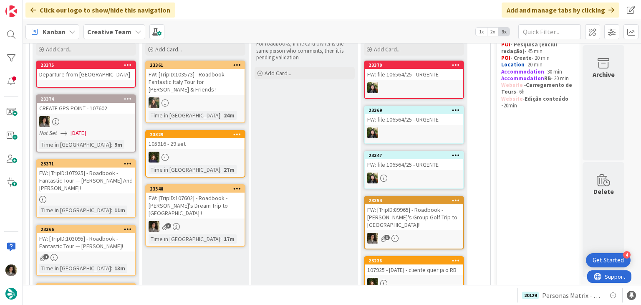
click at [109, 84] on link "23375 Departure from [GEOGRAPHIC_DATA]" at bounding box center [86, 74] width 100 height 27
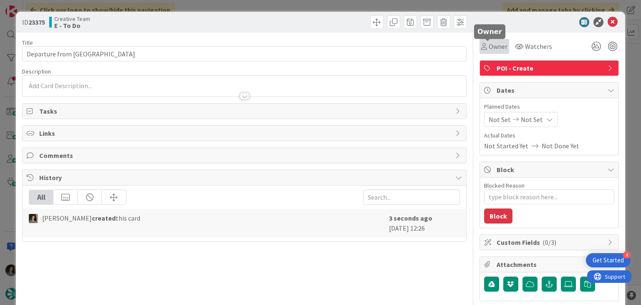
click at [489, 47] on span "Owner" at bounding box center [498, 46] width 19 height 10
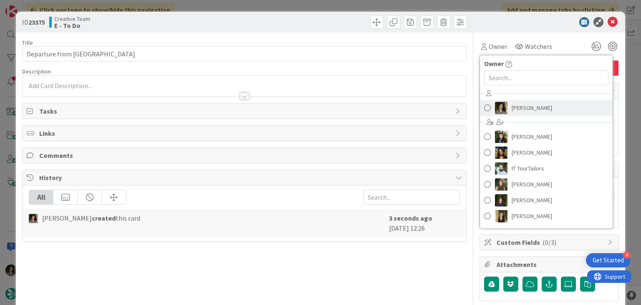
click at [531, 105] on span "[PERSON_NAME]" at bounding box center [532, 107] width 40 height 13
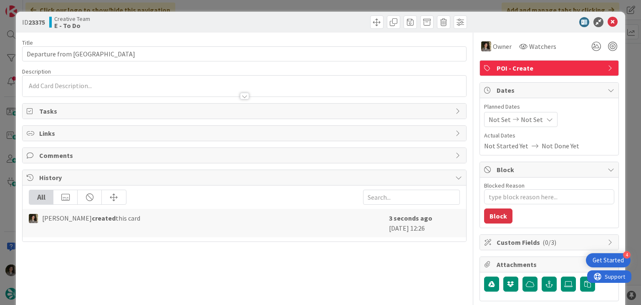
type textarea "x"
click at [533, 128] on div "Planned Dates Not Set Not Set Actual Dates Not Started Yet Not Done Yet" at bounding box center [549, 126] width 130 height 48
click at [547, 118] on icon at bounding box center [550, 119] width 7 height 7
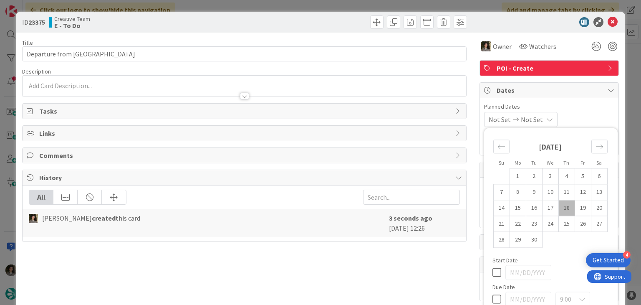
click at [493, 299] on icon at bounding box center [497, 299] width 9 height 10
type input "[DATE]"
click at [608, 23] on icon at bounding box center [613, 22] width 10 height 10
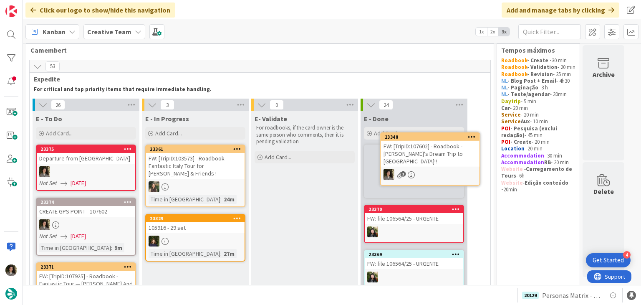
scroll to position [13, 0]
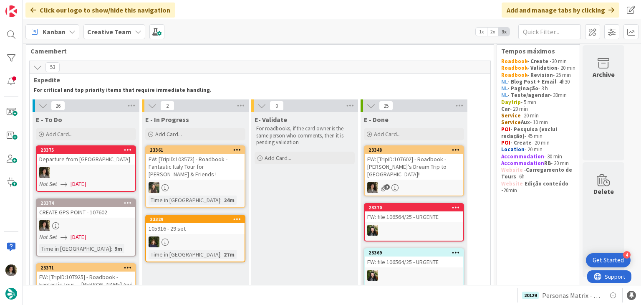
click at [443, 164] on div "FW: [TripID:107602] - Roadbook - [PERSON_NAME]'s Dream Trip to [GEOGRAPHIC_DATA…" at bounding box center [414, 167] width 99 height 26
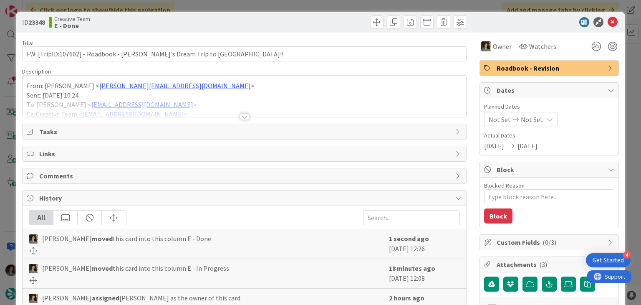
click at [578, 72] on span "Roadbook - Revision" at bounding box center [550, 68] width 107 height 10
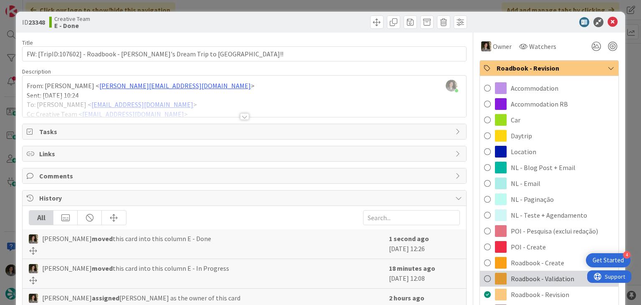
click at [564, 275] on span "Roadbook - Validation" at bounding box center [542, 278] width 63 height 10
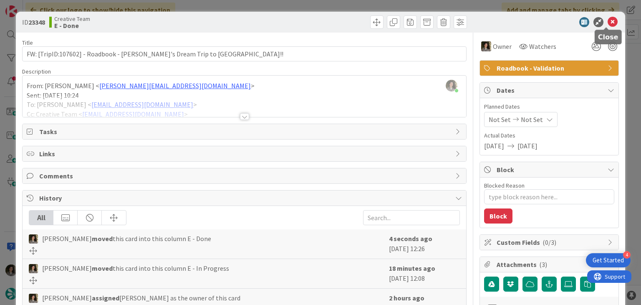
click at [608, 21] on icon at bounding box center [613, 22] width 10 height 10
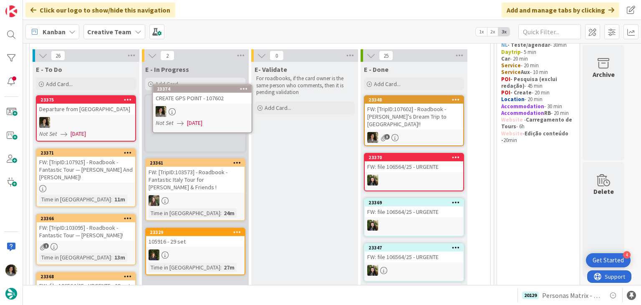
scroll to position [23, 0]
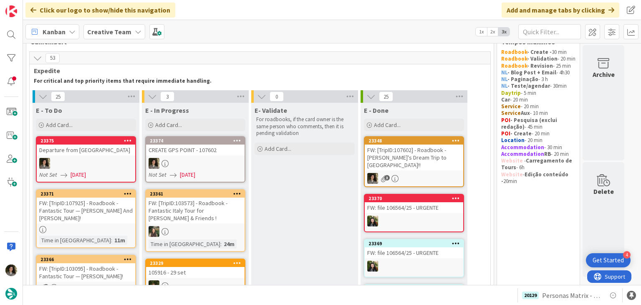
click at [195, 156] on link "23374 CREATE GPS POINT - 107602 Not Set [DATE]" at bounding box center [195, 159] width 100 height 46
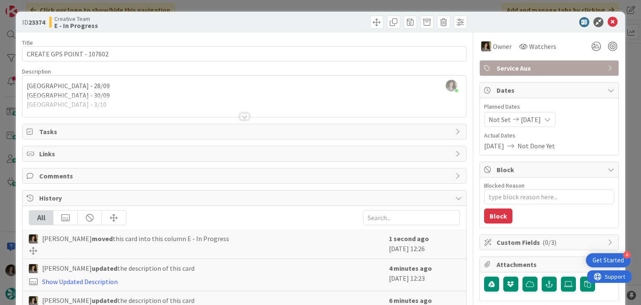
click at [243, 116] on div at bounding box center [244, 116] width 9 height 7
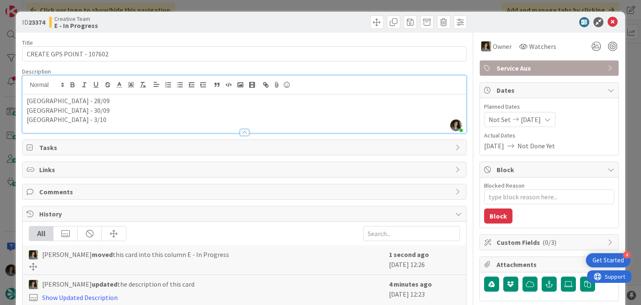
drag, startPoint x: 107, startPoint y: 101, endPoint x: 73, endPoint y: 70, distance: 46.1
click at [20, 85] on div "ID 23374 Creative Team E - In Progress Title 25 / 128 CREATE GPS POINT - 107602…" at bounding box center [320, 253] width 609 height 482
copy p "[GEOGRAPHIC_DATA]"
drag, startPoint x: 109, startPoint y: 102, endPoint x: 9, endPoint y: 104, distance: 99.8
click at [9, 104] on div "ID 23374 Creative Team E - In Progress Title 25 / 128 CREATE GPS POINT - 107602…" at bounding box center [320, 152] width 641 height 305
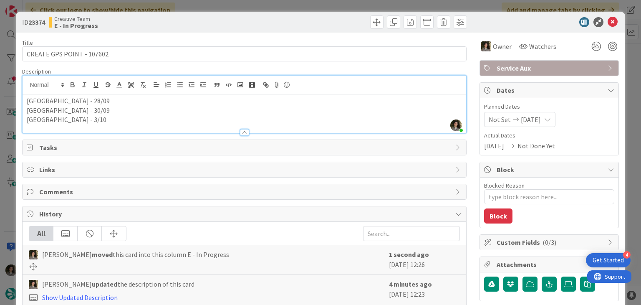
copy p "[GEOGRAPHIC_DATA]"
drag, startPoint x: 81, startPoint y: 111, endPoint x: 23, endPoint y: 106, distance: 58.2
click at [23, 106] on div "[GEOGRAPHIC_DATA] - 28/09 [GEOGRAPHIC_DATA] - 30/09 [GEOGRAPHIC_DATA] - 3/10" at bounding box center [244, 113] width 443 height 38
copy p "[GEOGRAPHIC_DATA]"
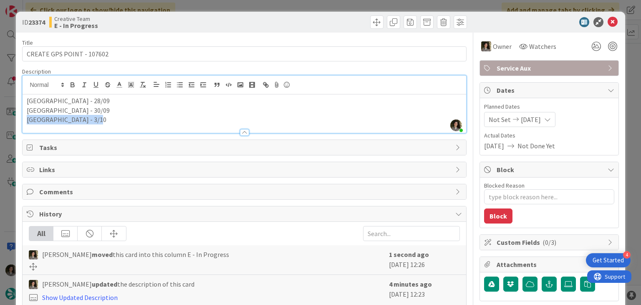
drag, startPoint x: 89, startPoint y: 121, endPoint x: 5, endPoint y: 117, distance: 83.6
click at [5, 117] on div "ID 23374 Creative Team E - In Progress Title 25 / 128 CREATE GPS POINT - 107602…" at bounding box center [320, 152] width 641 height 305
copy p "[GEOGRAPHIC_DATA]"
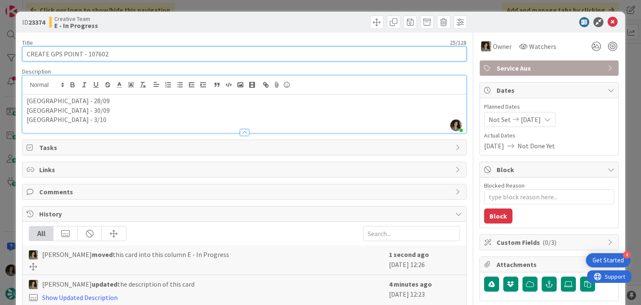
drag, startPoint x: 109, startPoint y: 55, endPoint x: 85, endPoint y: 57, distance: 23.5
click at [85, 57] on input "CREATE GPS POINT - 107602" at bounding box center [244, 53] width 444 height 15
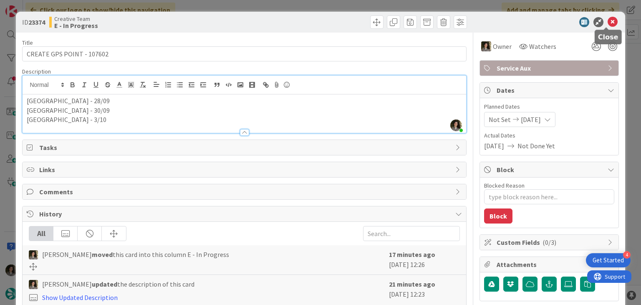
click at [608, 22] on icon at bounding box center [613, 22] width 10 height 10
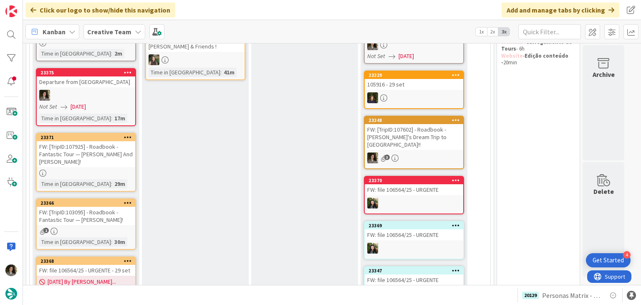
scroll to position [58, 0]
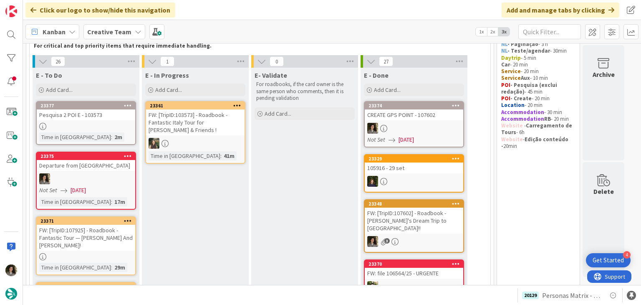
click at [420, 123] on div at bounding box center [414, 128] width 99 height 11
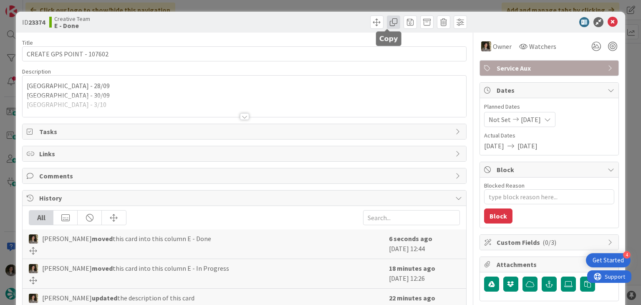
click at [392, 25] on span at bounding box center [393, 21] width 13 height 13
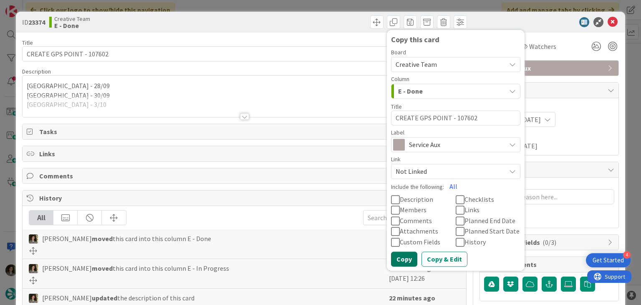
drag, startPoint x: 393, startPoint y: 256, endPoint x: 402, endPoint y: 240, distance: 18.2
click at [393, 256] on button "Copy" at bounding box center [404, 258] width 26 height 15
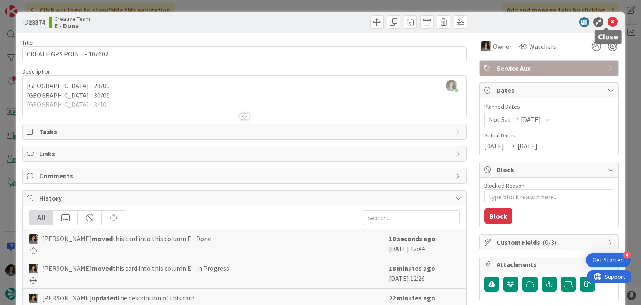
click at [608, 21] on icon at bounding box center [613, 22] width 10 height 10
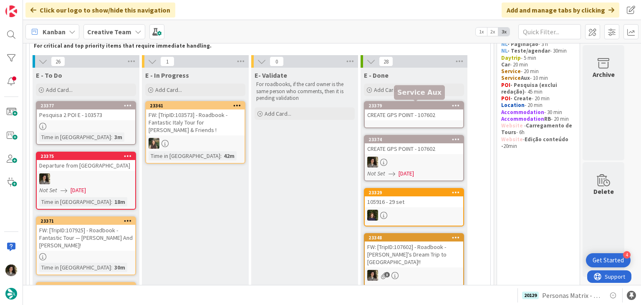
click at [402, 111] on div "CREATE GPS POINT - 107602" at bounding box center [414, 114] width 99 height 11
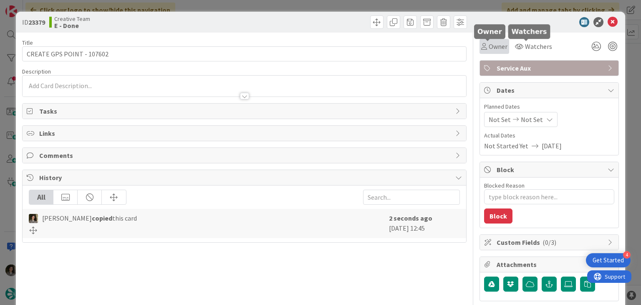
click at [489, 42] on span "Owner" at bounding box center [498, 46] width 19 height 10
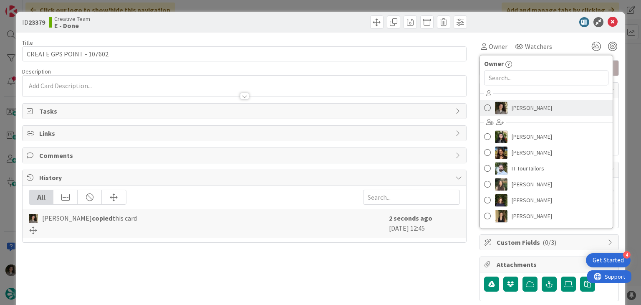
click at [519, 104] on span "[PERSON_NAME]" at bounding box center [532, 107] width 40 height 13
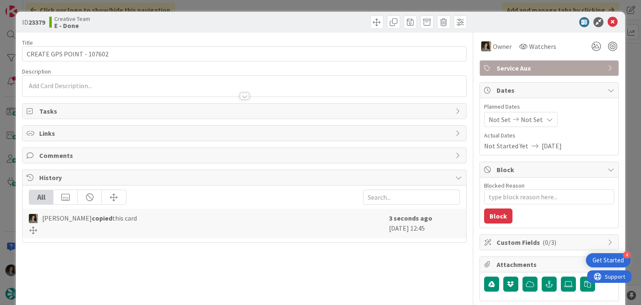
type textarea "x"
click at [547, 117] on icon at bounding box center [550, 119] width 7 height 7
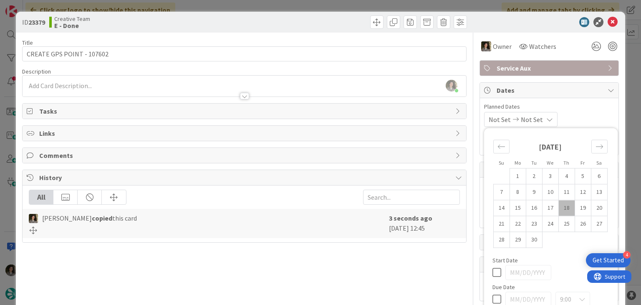
click at [493, 298] on icon at bounding box center [497, 299] width 9 height 10
type input "[DATE]"
type textarea "x"
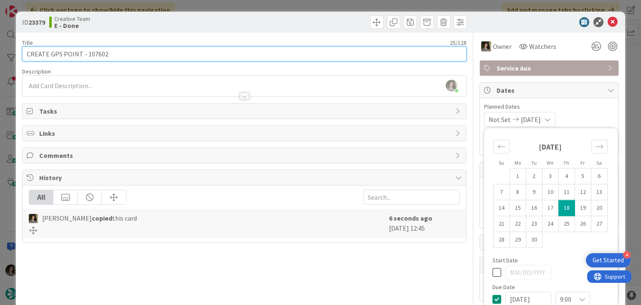
click at [311, 53] on input "CREATE GPS POINT - 107602" at bounding box center [244, 53] width 444 height 15
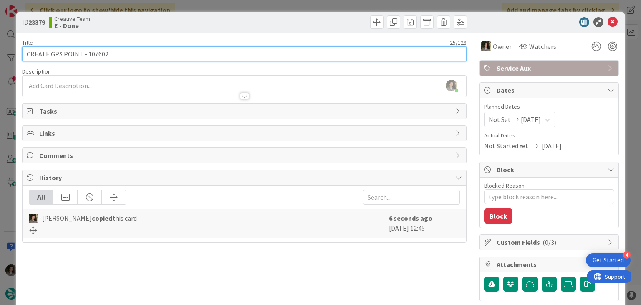
type input "CREATE GPS POINT - 107602b"
type textarea "x"
type input "CREATE GPS POINT - 107602 - CONTINUA"
type textarea "x"
type input "CREATE GPS POINT - 107602 - CONTINUAÇ"
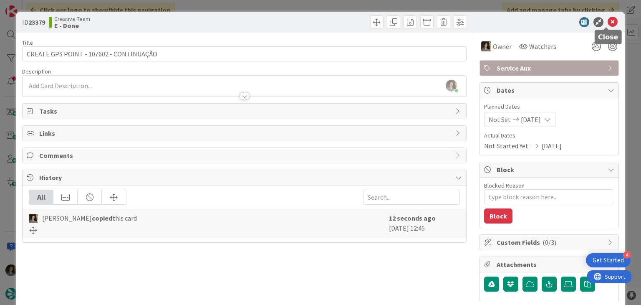
click at [608, 19] on icon at bounding box center [613, 22] width 10 height 10
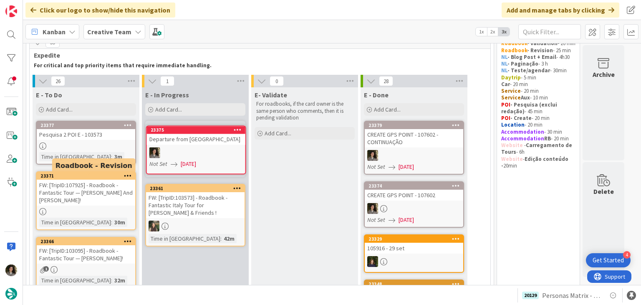
scroll to position [35, 0]
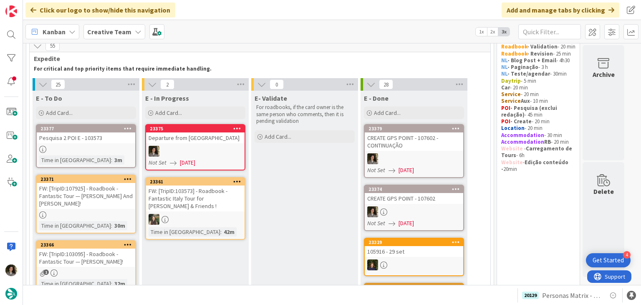
click at [216, 150] on div at bounding box center [195, 151] width 99 height 11
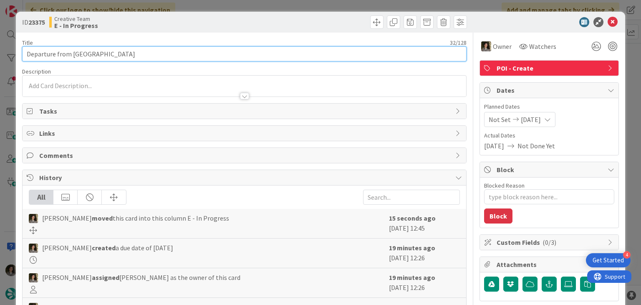
click at [140, 52] on input "Departure from [GEOGRAPHIC_DATA]" at bounding box center [244, 53] width 444 height 15
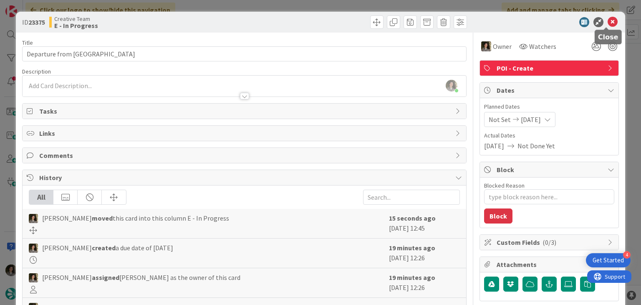
click at [608, 18] on icon at bounding box center [613, 22] width 10 height 10
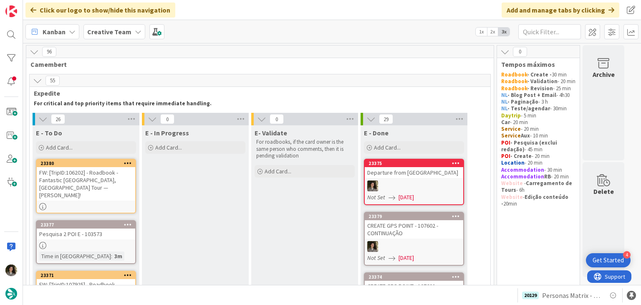
click at [421, 184] on div at bounding box center [414, 185] width 99 height 11
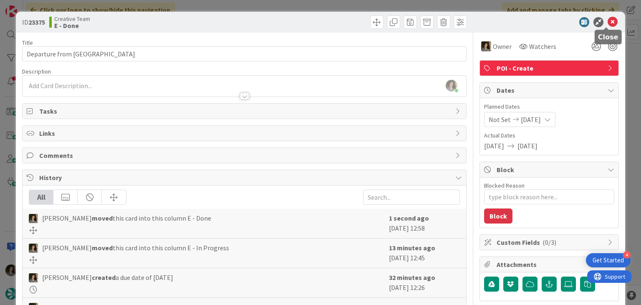
click at [609, 25] on icon at bounding box center [613, 22] width 10 height 10
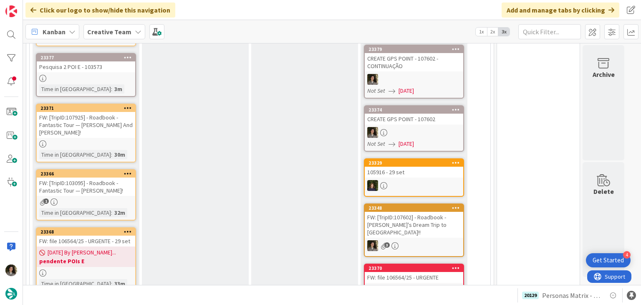
scroll to position [84, 0]
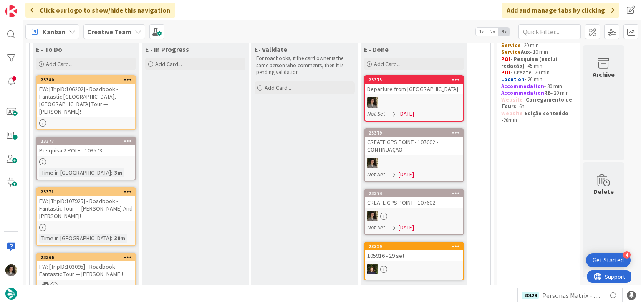
click at [105, 100] on div "FW: [TripID:106202] - Roadbook - Fantastic [GEOGRAPHIC_DATA], [GEOGRAPHIC_DATA]…" at bounding box center [86, 100] width 99 height 33
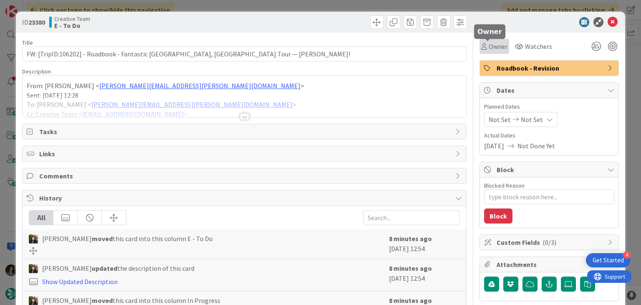
click at [489, 45] on span "Owner" at bounding box center [498, 46] width 19 height 10
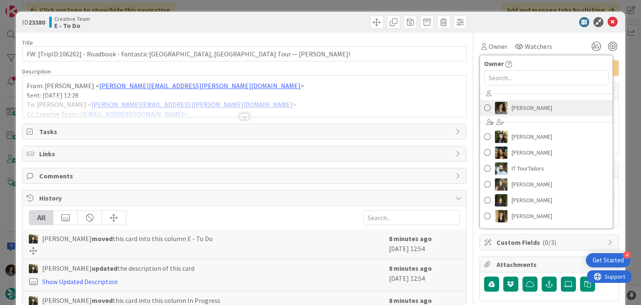
click at [518, 107] on span "[PERSON_NAME]" at bounding box center [532, 107] width 40 height 13
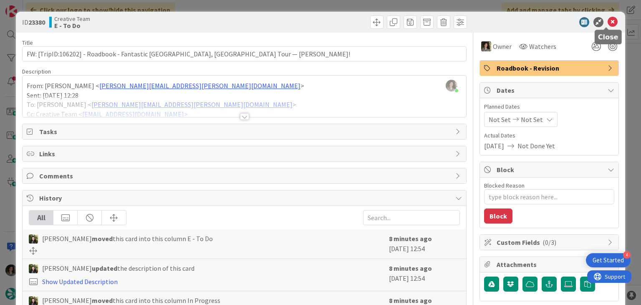
click at [608, 25] on icon at bounding box center [613, 22] width 10 height 10
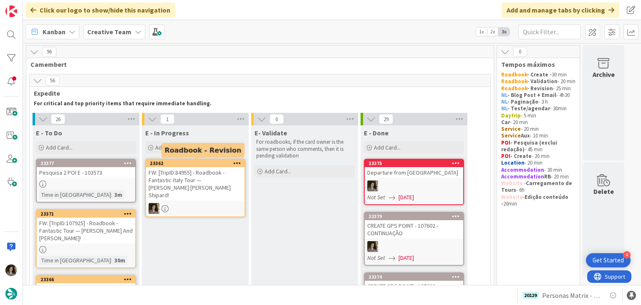
click at [209, 166] on div "23362" at bounding box center [195, 163] width 99 height 8
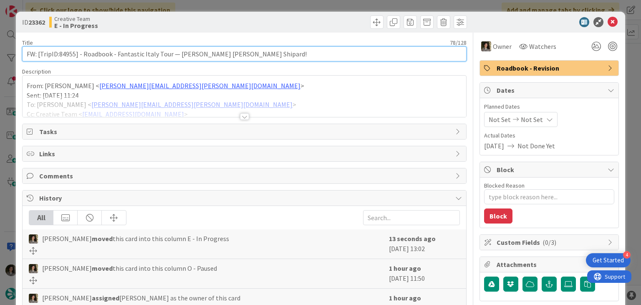
drag, startPoint x: 75, startPoint y: 56, endPoint x: 59, endPoint y: 56, distance: 15.9
click at [59, 56] on input "FW: [TripID:84955] - Roadbook - Fantastic Italy Tour — [PERSON_NAME] [PERSON_NA…" at bounding box center [244, 53] width 444 height 15
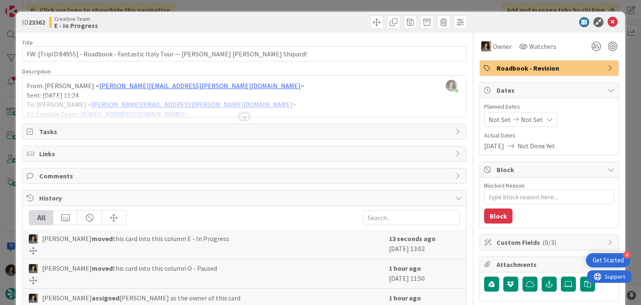
click at [243, 109] on div at bounding box center [244, 106] width 443 height 21
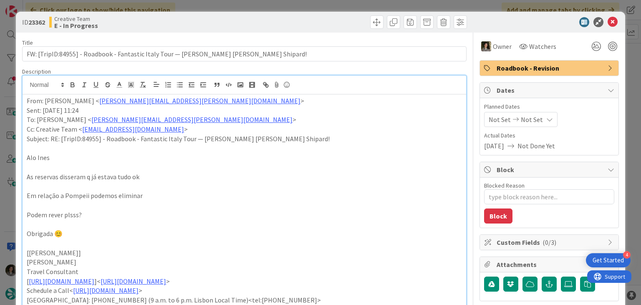
click at [27, 100] on p "From: [PERSON_NAME] < [PERSON_NAME][EMAIL_ADDRESS][PERSON_NAME][DOMAIN_NAME] >" at bounding box center [244, 101] width 435 height 10
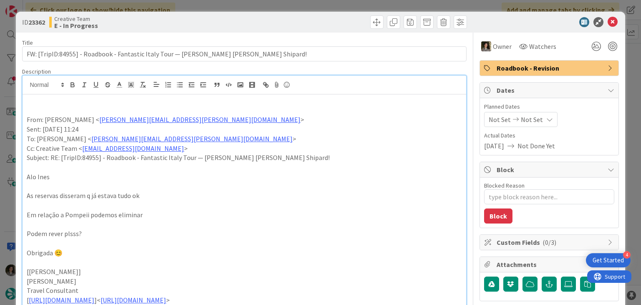
click at [88, 104] on p at bounding box center [244, 101] width 435 height 10
paste div
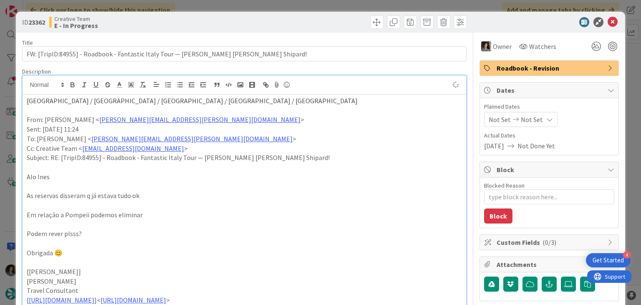
drag, startPoint x: 75, startPoint y: 101, endPoint x: 79, endPoint y: 130, distance: 29.5
click at [75, 101] on span "[GEOGRAPHIC_DATA] / [GEOGRAPHIC_DATA] / [GEOGRAPHIC_DATA] / [GEOGRAPHIC_DATA] /…" at bounding box center [192, 100] width 331 height 8
click at [110, 100] on span "[GEOGRAPHIC_DATA] / [GEOGRAPHIC_DATA] / [GEOGRAPHIC_DATA] / [GEOGRAPHIC_DATA]" at bounding box center [159, 100] width 264 height 8
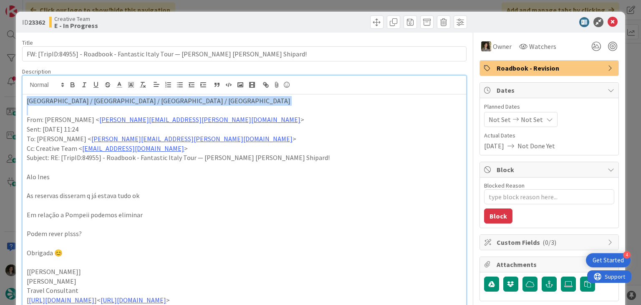
click at [110, 100] on span "[GEOGRAPHIC_DATA] / [GEOGRAPHIC_DATA] / [GEOGRAPHIC_DATA] / [GEOGRAPHIC_DATA]" at bounding box center [159, 100] width 264 height 8
copy span "[GEOGRAPHIC_DATA] / [GEOGRAPHIC_DATA] / [GEOGRAPHIC_DATA] / [GEOGRAPHIC_DATA]"
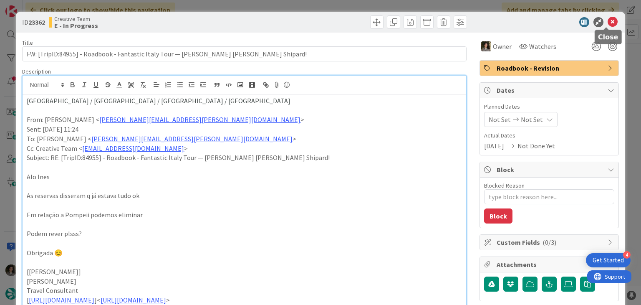
click at [608, 21] on icon at bounding box center [613, 22] width 10 height 10
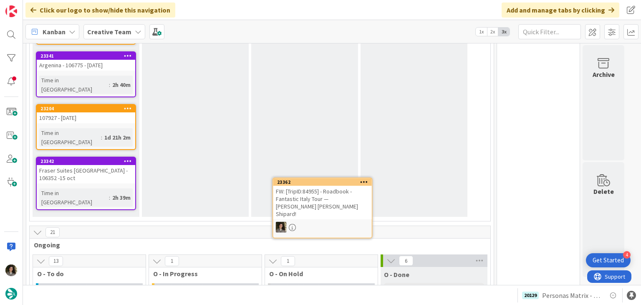
scroll to position [1393, 0]
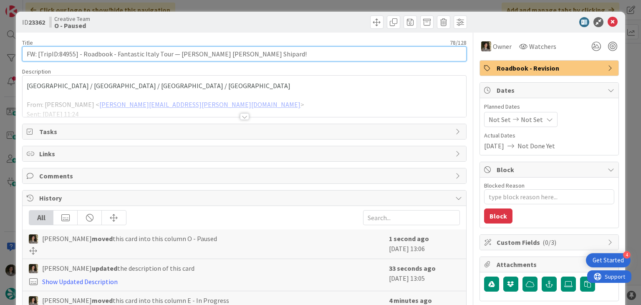
click at [192, 56] on input "FW: [TripID:84955] - Roadbook - Fantastic Italy Tour — [PERSON_NAME] [PERSON_NA…" at bounding box center [244, 53] width 444 height 15
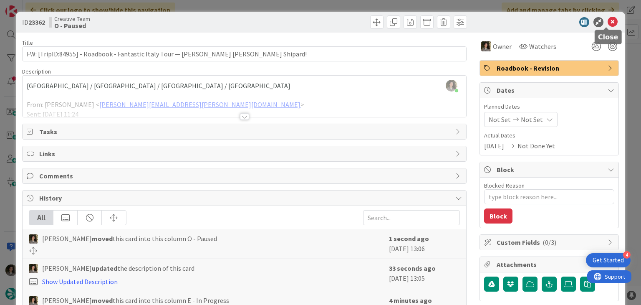
click at [609, 19] on icon at bounding box center [613, 22] width 10 height 10
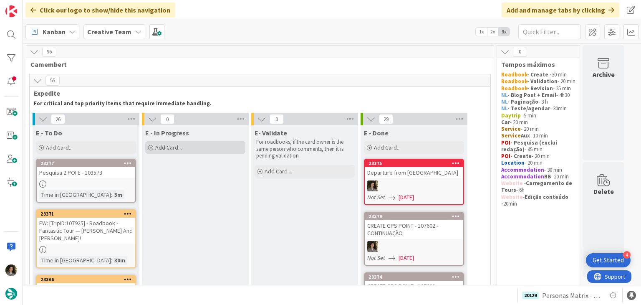
click at [223, 142] on div "Add Card..." at bounding box center [195, 147] width 100 height 13
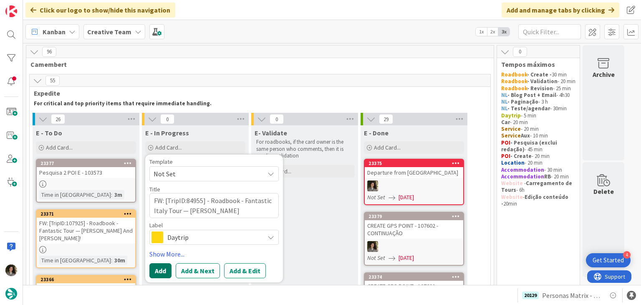
drag, startPoint x: 168, startPoint y: 267, endPoint x: 169, endPoint y: 271, distance: 4.2
click at [169, 271] on button "Add" at bounding box center [160, 270] width 22 height 15
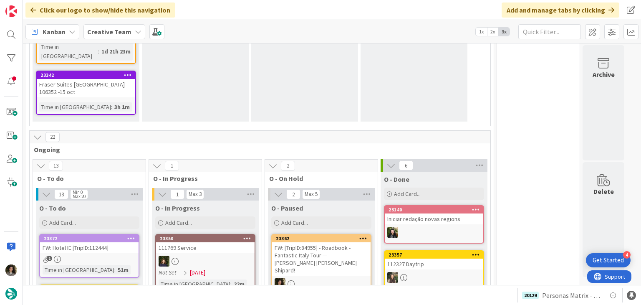
scroll to position [1420, 0]
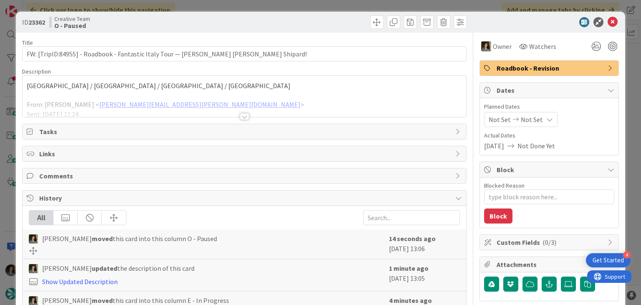
click at [85, 85] on span "[GEOGRAPHIC_DATA] / [GEOGRAPHIC_DATA] / [GEOGRAPHIC_DATA] / [GEOGRAPHIC_DATA]" at bounding box center [159, 85] width 264 height 8
click at [85, 85] on icon "button" at bounding box center [83, 83] width 8 height 8
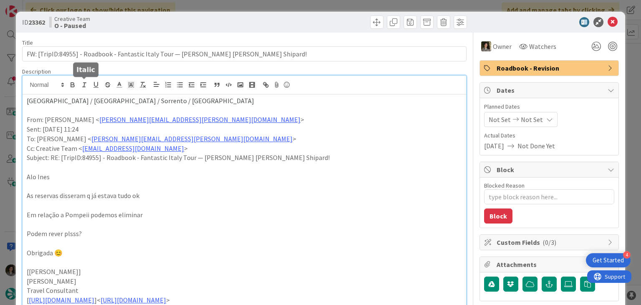
click at [85, 85] on icon "button" at bounding box center [85, 85] width 8 height 8
click at [87, 101] on span "[GEOGRAPHIC_DATA] / Positano / S ﻿ orrento / [GEOGRAPHIC_DATA]" at bounding box center [141, 100] width 228 height 8
click at [87, 101] on span "[GEOGRAPHIC_DATA] / [GEOGRAPHIC_DATA] / [GEOGRAPHIC_DATA] / [GEOGRAPHIC_DATA]" at bounding box center [159, 100] width 264 height 8
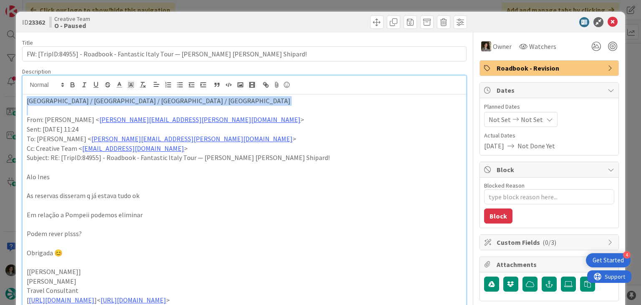
click at [87, 101] on span "[GEOGRAPHIC_DATA] / [GEOGRAPHIC_DATA] / [GEOGRAPHIC_DATA] / [GEOGRAPHIC_DATA]" at bounding box center [159, 100] width 264 height 8
copy span "[GEOGRAPHIC_DATA] / [GEOGRAPHIC_DATA] / [GEOGRAPHIC_DATA] / [GEOGRAPHIC_DATA]"
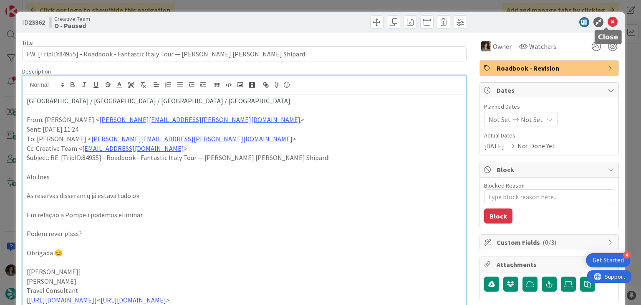
click at [608, 17] on icon at bounding box center [613, 22] width 10 height 10
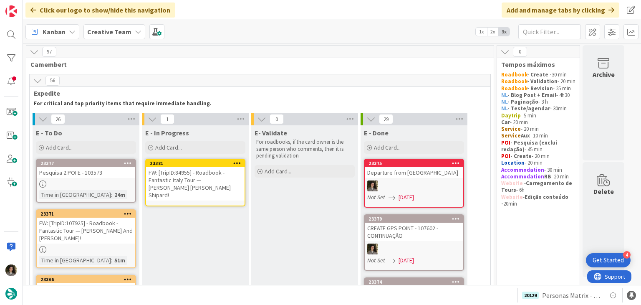
click at [202, 183] on div "FW: [TripID:84955] - Roadbook - Fantastic Italy Tour — [PERSON_NAME] [PERSON_NA…" at bounding box center [195, 183] width 99 height 33
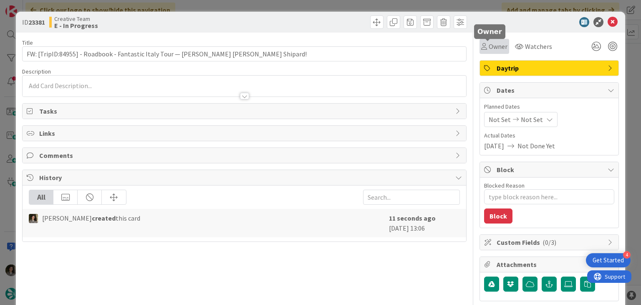
click at [489, 46] on span "Owner" at bounding box center [498, 46] width 19 height 10
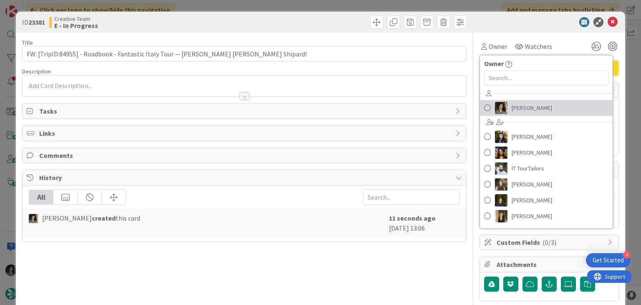
click at [512, 107] on span "[PERSON_NAME]" at bounding box center [532, 107] width 40 height 13
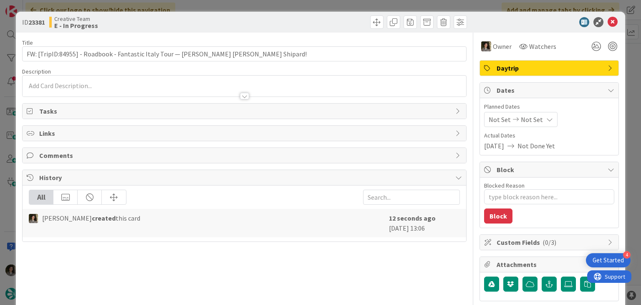
click at [511, 119] on icon at bounding box center [516, 119] width 10 height 6
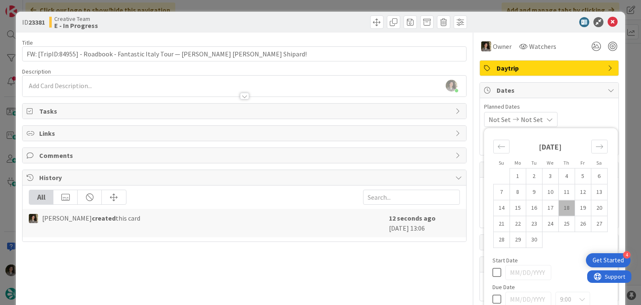
click at [493, 296] on icon at bounding box center [497, 299] width 9 height 10
click at [242, 93] on div at bounding box center [244, 96] width 9 height 7
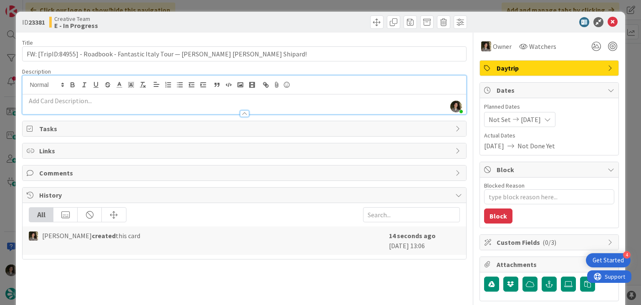
click at [150, 104] on p at bounding box center [244, 101] width 435 height 10
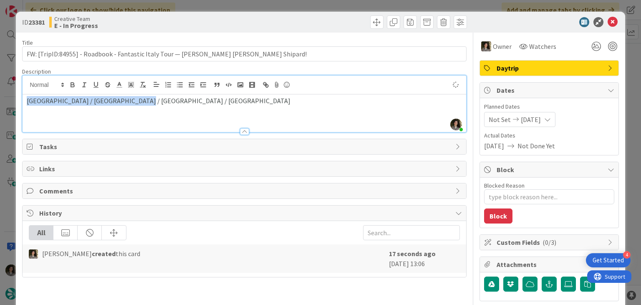
drag, startPoint x: 161, startPoint y: 99, endPoint x: 0, endPoint y: 99, distance: 161.2
click at [0, 99] on div "ID 23381 Creative Team E - In Progress Title 78 / 128 FW: [TripID:84955] - Road…" at bounding box center [320, 152] width 641 height 305
copy span "[GEOGRAPHIC_DATA] / [GEOGRAPHIC_DATA] / [GEOGRAPHIC_DATA] / [GEOGRAPHIC_DATA]"
click at [608, 20] on icon at bounding box center [613, 22] width 10 height 10
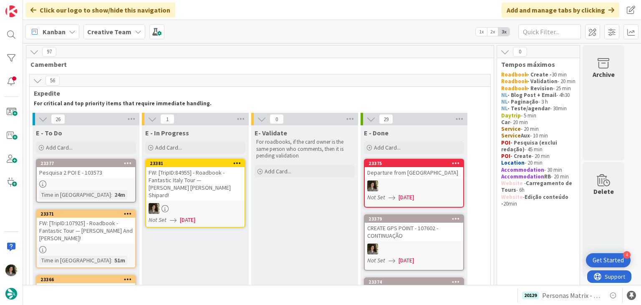
click at [195, 191] on div "FW: [TripID:84955] - Roadbook - Fantastic Italy Tour — [PERSON_NAME] [PERSON_NA…" at bounding box center [195, 183] width 99 height 33
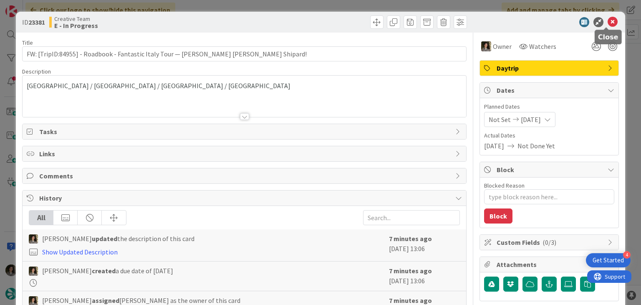
drag, startPoint x: 606, startPoint y: 23, endPoint x: 529, endPoint y: 68, distance: 90.0
click at [608, 24] on icon at bounding box center [613, 22] width 10 height 10
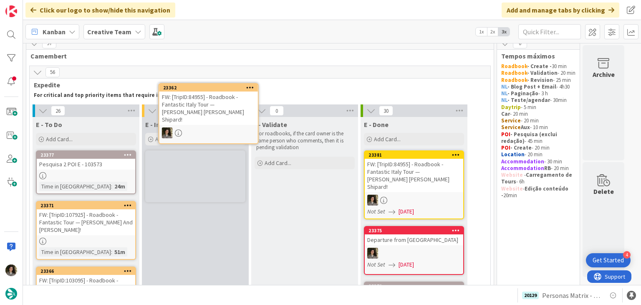
scroll to position [2, 0]
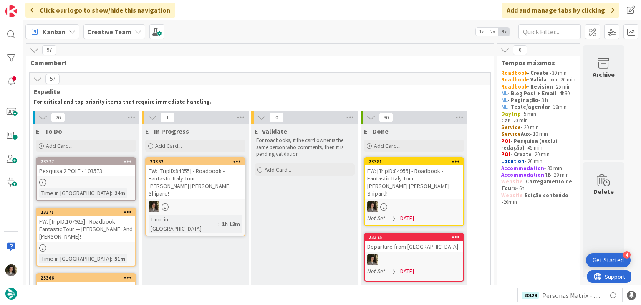
click at [189, 181] on div "FW: [TripID:84955] - Roadbook - Fantastic Italy Tour — [PERSON_NAME] [PERSON_NA…" at bounding box center [195, 181] width 99 height 33
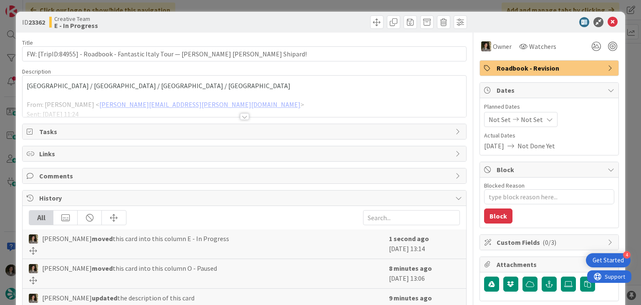
click at [242, 116] on div at bounding box center [244, 116] width 9 height 7
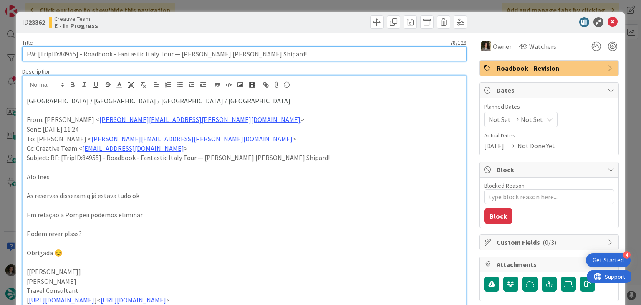
click at [202, 53] on input "FW: [TripID:84955] - Roadbook - Fantastic Italy Tour — [PERSON_NAME] [PERSON_NA…" at bounding box center [244, 53] width 444 height 15
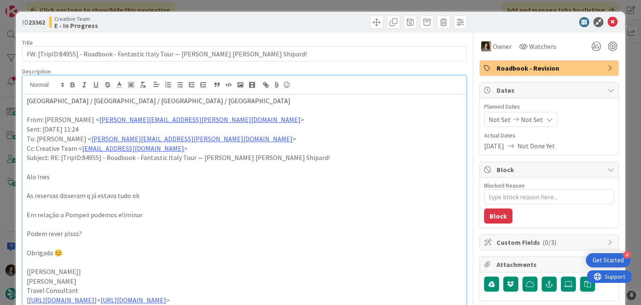
click at [608, 22] on icon at bounding box center [613, 22] width 10 height 10
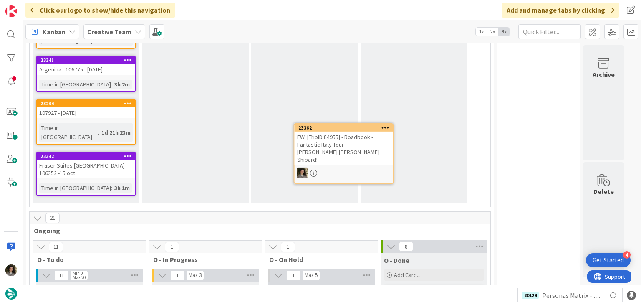
scroll to position [1397, 0]
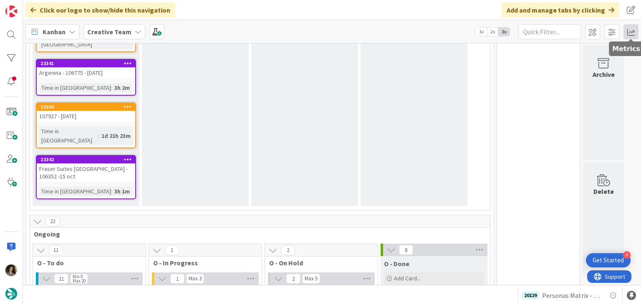
click at [630, 30] on span at bounding box center [631, 31] width 15 height 15
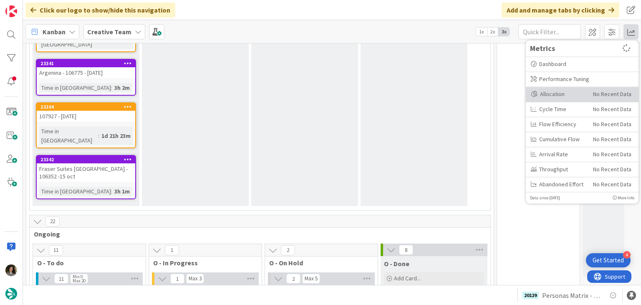
click at [566, 97] on div "Allocation" at bounding box center [559, 94] width 56 height 9
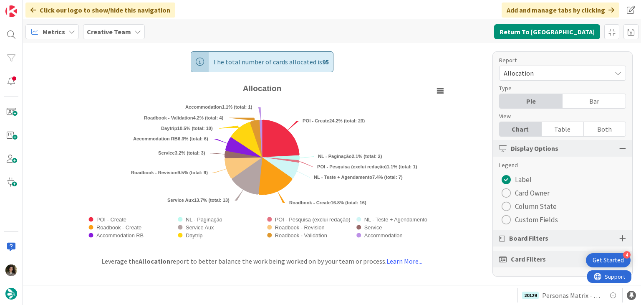
click at [557, 124] on div "Table" at bounding box center [563, 129] width 42 height 14
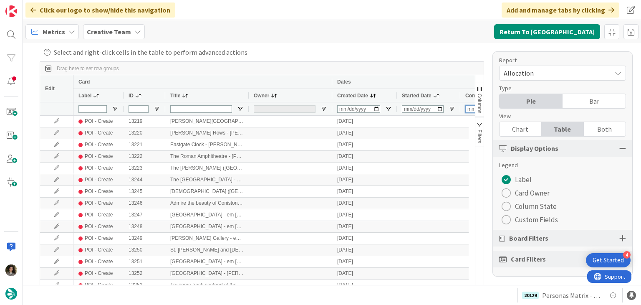
click at [467, 109] on input "Completed Date Filter Input" at bounding box center [491, 109] width 51 height 8
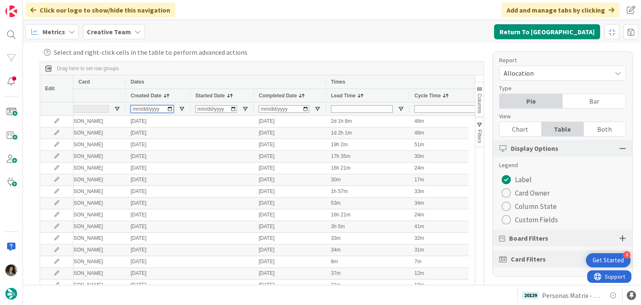
click at [137, 109] on input "Created Date Filter Input" at bounding box center [152, 109] width 43 height 8
click at [94, 109] on div at bounding box center [78, 109] width 62 height 8
click at [86, 95] on div "Owner" at bounding box center [79, 95] width 65 height 9
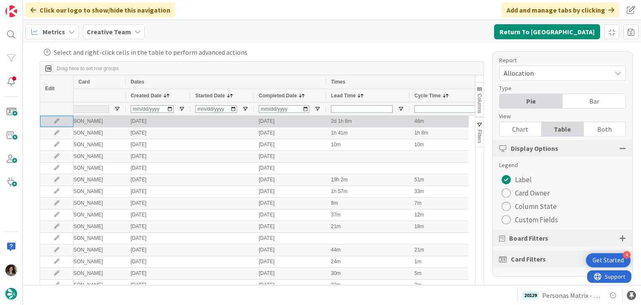
click at [41, 116] on div at bounding box center [56, 121] width 33 height 11
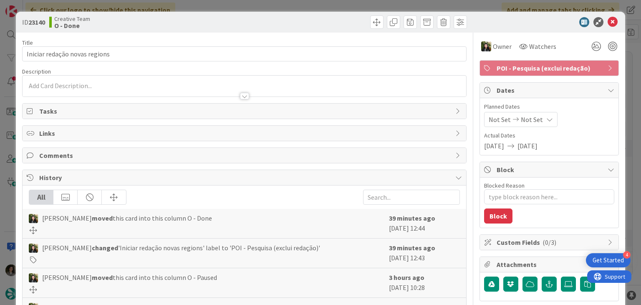
click at [600, 23] on div at bounding box center [545, 22] width 148 height 10
click at [608, 20] on icon at bounding box center [613, 22] width 10 height 10
click at [608, 17] on icon at bounding box center [613, 22] width 10 height 10
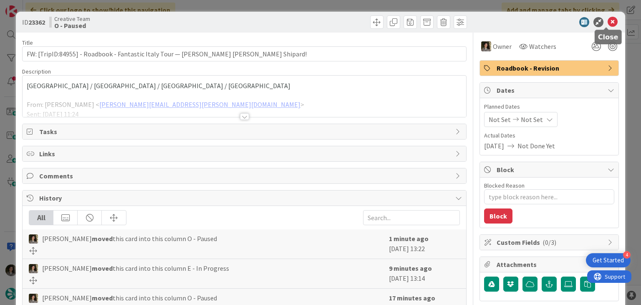
click at [608, 21] on icon at bounding box center [613, 22] width 10 height 10
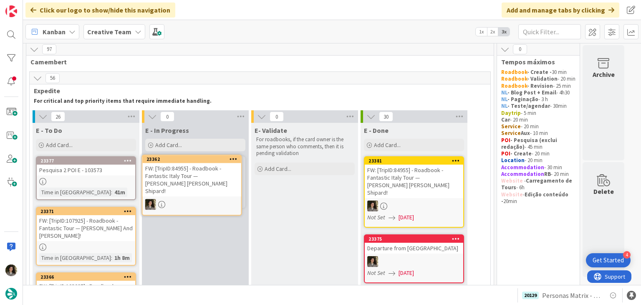
scroll to position [6, 0]
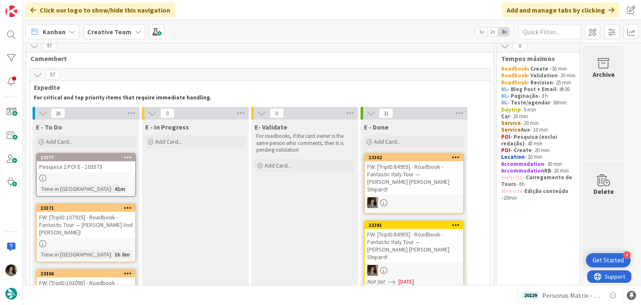
click at [418, 180] on div "FW: [TripID:84955] - Roadbook - Fantastic Italy Tour — [PERSON_NAME] [PERSON_NA…" at bounding box center [414, 177] width 99 height 33
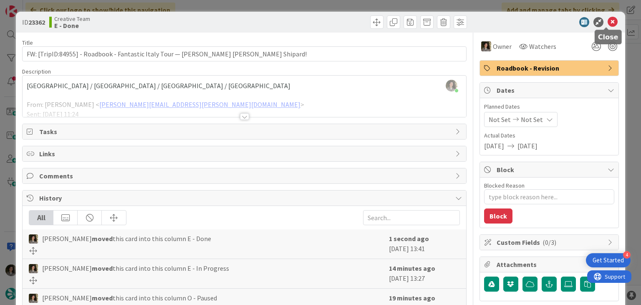
click at [608, 21] on icon at bounding box center [613, 22] width 10 height 10
